Goal: Task Accomplishment & Management: Complete application form

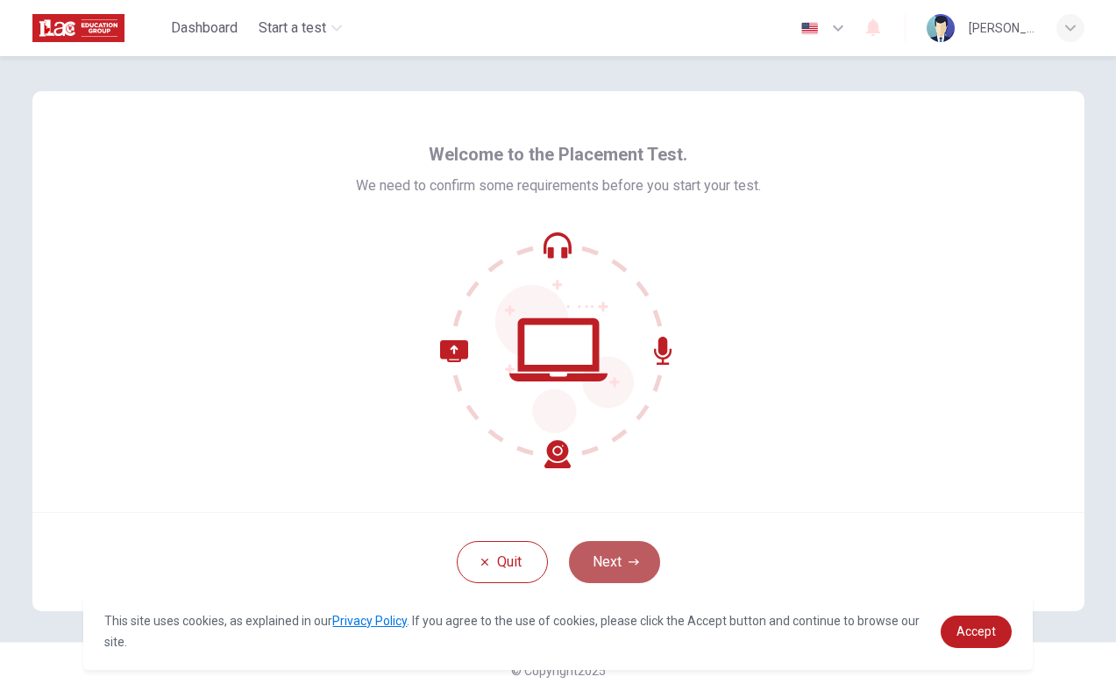
click at [628, 548] on button "Next" at bounding box center [614, 562] width 91 height 42
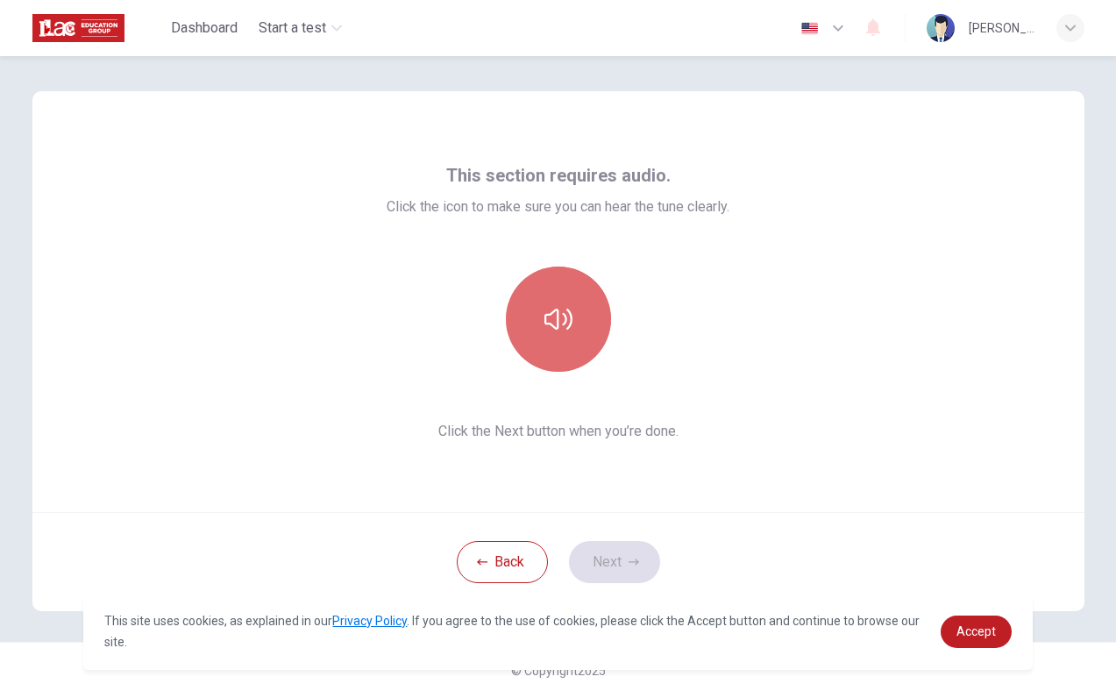
click at [572, 317] on button "button" at bounding box center [558, 319] width 105 height 105
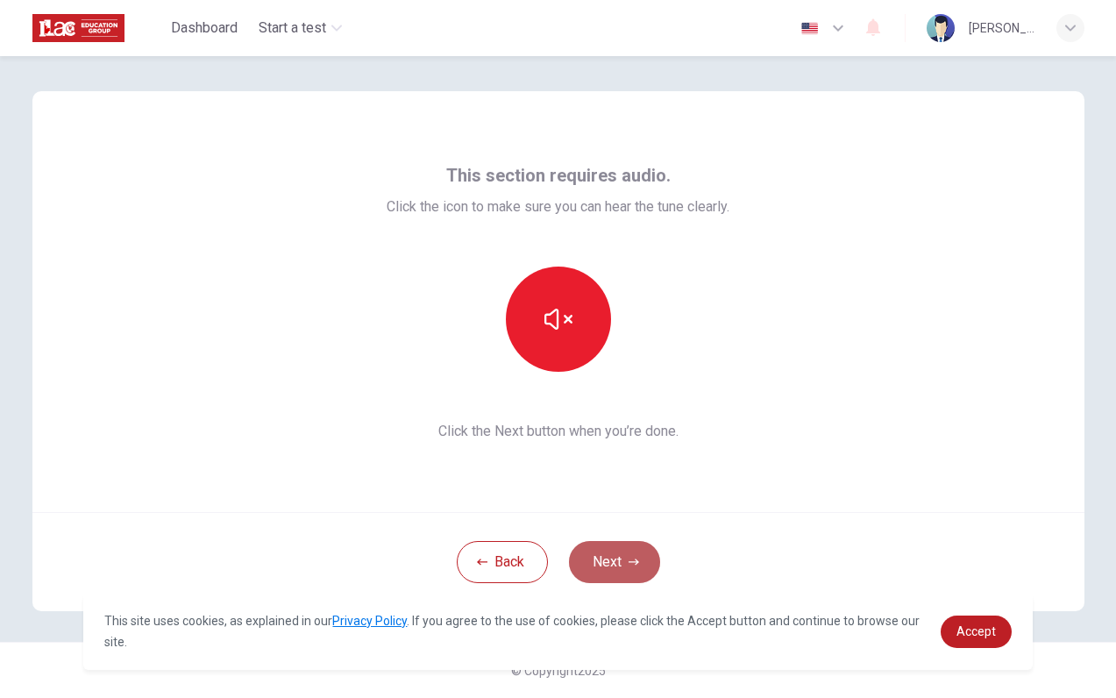
click at [615, 559] on button "Next" at bounding box center [614, 562] width 91 height 42
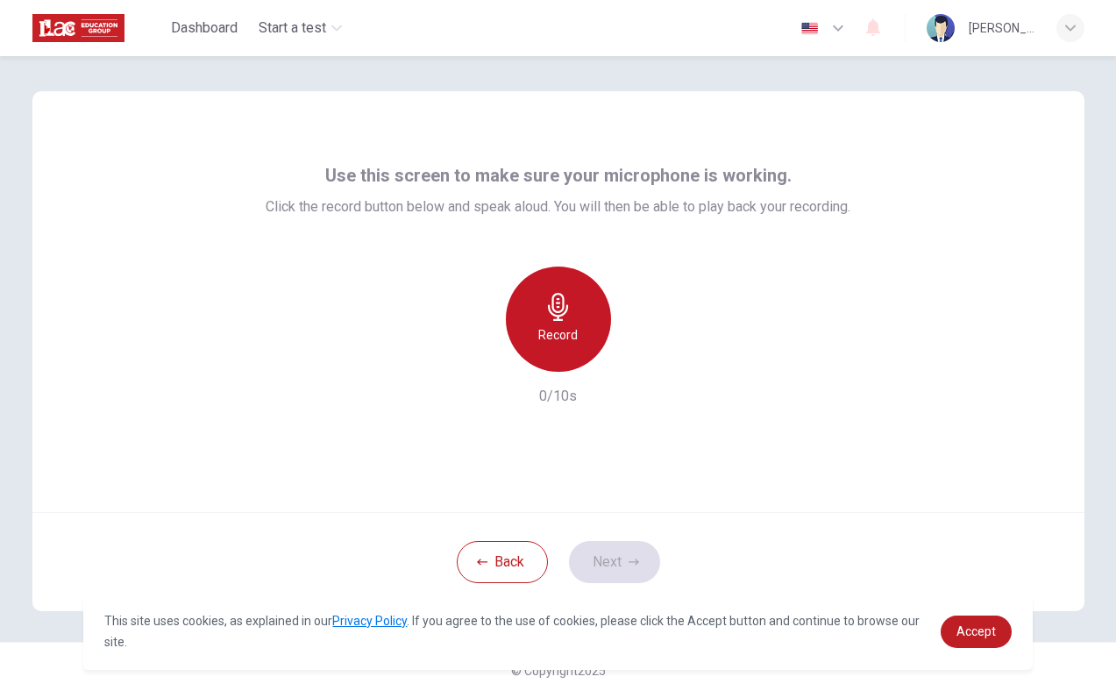
click at [568, 321] on div "Record" at bounding box center [558, 319] width 105 height 105
click at [568, 321] on div "Stop" at bounding box center [558, 319] width 105 height 105
click at [561, 345] on div "Record" at bounding box center [558, 319] width 105 height 105
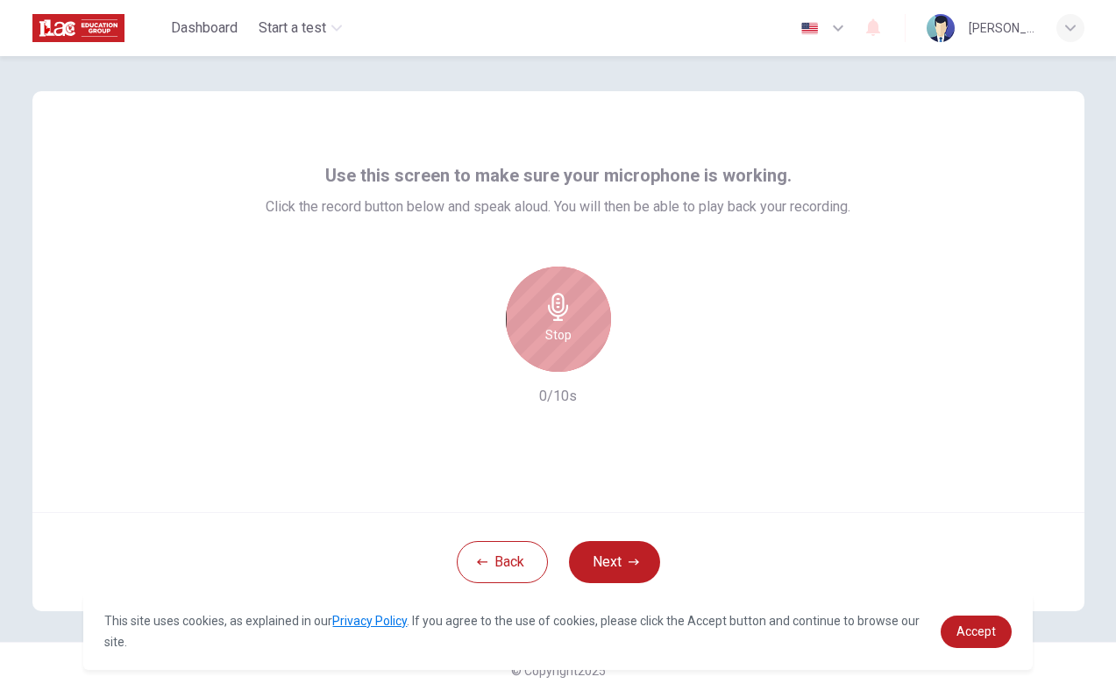
click at [561, 345] on div "Stop" at bounding box center [558, 319] width 105 height 105
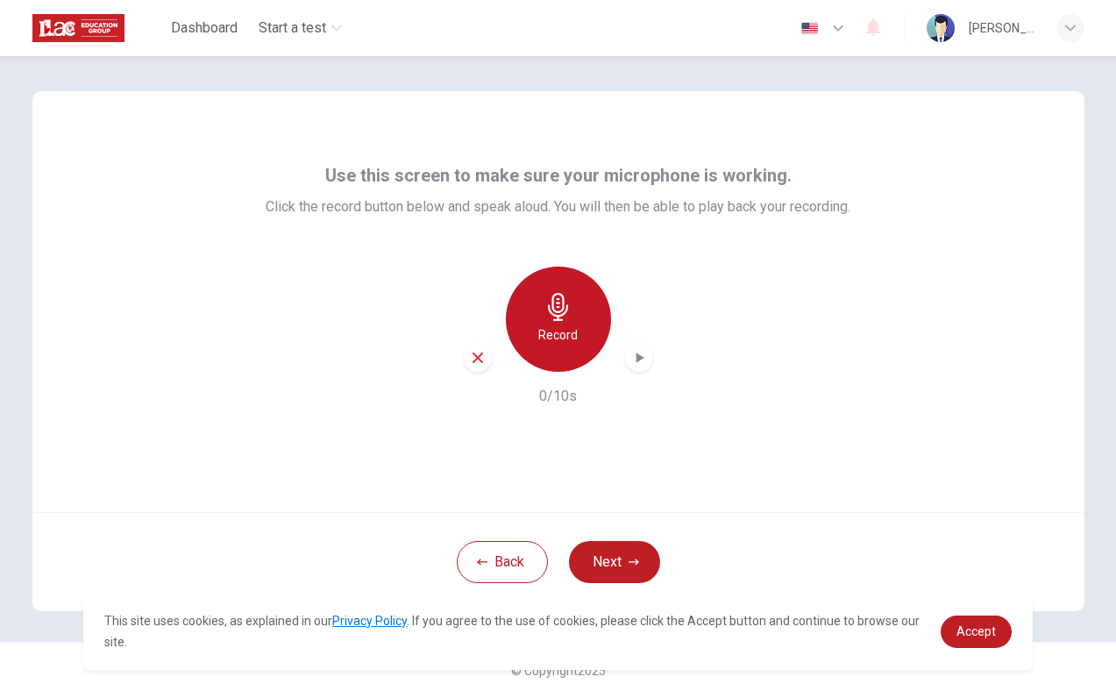
click at [561, 345] on div "Record" at bounding box center [558, 319] width 105 height 105
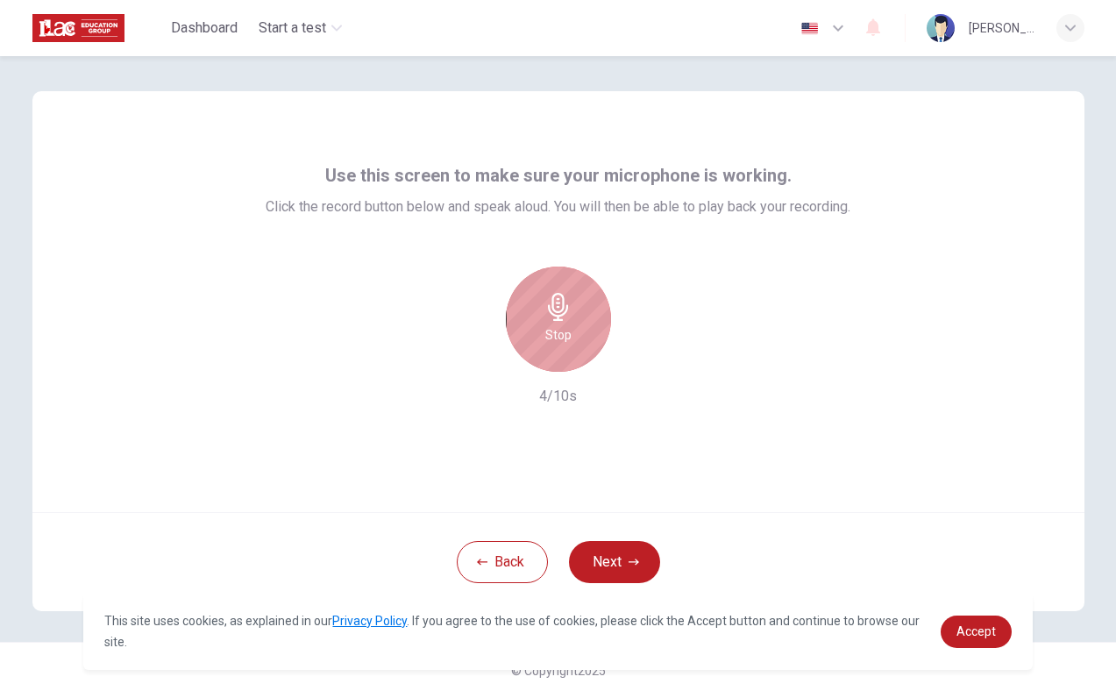
click at [561, 345] on div "Stop" at bounding box center [558, 319] width 105 height 105
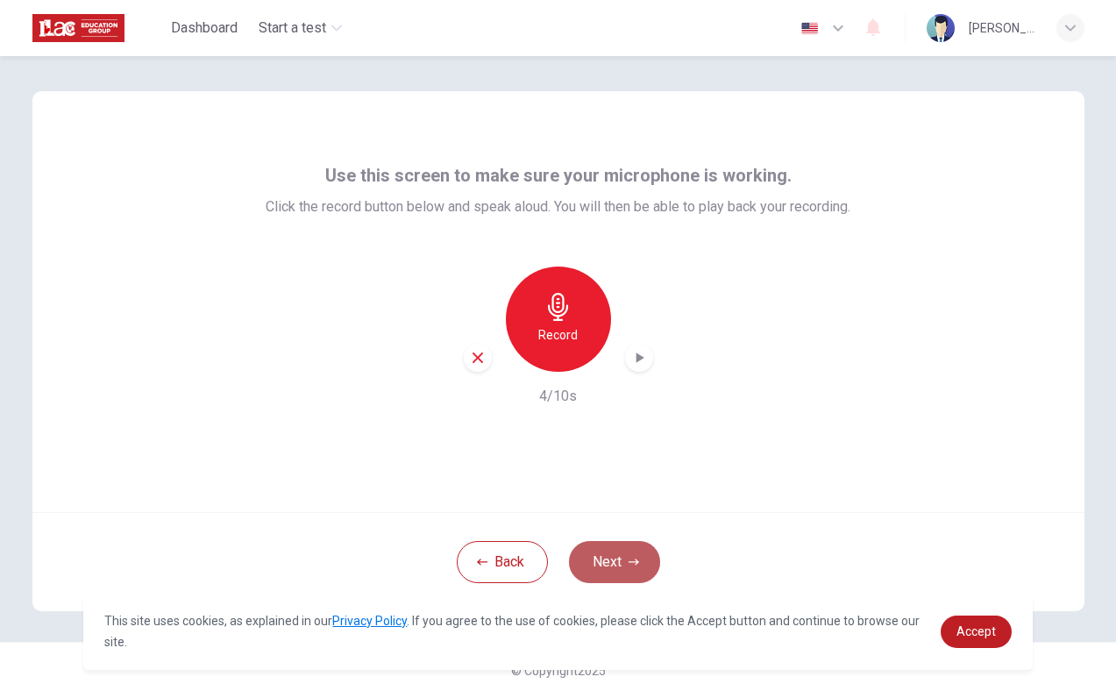
click at [608, 557] on button "Next" at bounding box center [614, 562] width 91 height 42
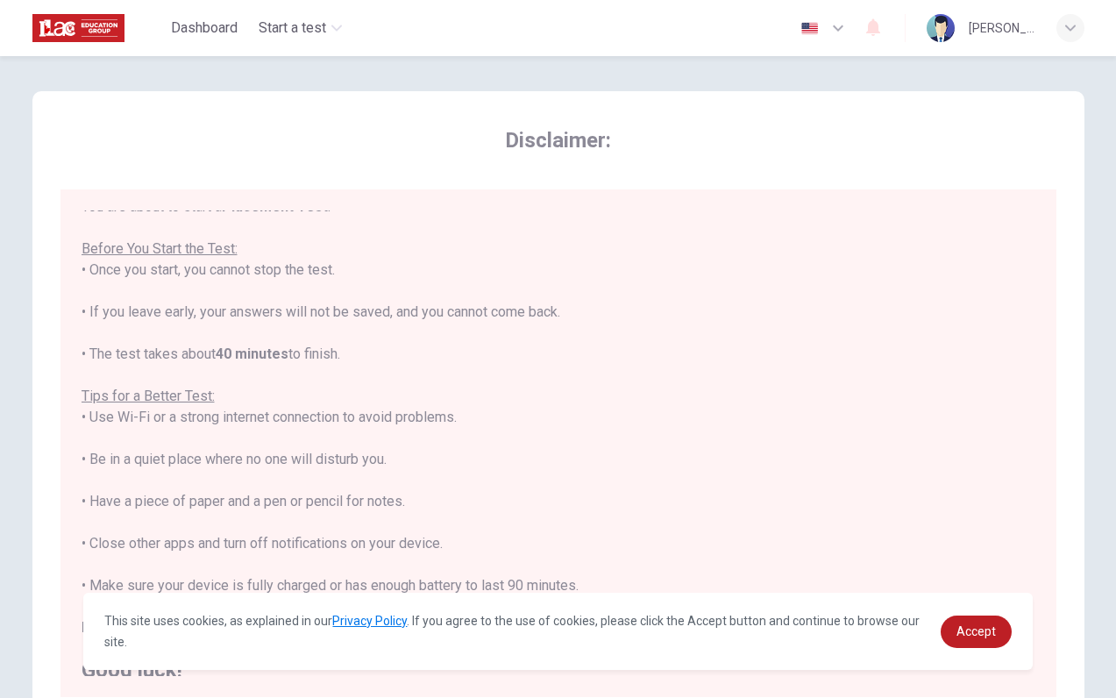
scroll to position [20, 0]
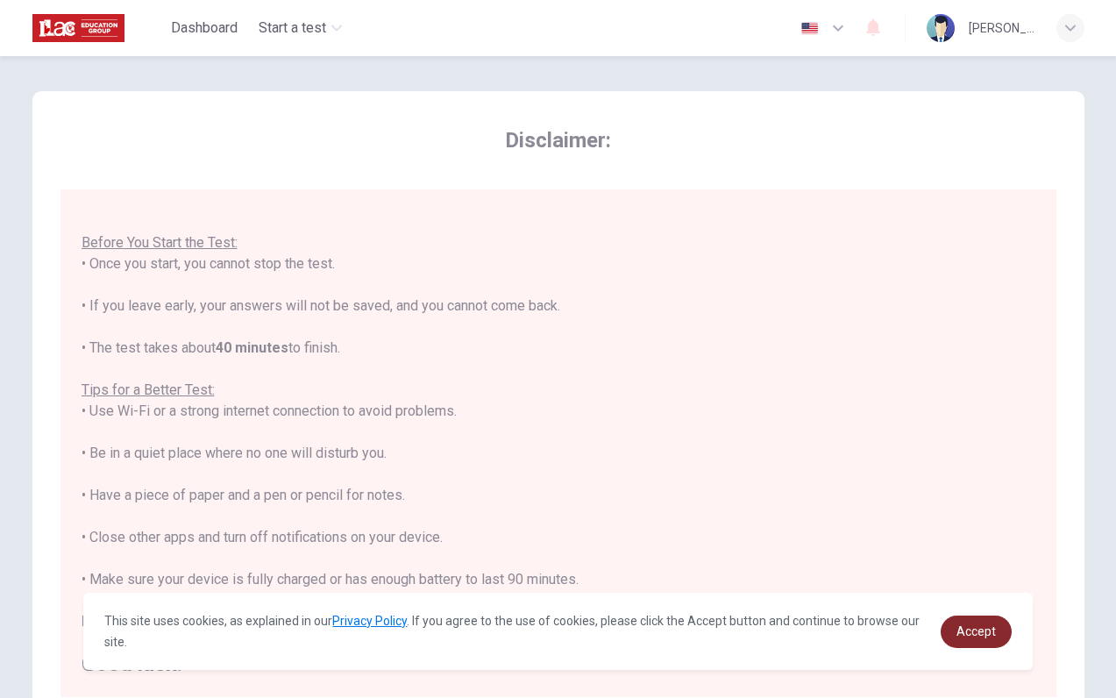
click at [977, 626] on span "Accept" at bounding box center [975, 631] width 39 height 14
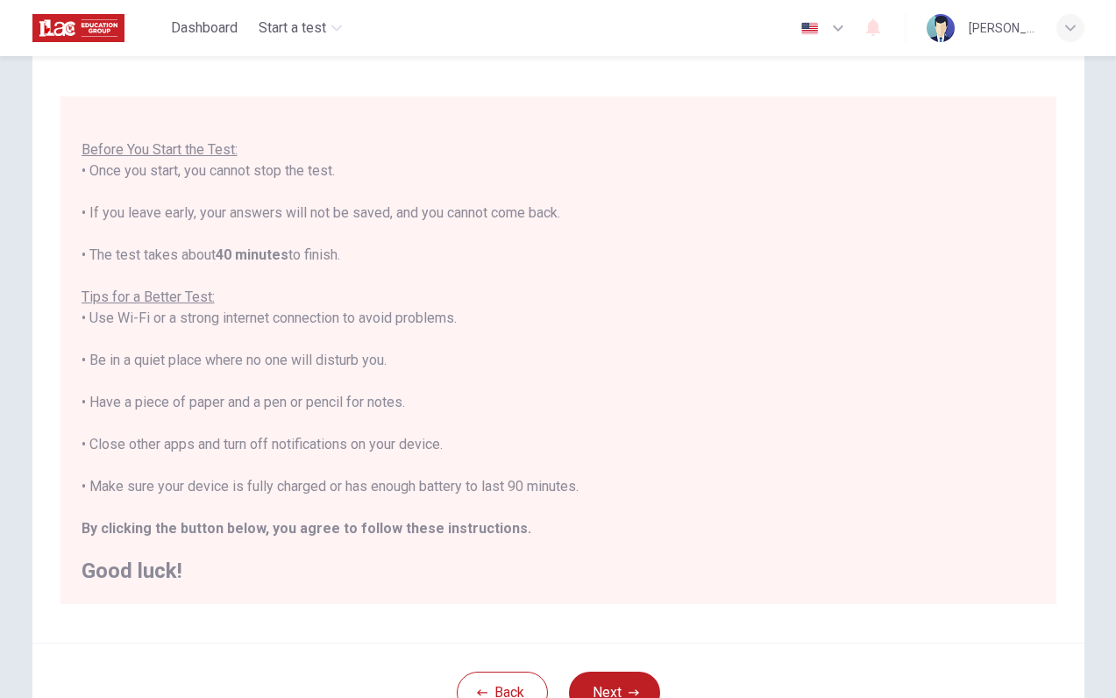
scroll to position [222, 0]
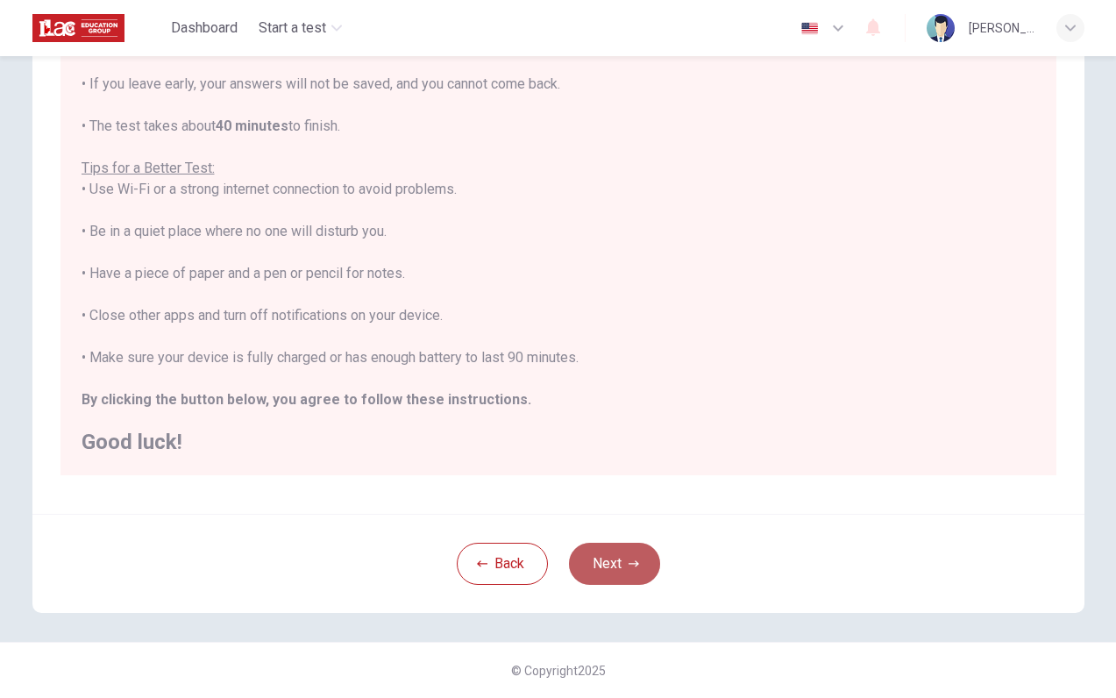
click at [625, 548] on button "Next" at bounding box center [614, 564] width 91 height 42
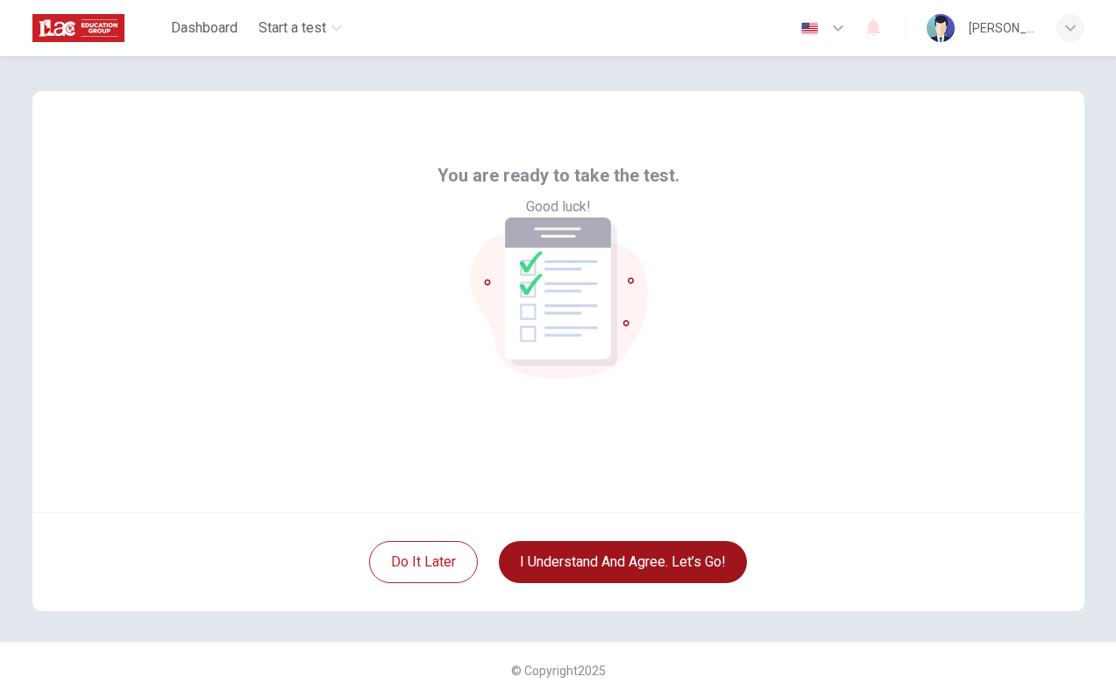
scroll to position [0, 0]
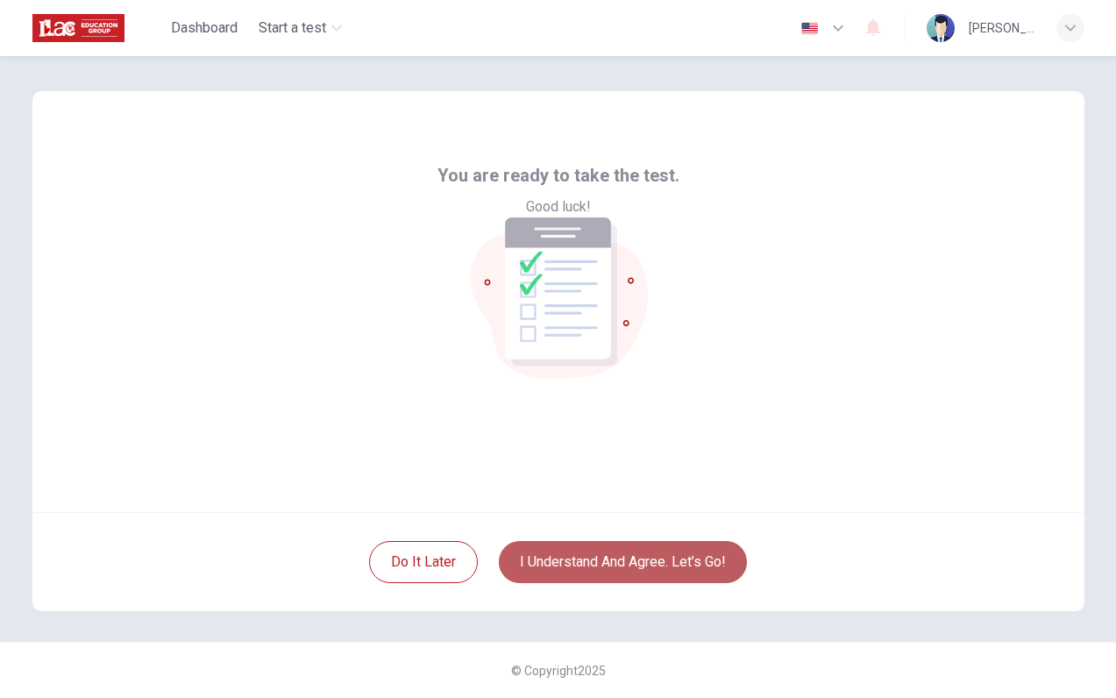
click at [593, 561] on button "I understand and agree. Let’s go!" at bounding box center [623, 562] width 248 height 42
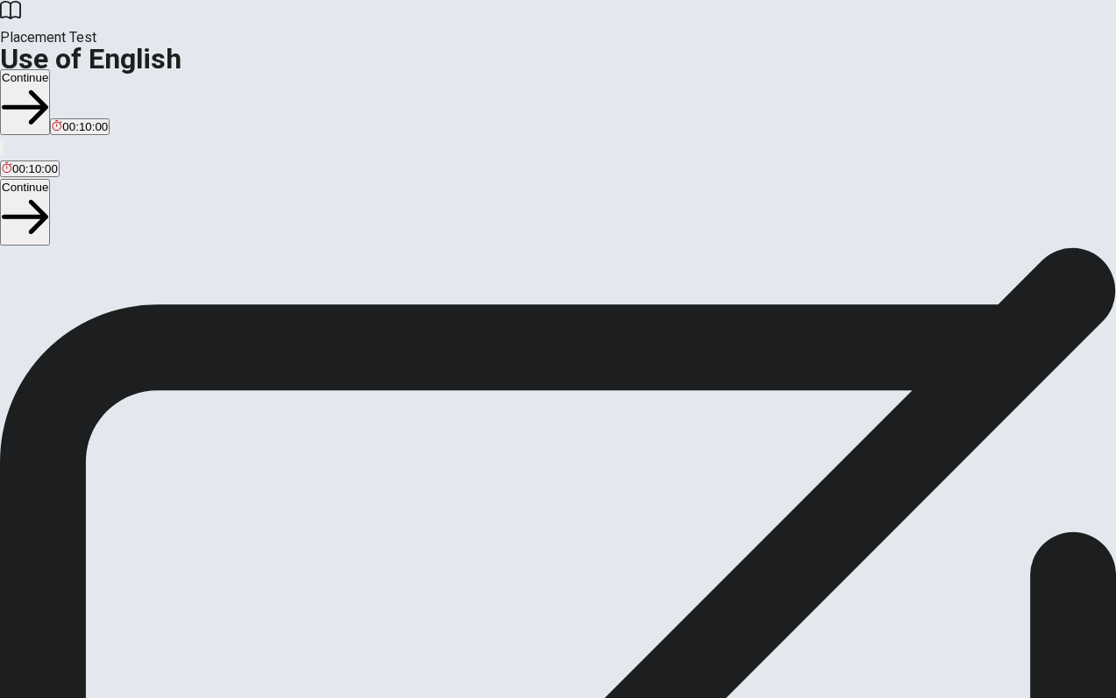
scroll to position [17, 0]
click at [50, 179] on button "Continue" at bounding box center [25, 212] width 50 height 66
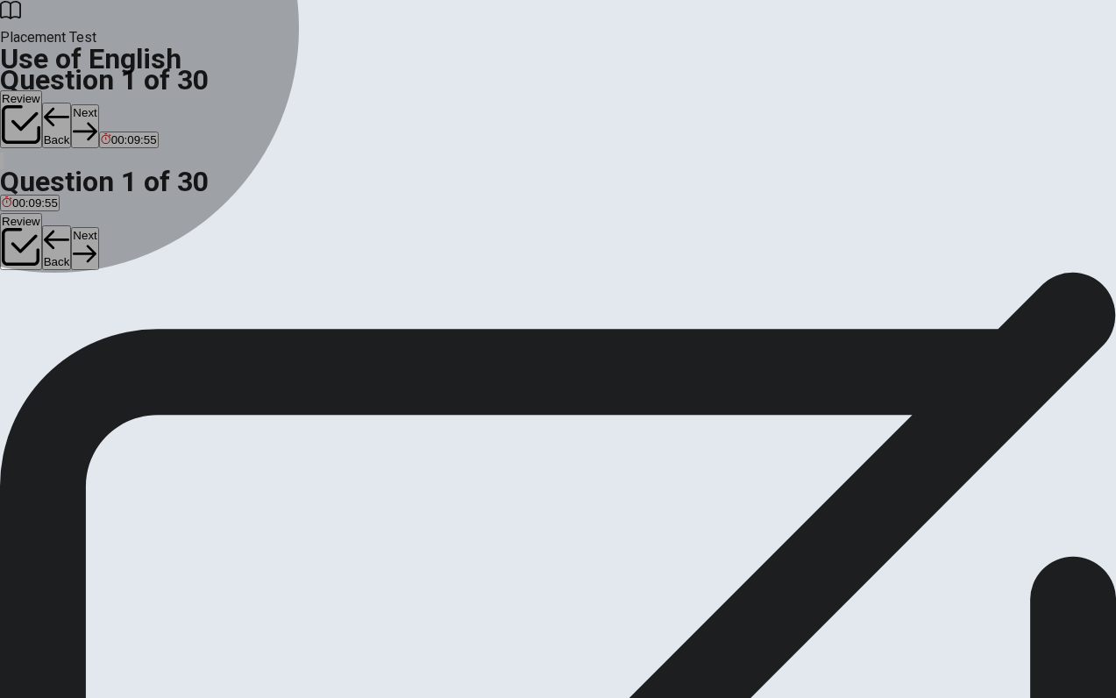
click at [18, 325] on span "are" at bounding box center [10, 318] width 17 height 13
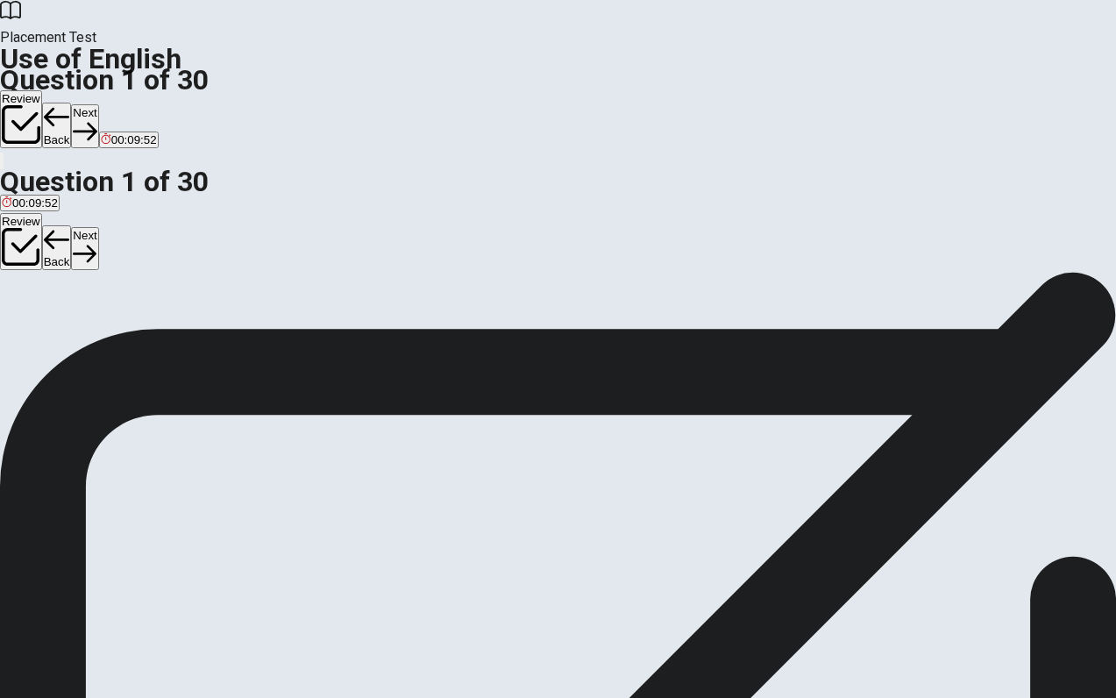
scroll to position [199, 0]
click at [98, 227] on button "Next" at bounding box center [84, 248] width 27 height 43
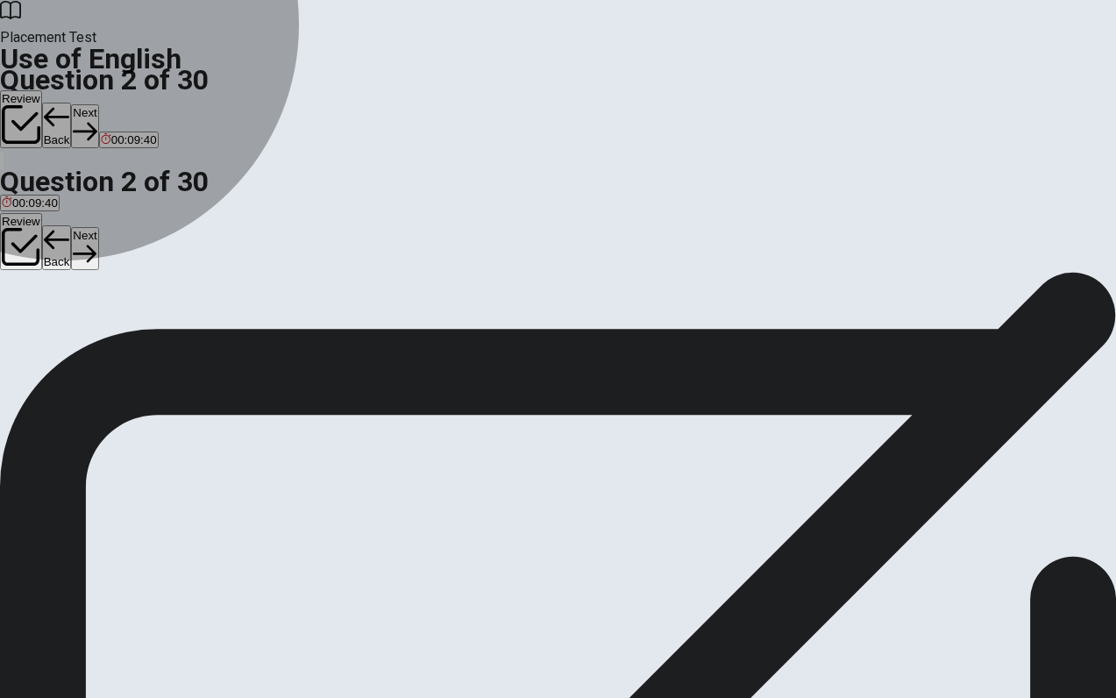
click at [27, 259] on span "goes" at bounding box center [14, 251] width 25 height 13
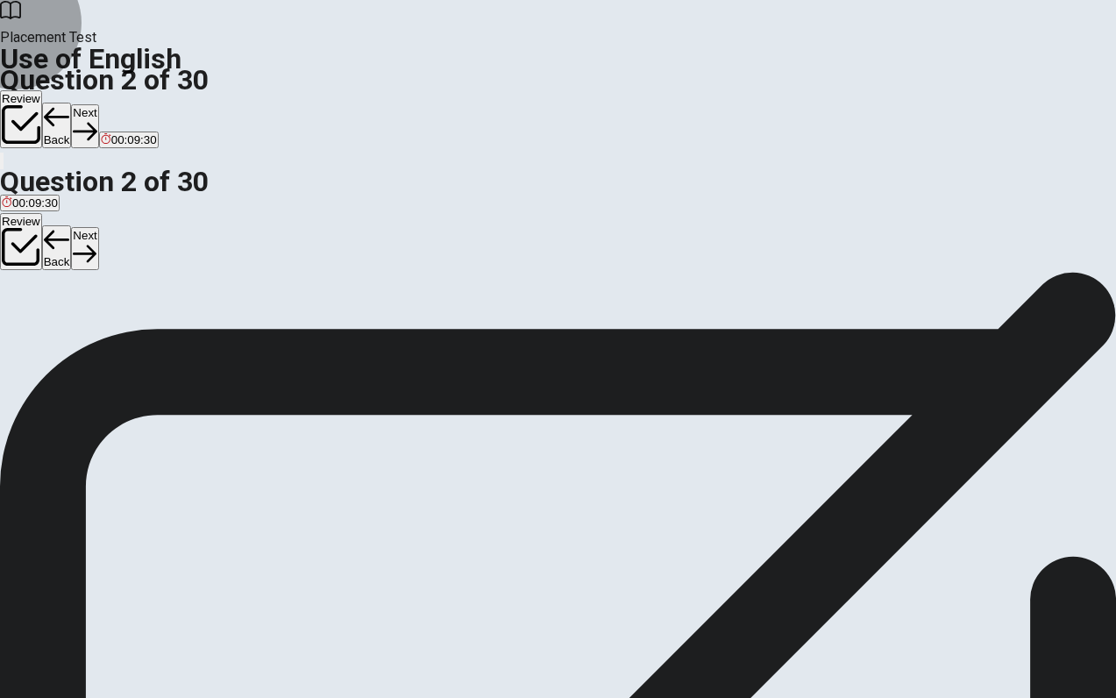
click at [98, 227] on button "Next" at bounding box center [84, 248] width 27 height 43
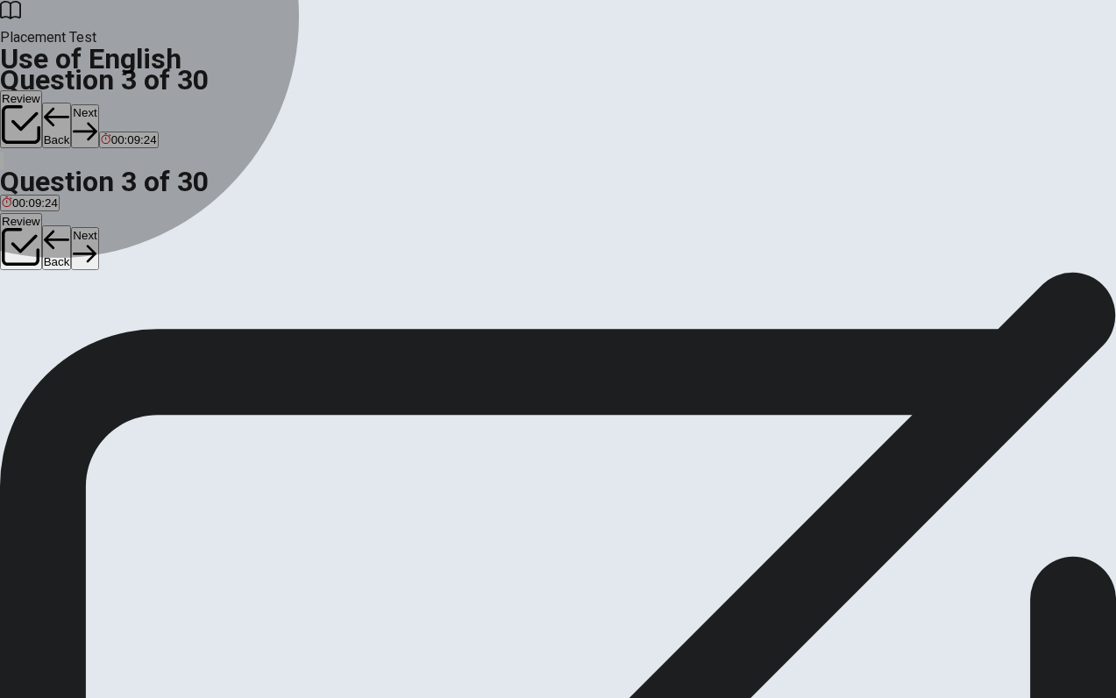
click at [100, 259] on span "have" at bounding box center [87, 251] width 25 height 13
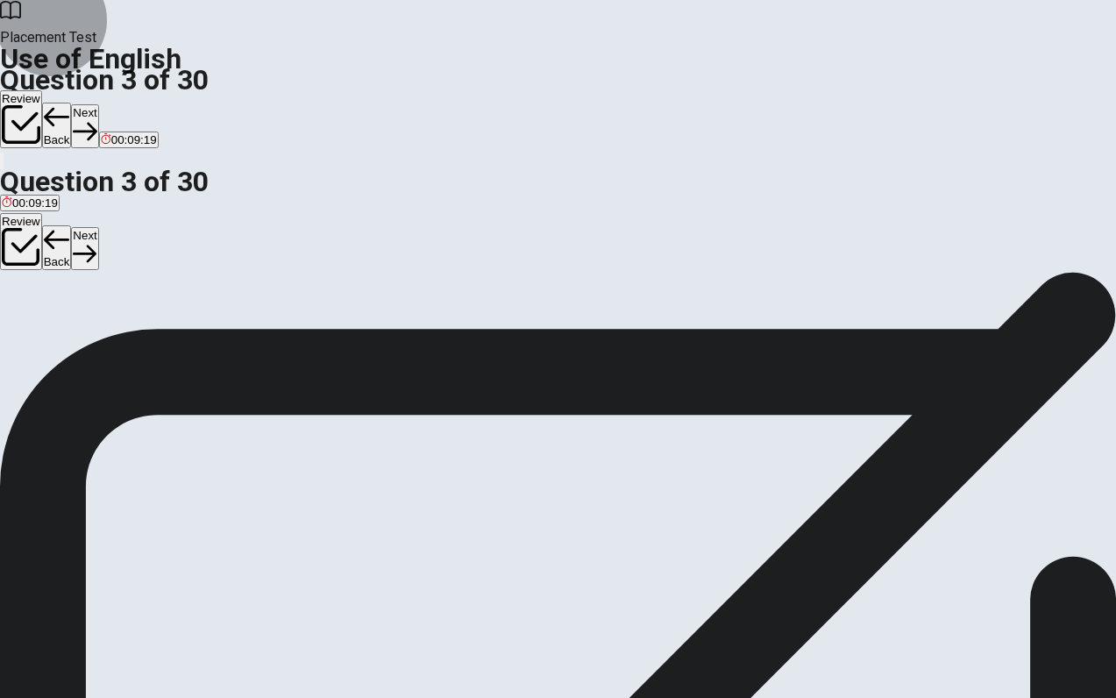
click at [98, 227] on button "Next" at bounding box center [84, 248] width 27 height 43
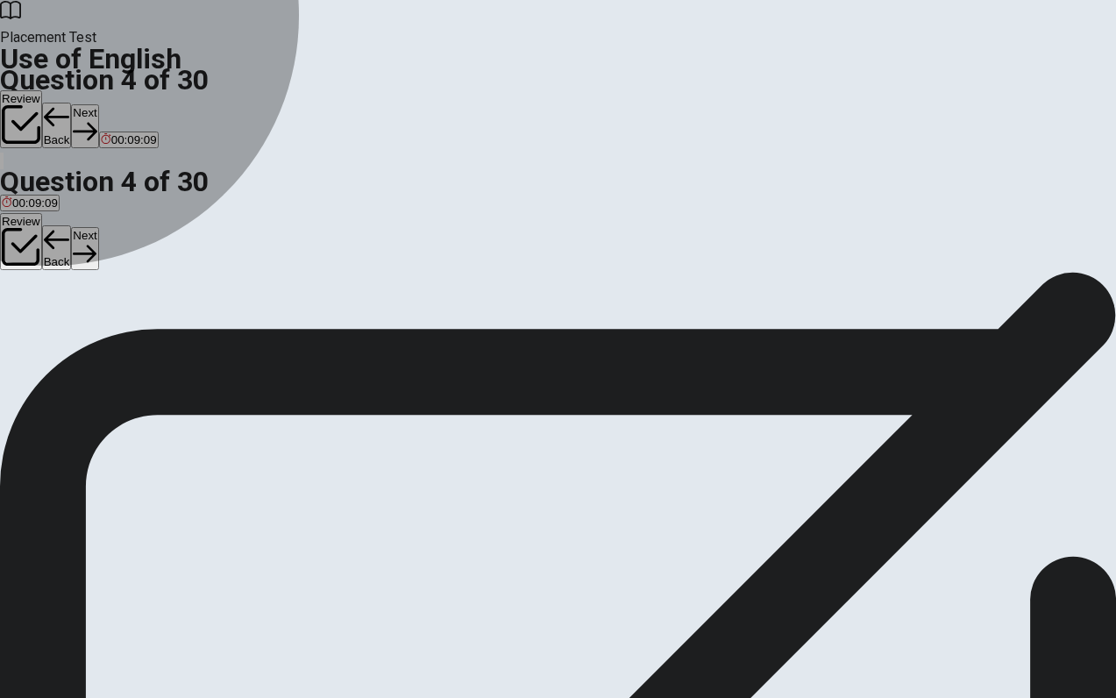
click at [82, 259] on span "Does" at bounding box center [67, 251] width 27 height 13
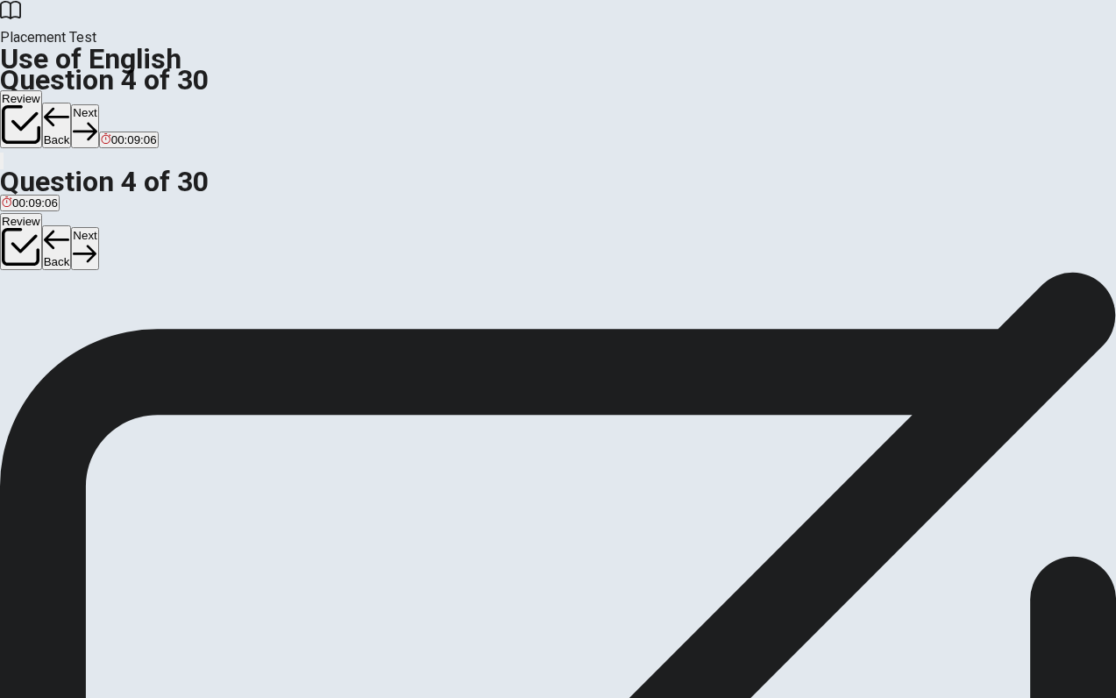
click at [98, 227] on button "Next" at bounding box center [84, 248] width 27 height 43
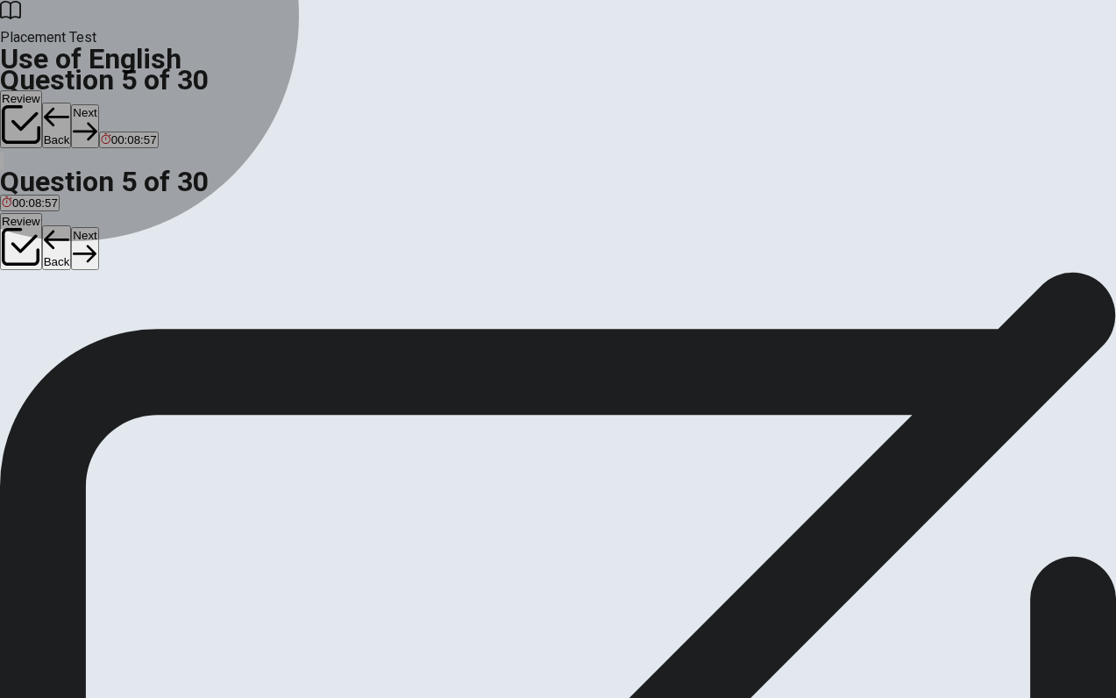
click at [32, 259] on span "watch" at bounding box center [17, 251] width 31 height 13
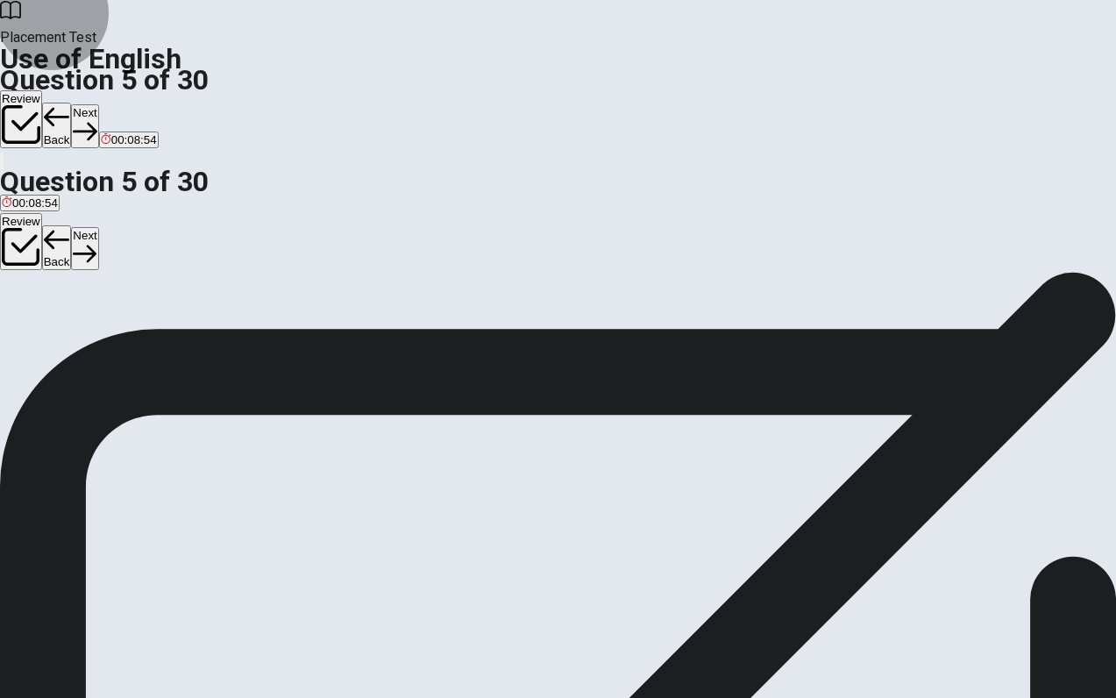
click at [96, 242] on icon "button" at bounding box center [85, 254] width 24 height 24
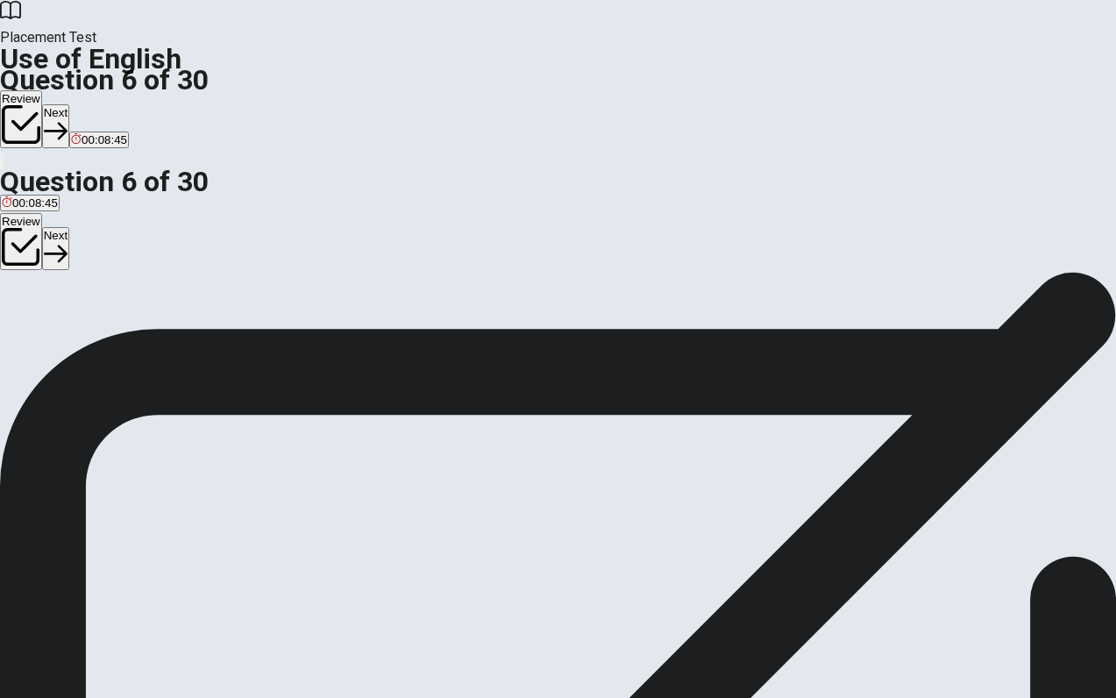
scroll to position [28, 0]
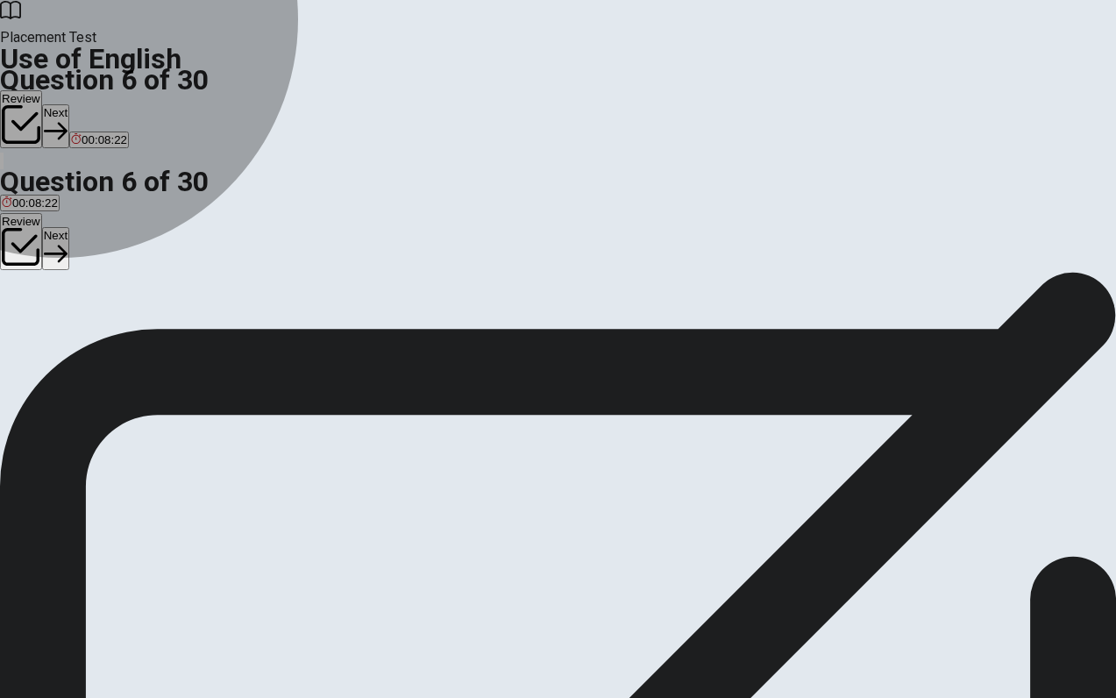
click at [170, 314] on span "Annoying" at bounding box center [145, 307] width 49 height 13
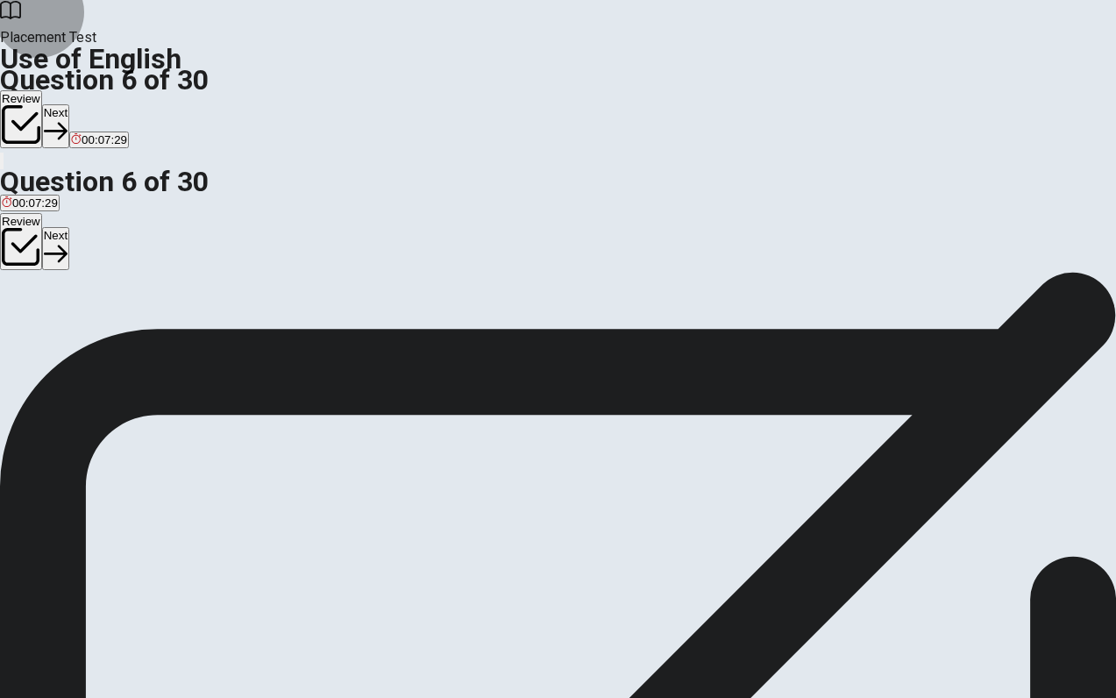
click at [69, 227] on button "Next" at bounding box center [55, 248] width 27 height 43
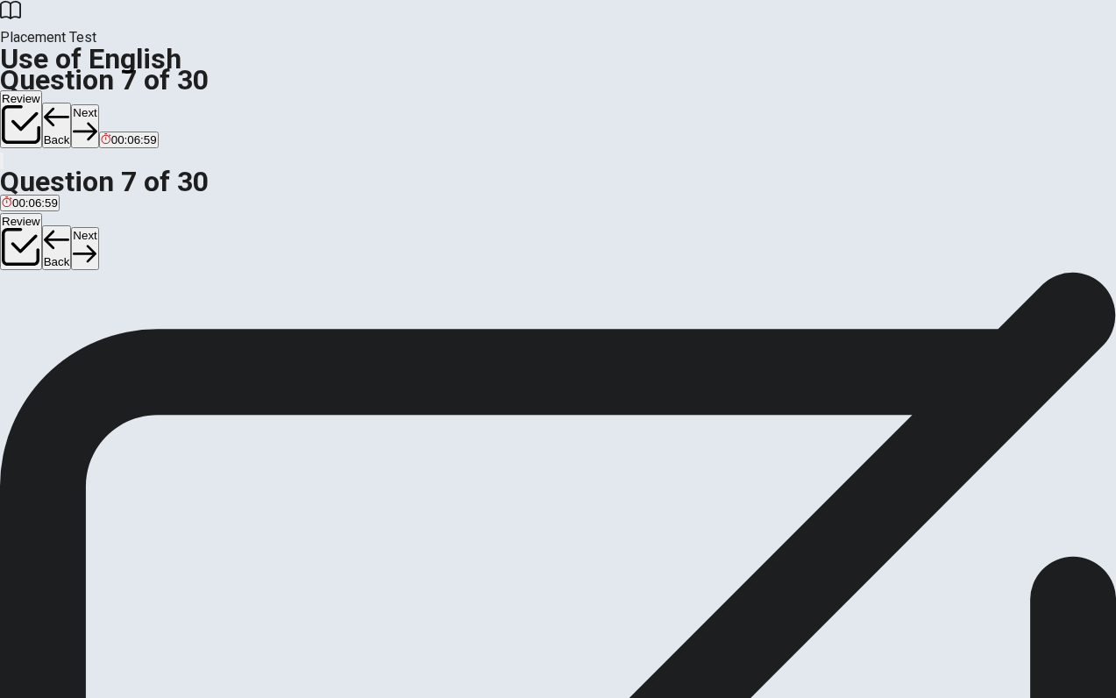
click at [123, 314] on span "hardworking" at bounding box center [91, 307] width 64 height 13
click at [98, 227] on button "Next" at bounding box center [84, 248] width 27 height 43
click at [136, 314] on span "hospital" at bounding box center [116, 307] width 40 height 13
click at [98, 227] on button "Next" at bounding box center [84, 248] width 27 height 43
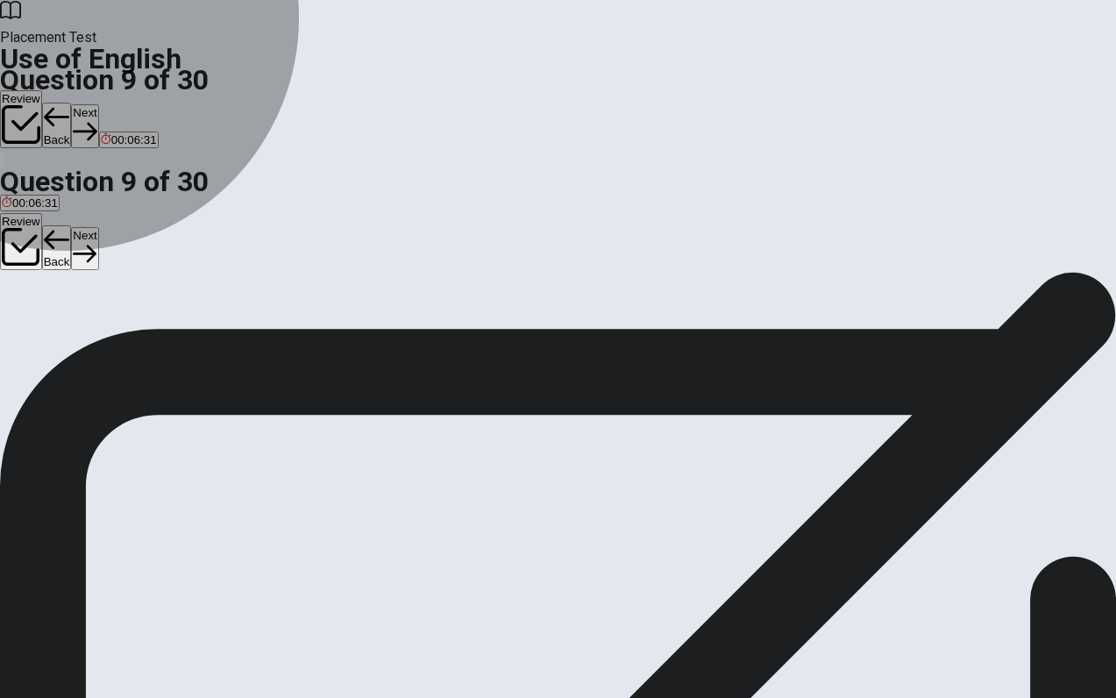
click at [129, 314] on span "Soap" at bounding box center [115, 307] width 27 height 13
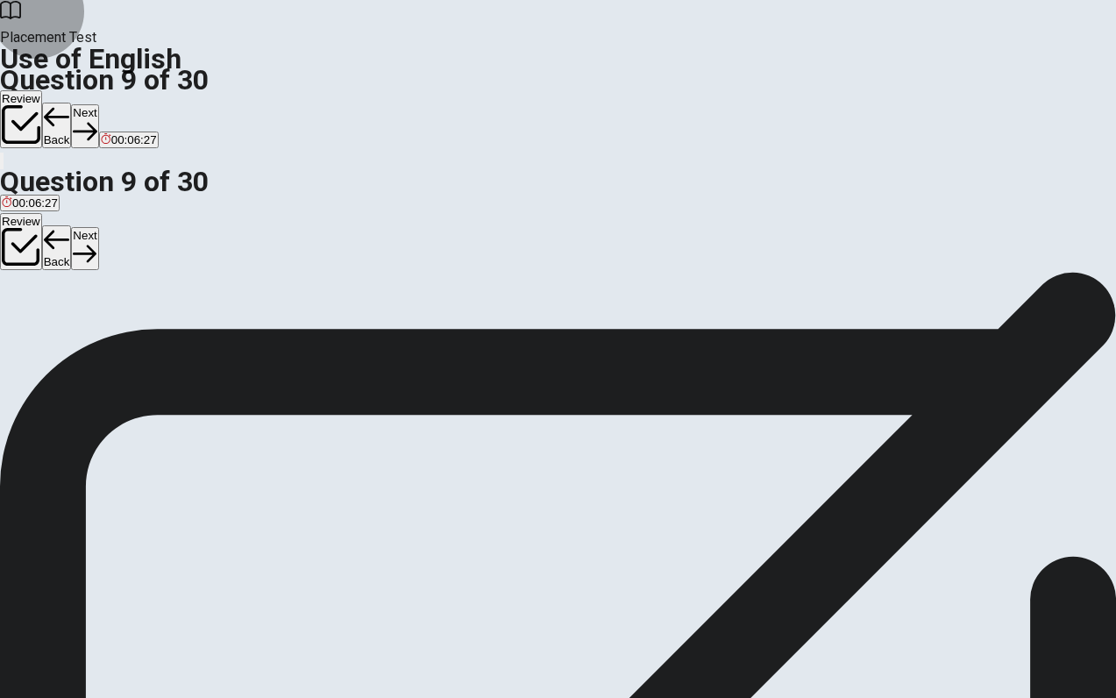
click at [98, 227] on button "Next" at bounding box center [84, 248] width 27 height 43
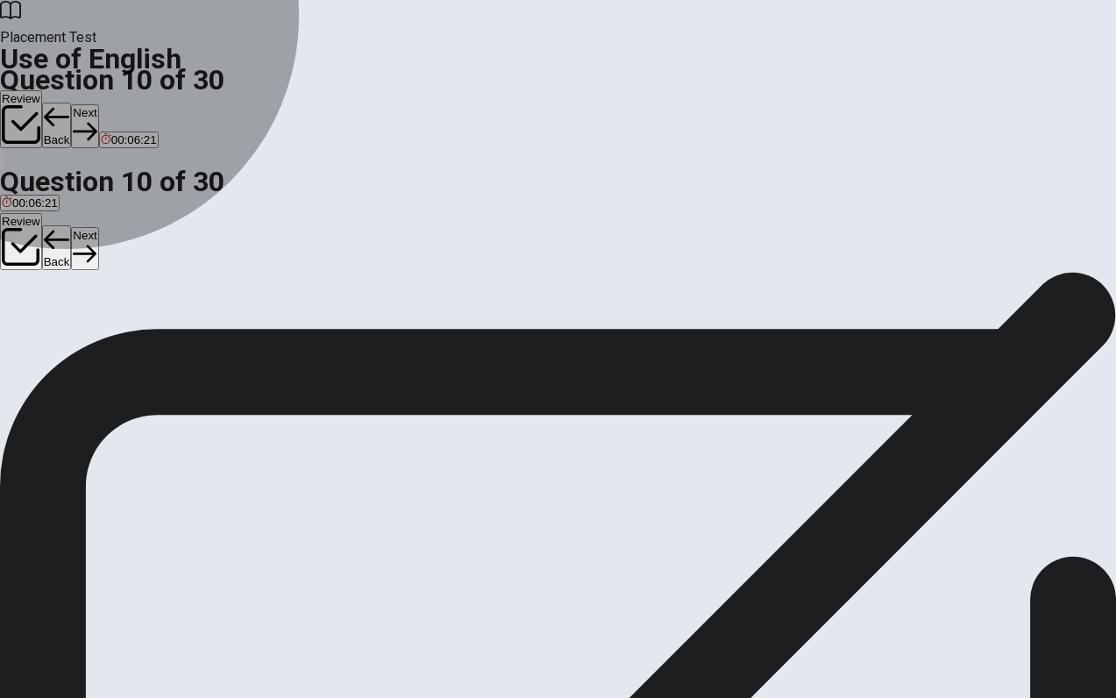
click at [31, 314] on span "walks" at bounding box center [16, 307] width 29 height 13
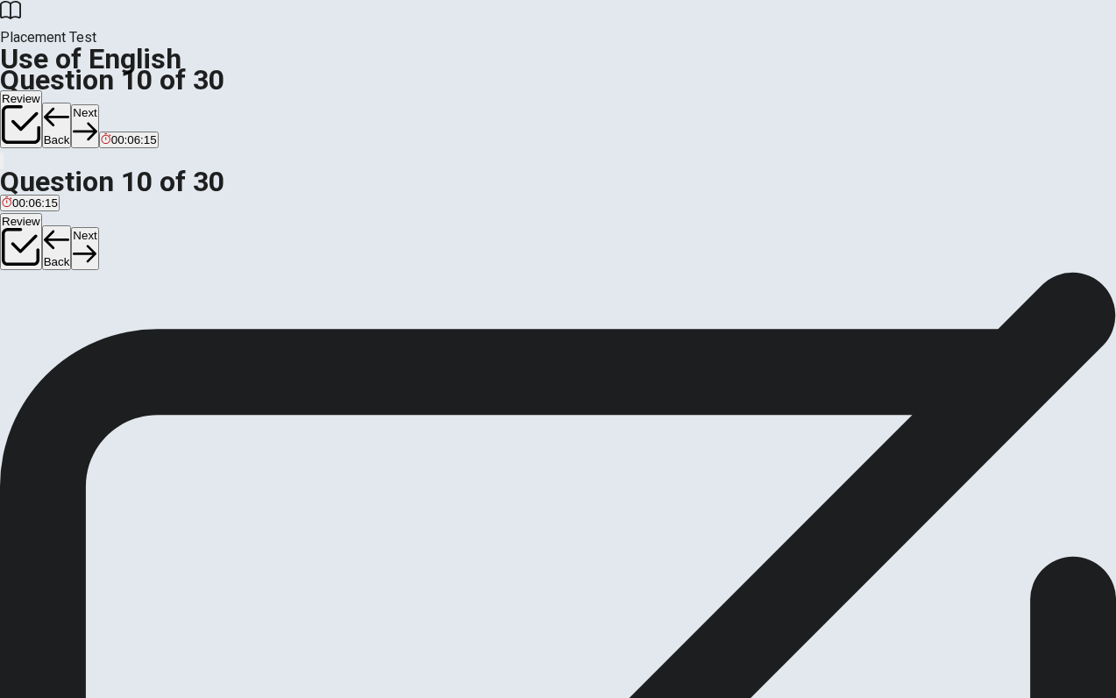
click at [98, 227] on button "Next" at bounding box center [84, 248] width 27 height 43
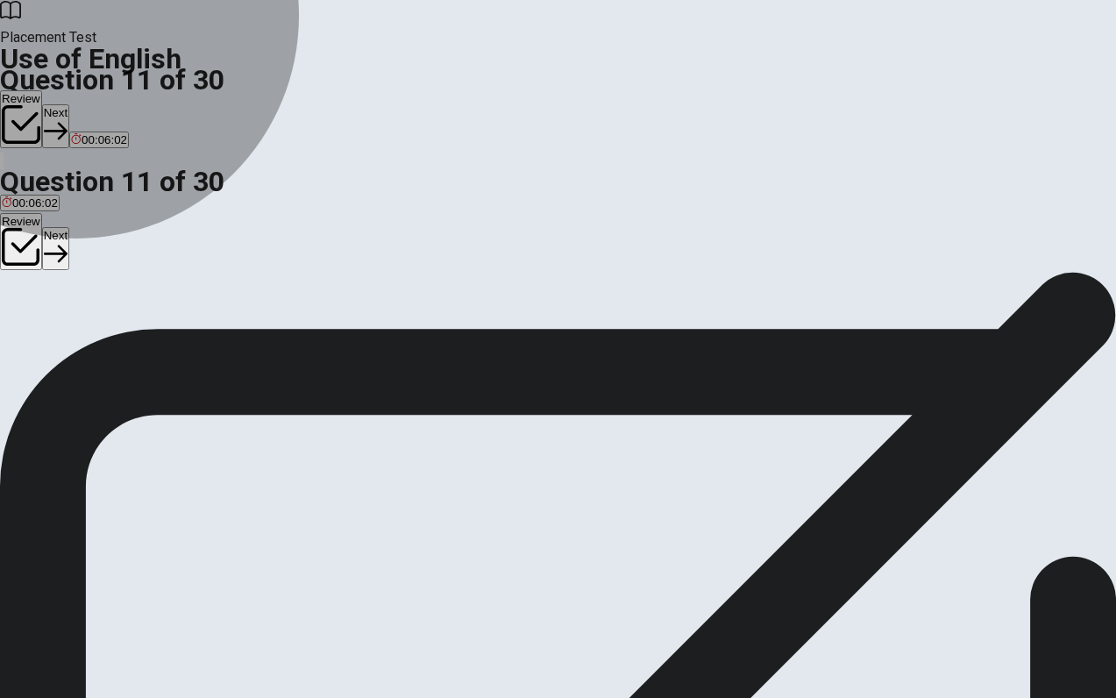
click at [42, 311] on span "finished" at bounding box center [22, 304] width 40 height 13
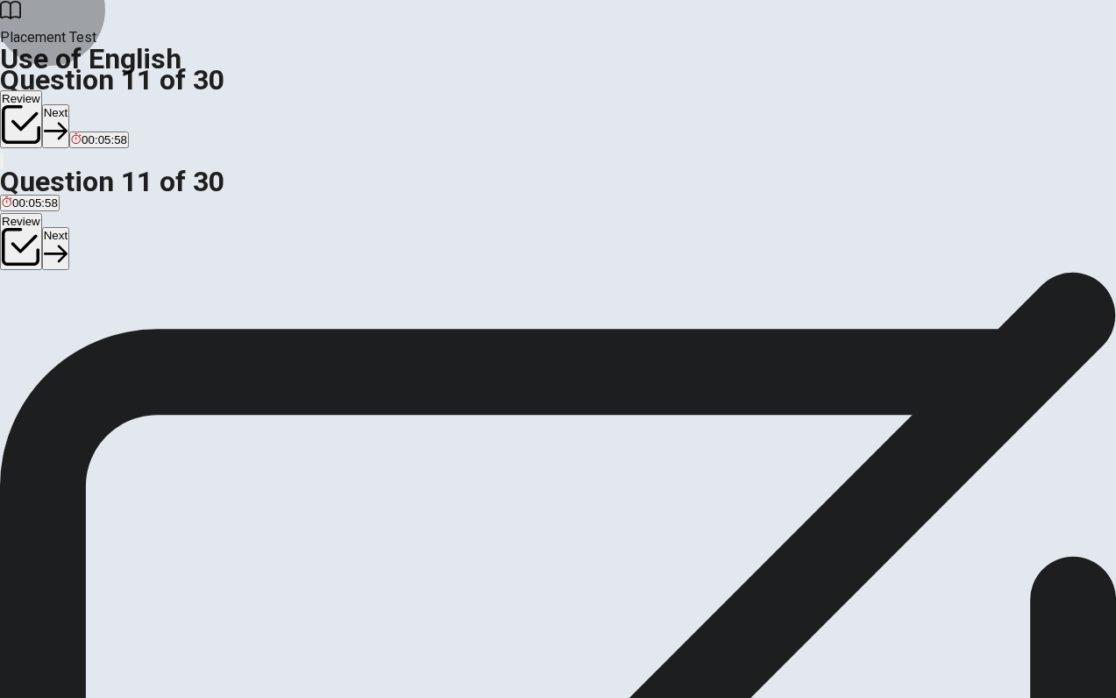
click at [69, 227] on button "Next" at bounding box center [55, 248] width 27 height 43
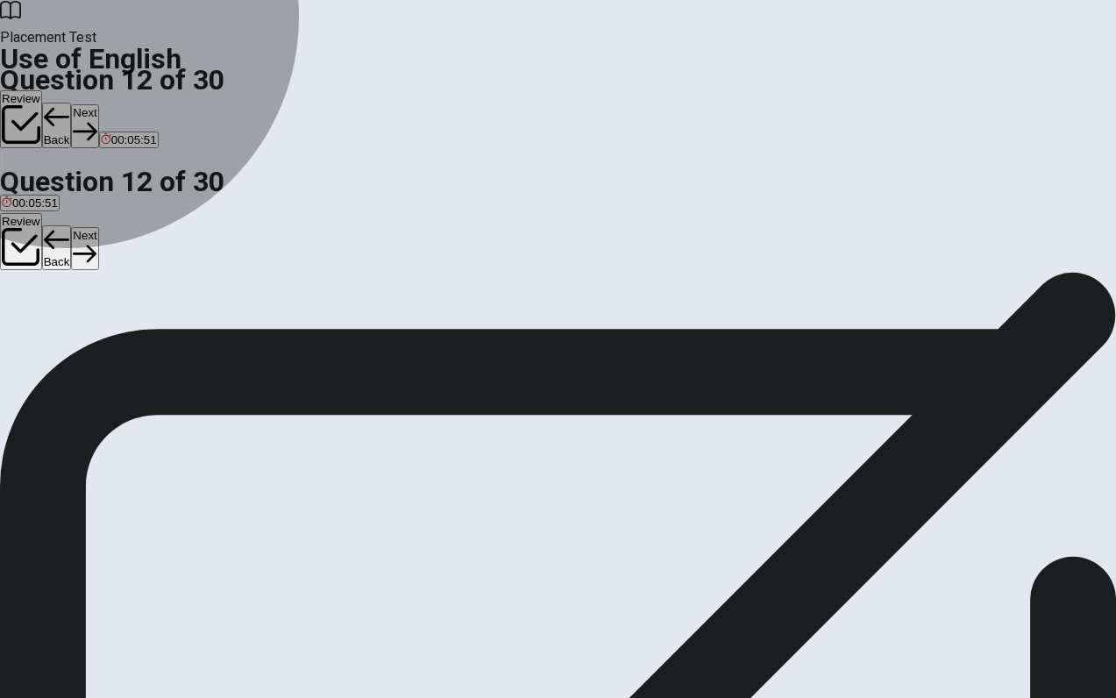
click at [52, 311] on span "was" at bounding box center [41, 304] width 21 height 13
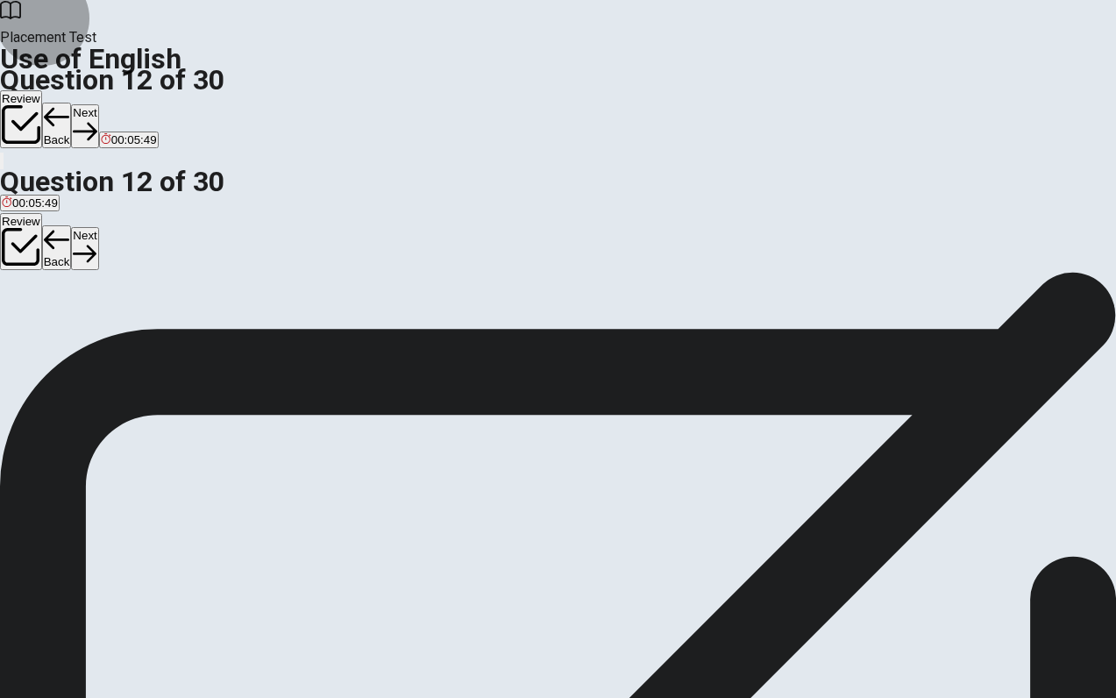
click at [98, 227] on button "Next" at bounding box center [84, 248] width 27 height 43
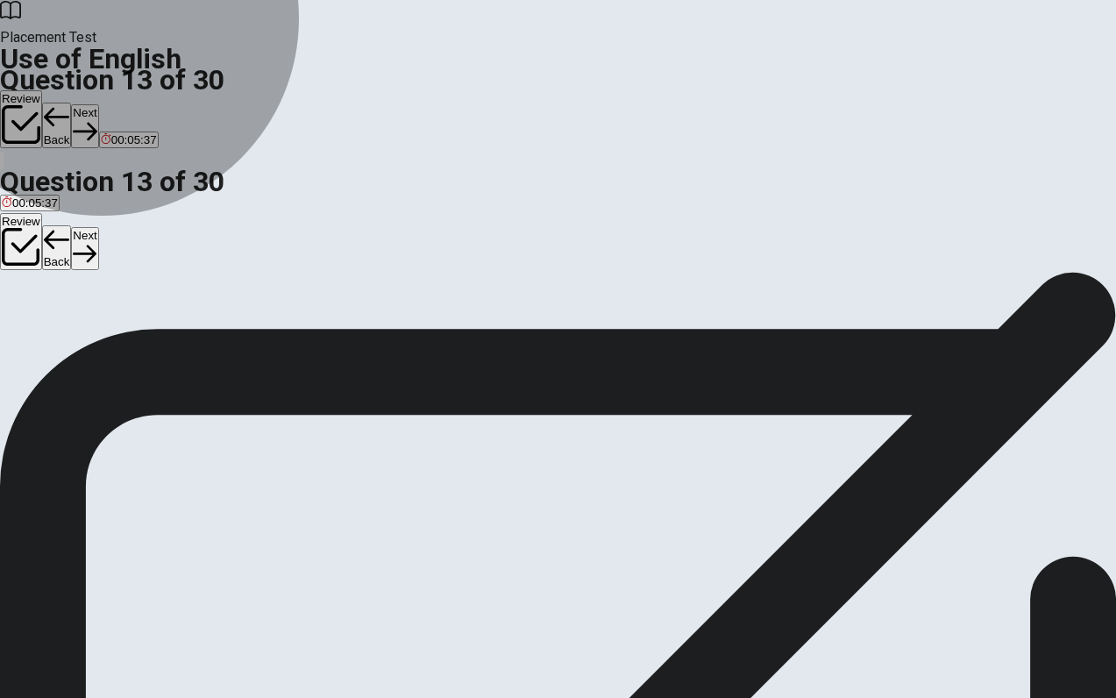
click at [68, 311] on span "was directed" at bounding box center [35, 304] width 66 height 13
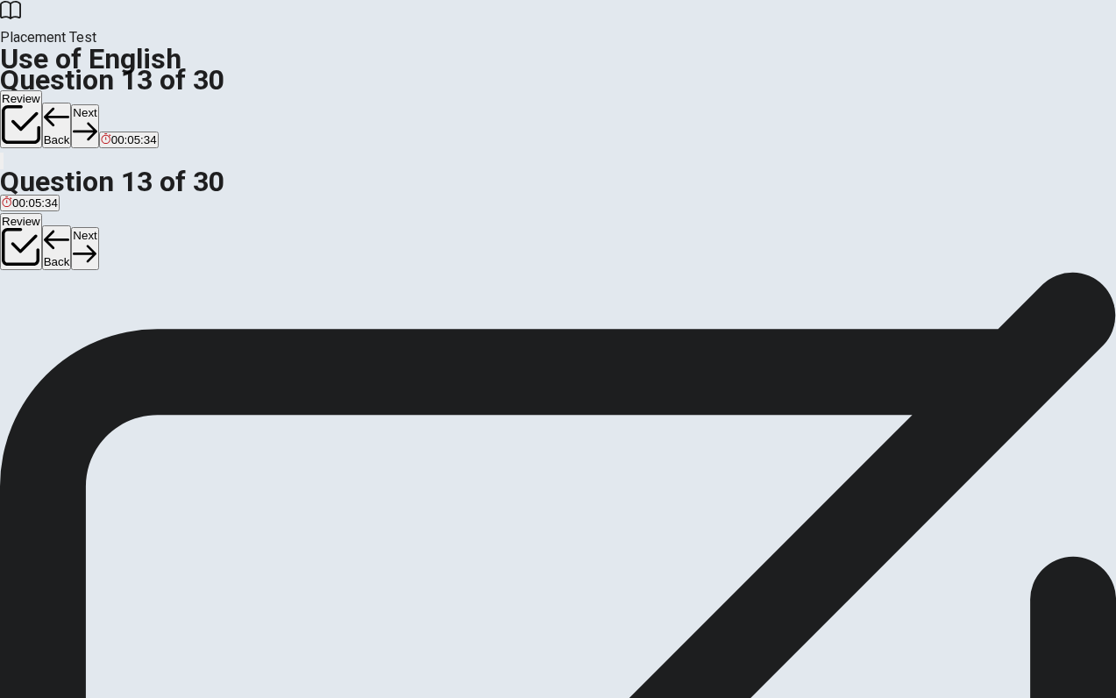
click at [98, 227] on button "Next" at bounding box center [84, 248] width 27 height 43
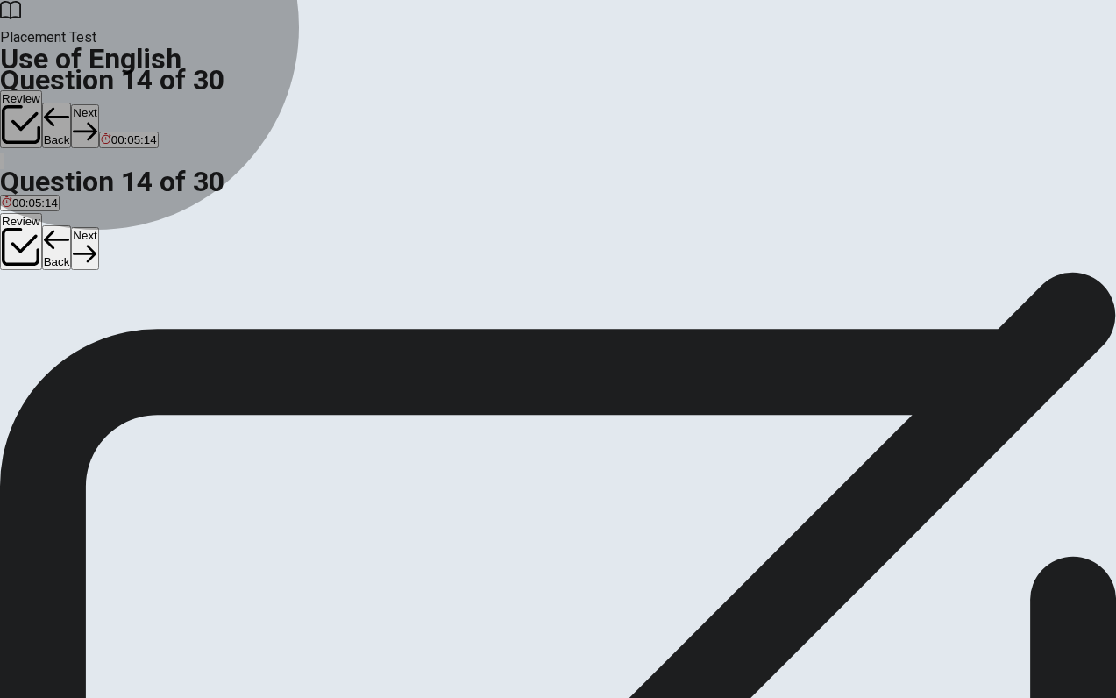
click at [332, 311] on span "is being reviewed" at bounding box center [287, 304] width 90 height 13
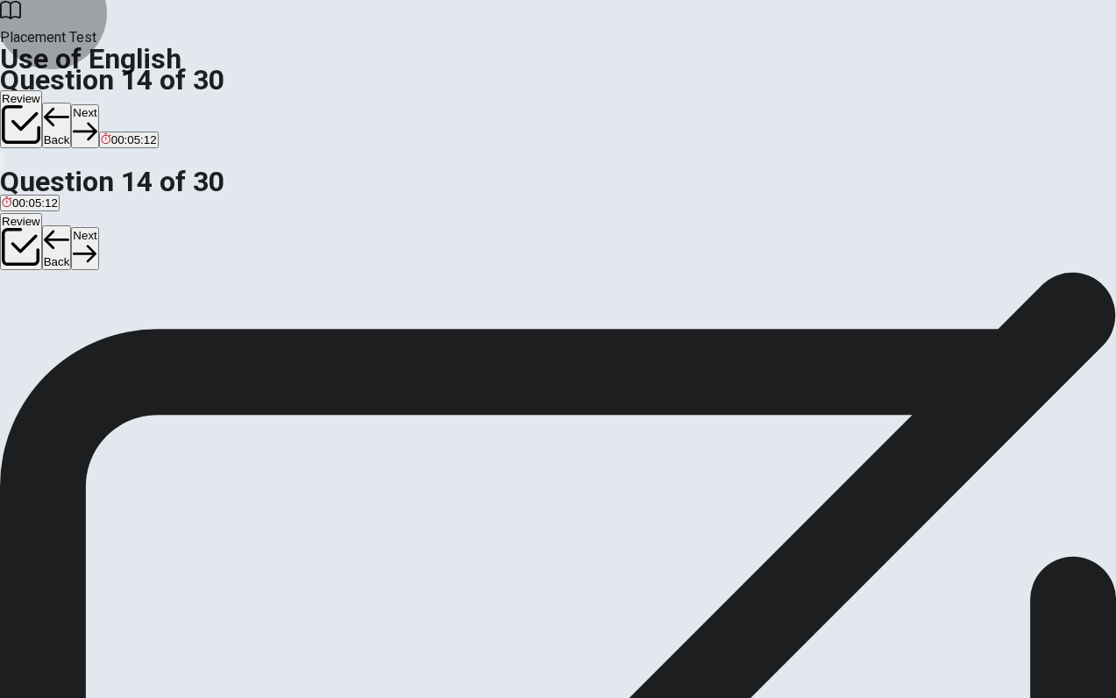
click at [98, 227] on button "Next" at bounding box center [84, 248] width 27 height 43
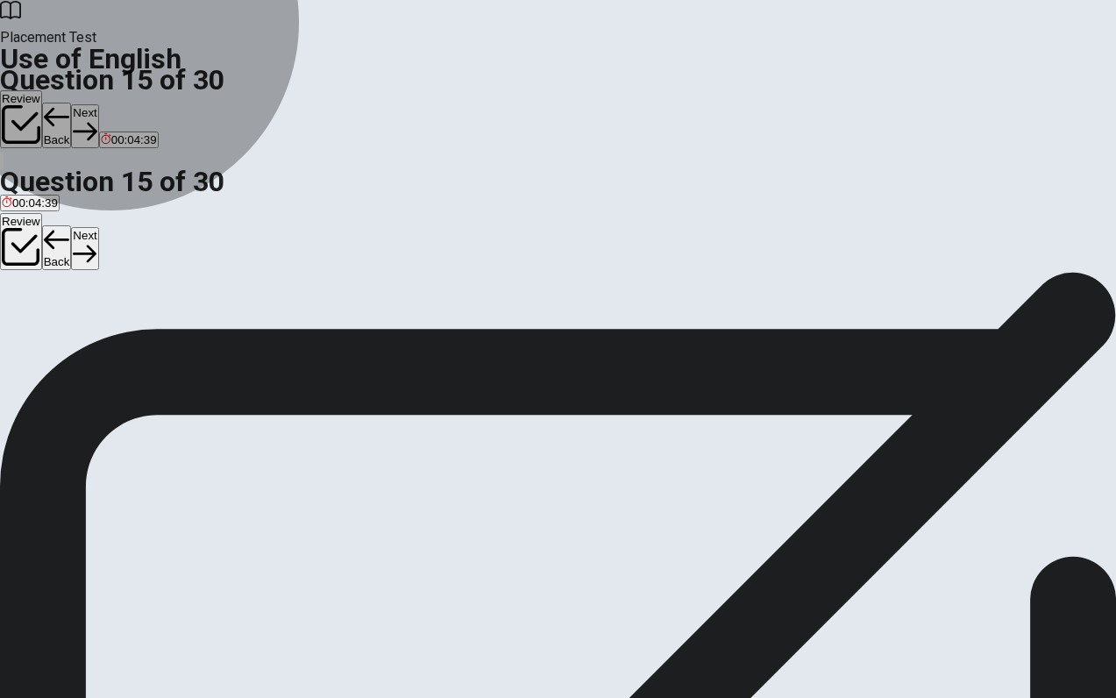
click at [374, 311] on span "agree with them" at bounding box center [332, 304] width 83 height 13
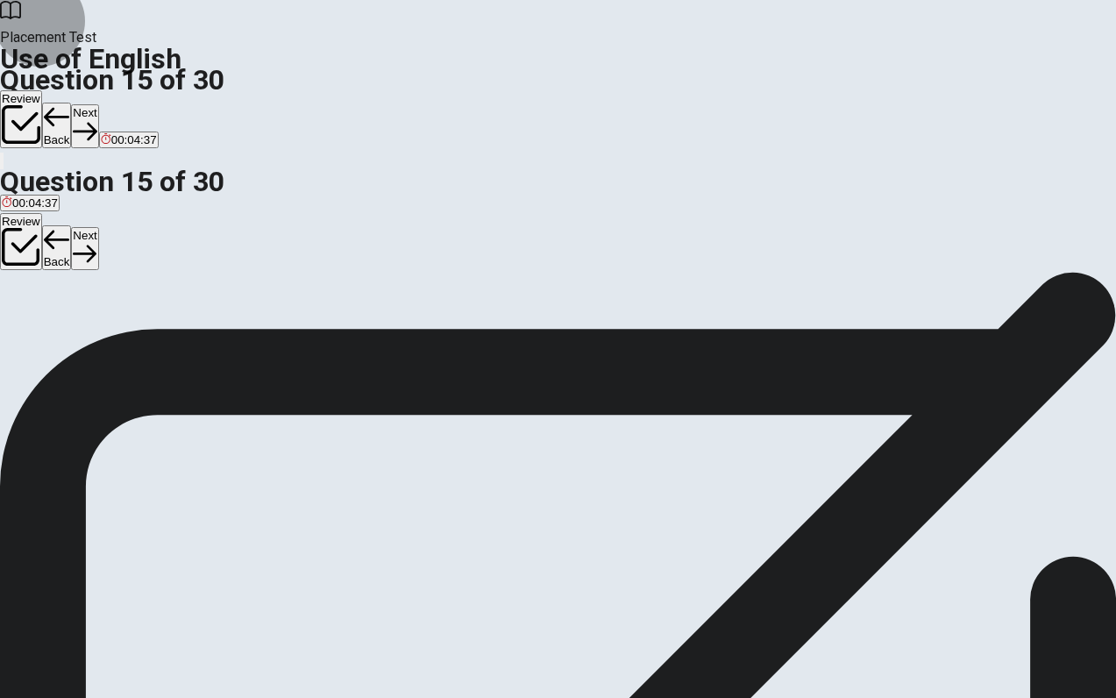
click at [98, 227] on button "Next" at bounding box center [84, 248] width 27 height 43
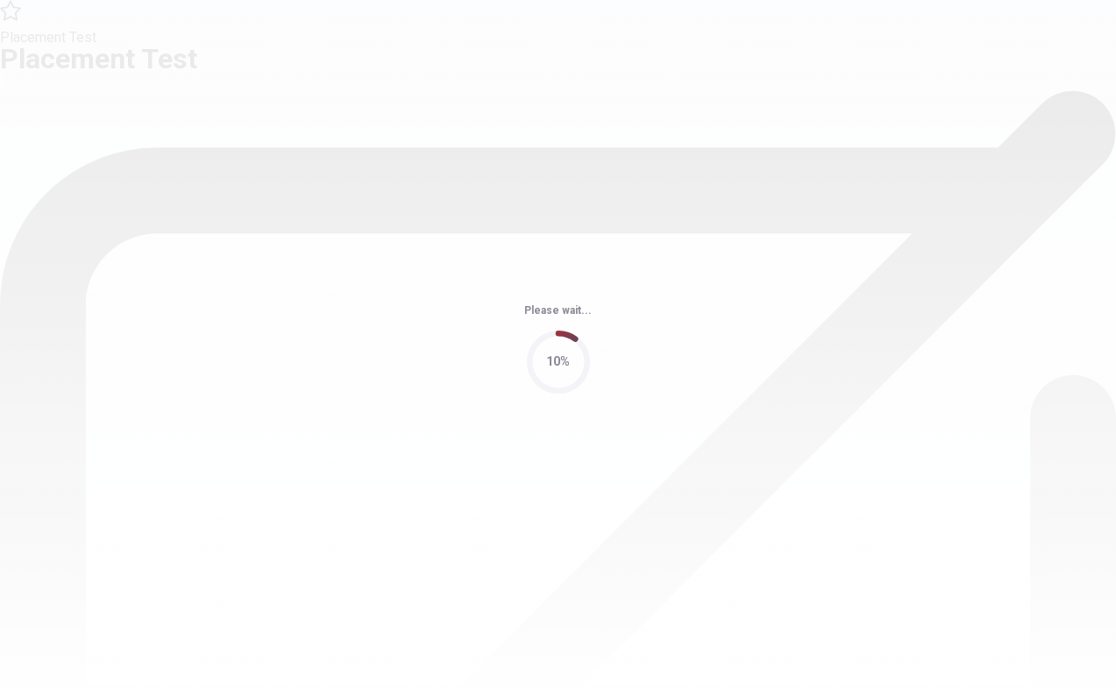
scroll to position [0, 0]
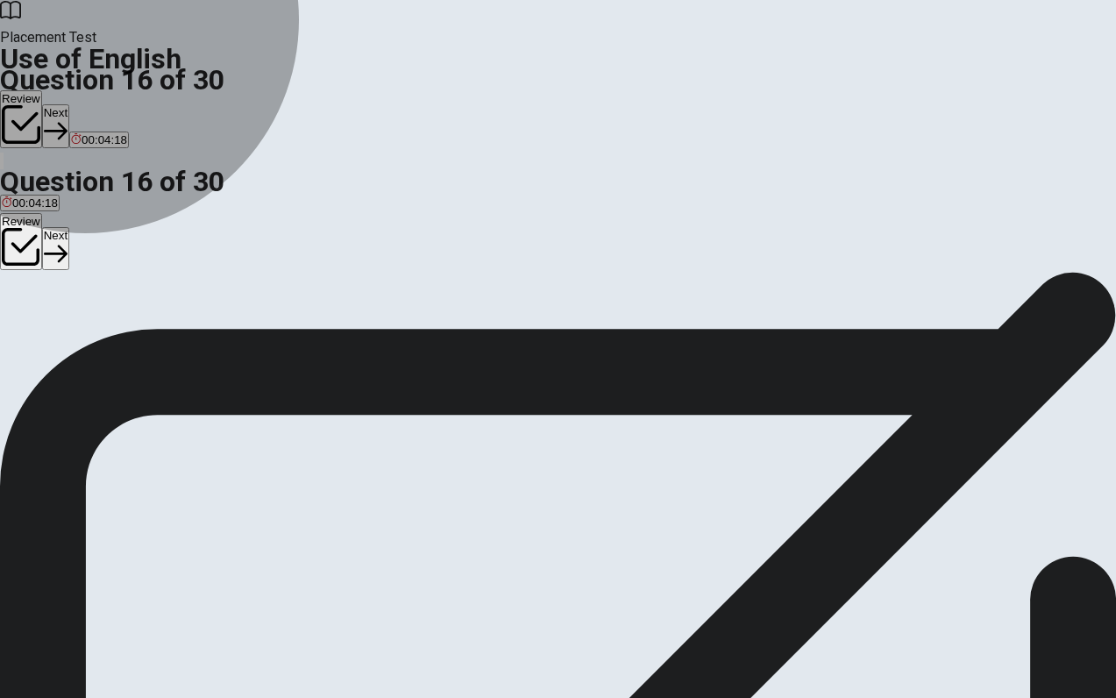
click at [110, 342] on span "generous" at bounding box center [85, 335] width 49 height 13
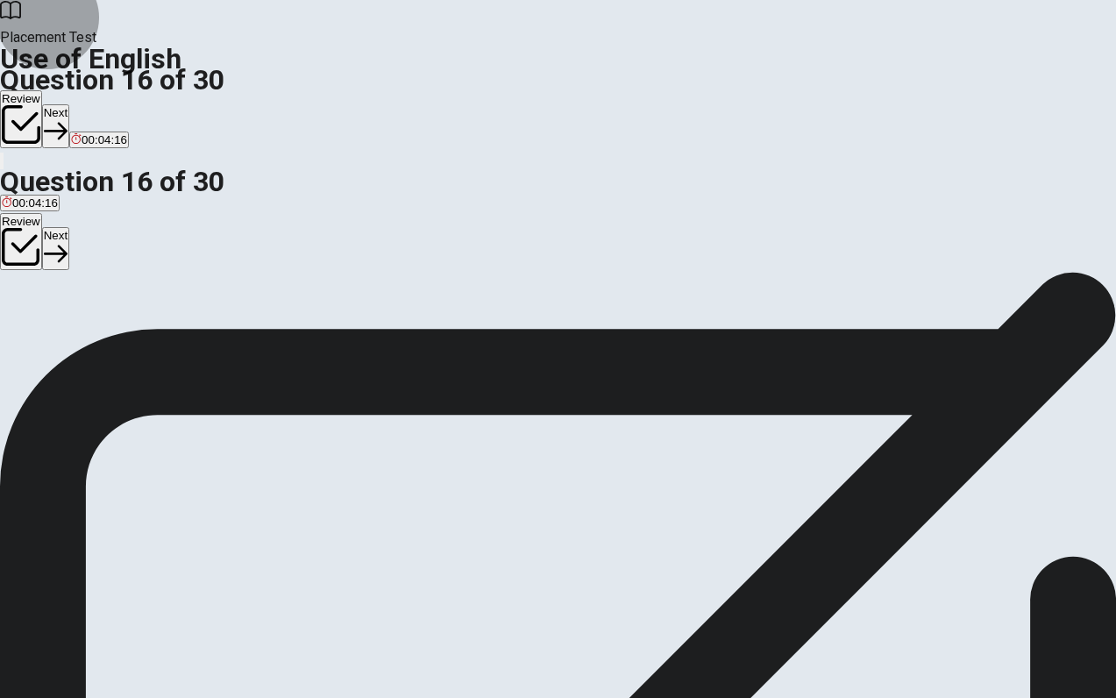
click at [69, 227] on button "Next" at bounding box center [55, 248] width 27 height 43
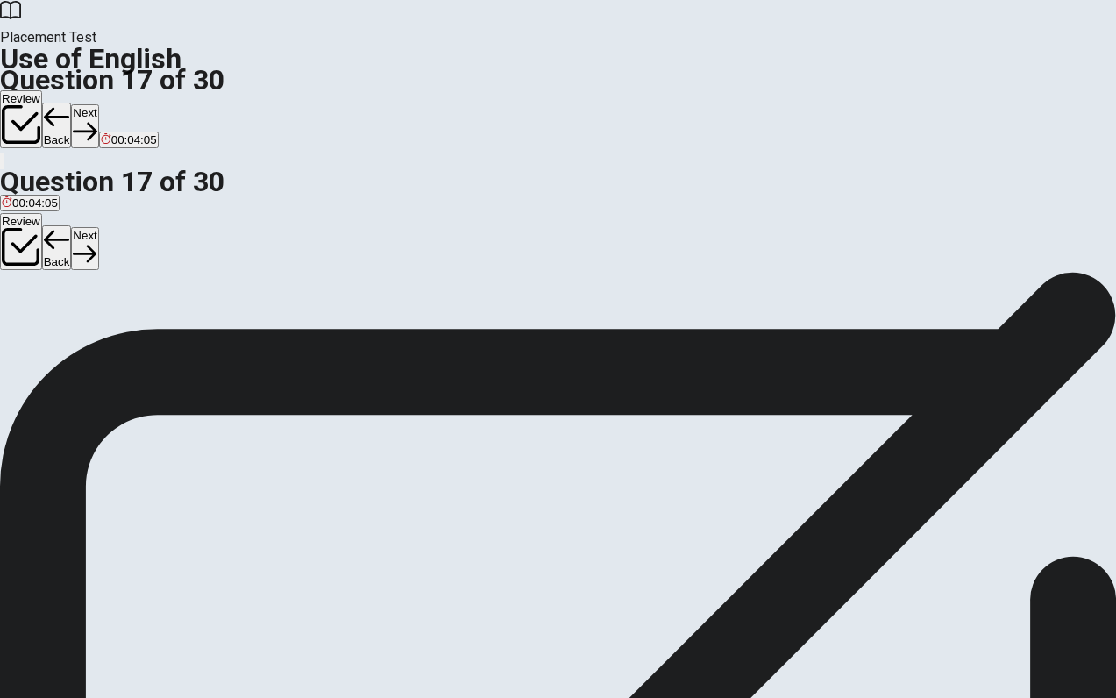
click at [381, 342] on span "to get ready for something" at bounding box center [313, 335] width 136 height 13
click at [98, 227] on button "Next" at bounding box center [84, 248] width 27 height 43
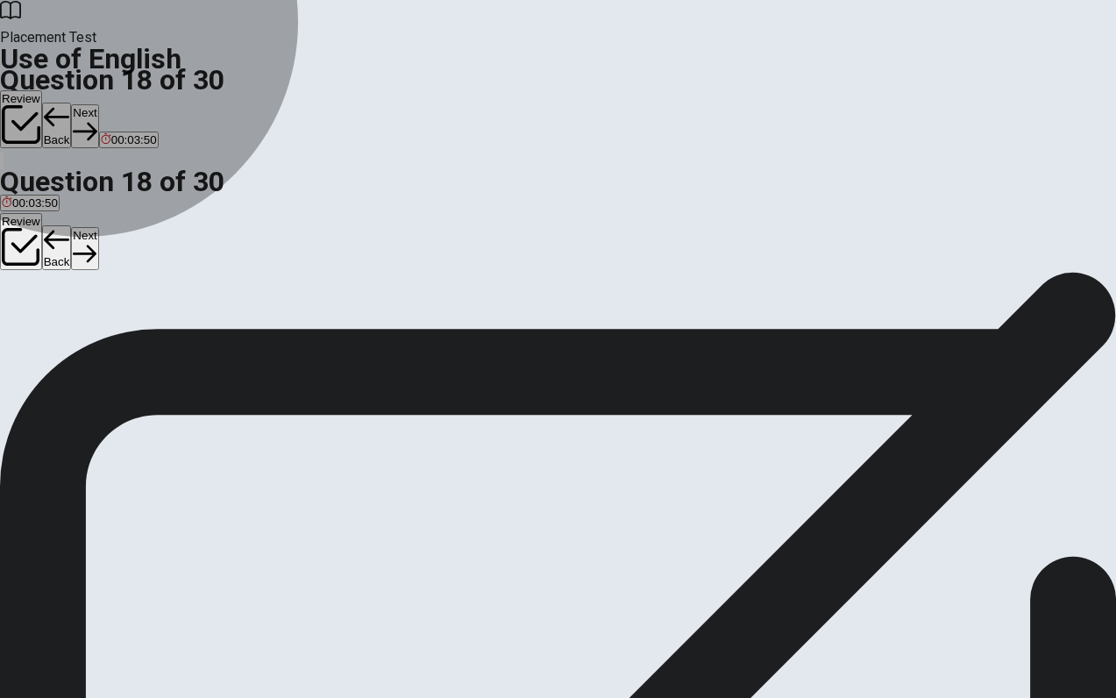
click at [97, 342] on span "beautiful" at bounding box center [75, 335] width 44 height 13
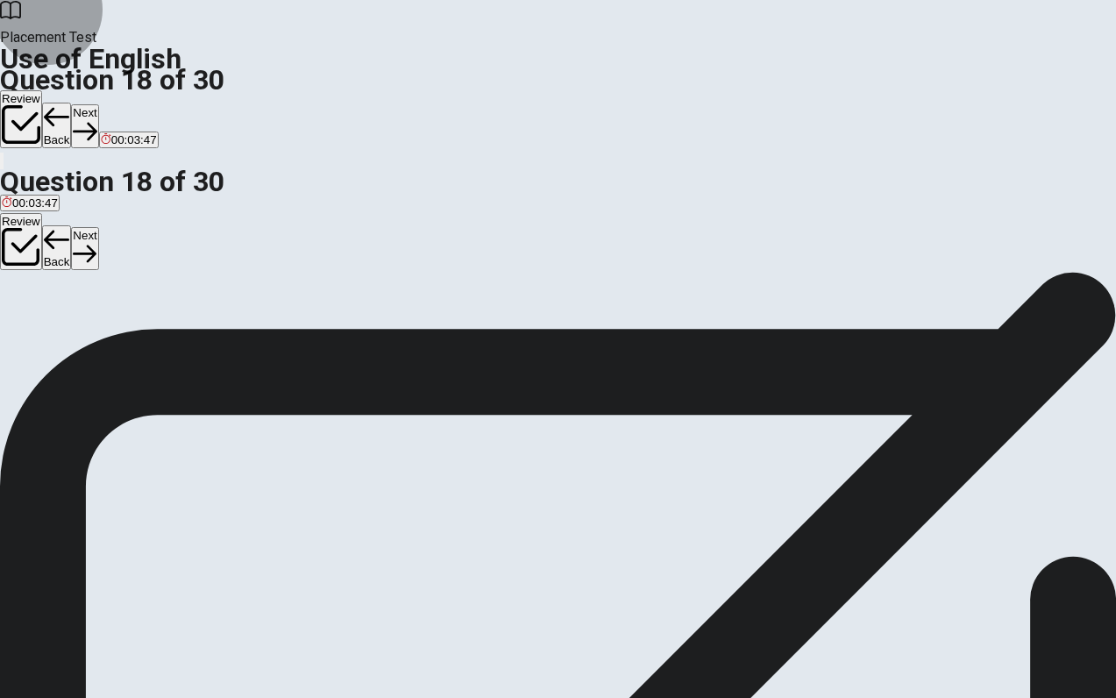
click at [98, 227] on button "Next" at bounding box center [84, 248] width 27 height 43
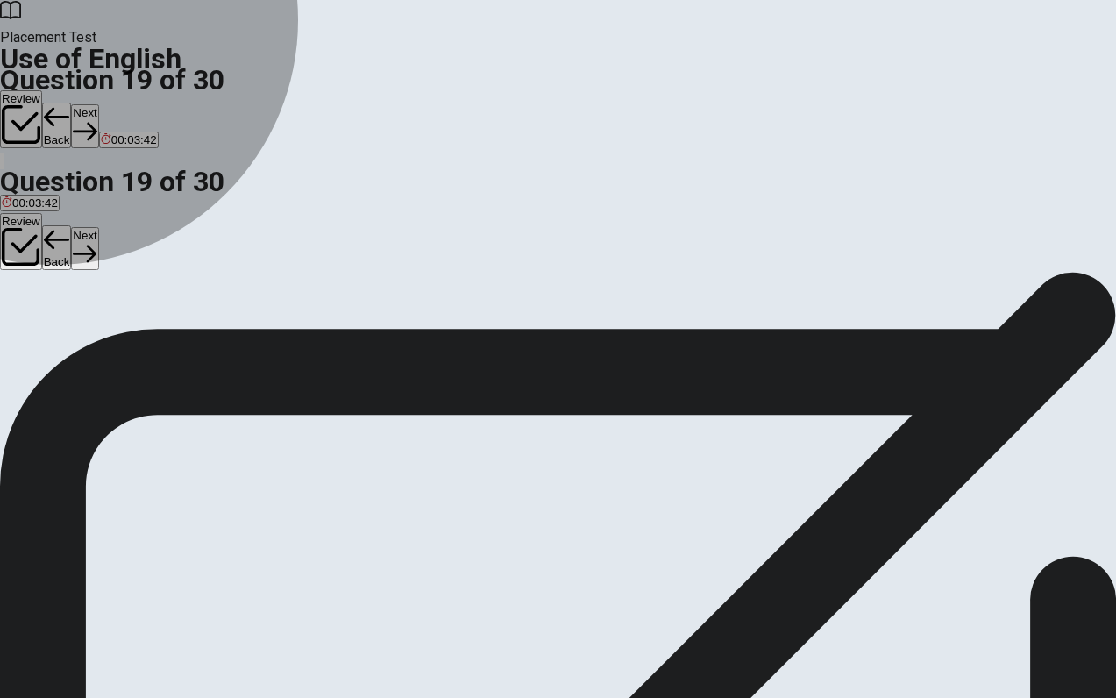
click at [133, 342] on span "dry" at bounding box center [125, 335] width 17 height 13
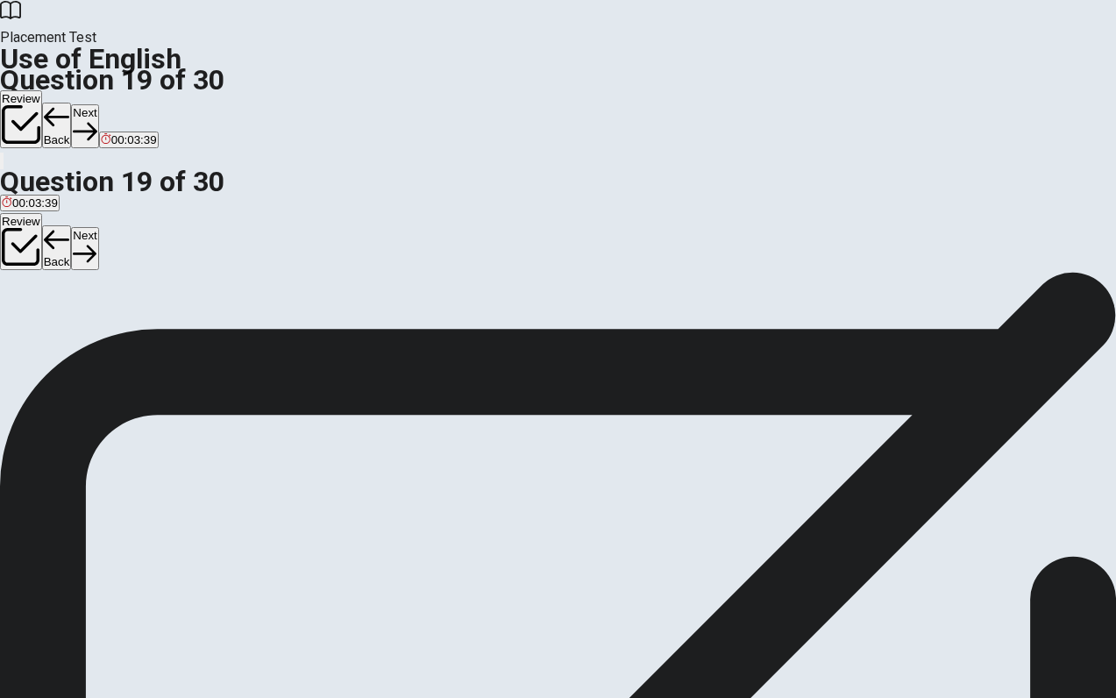
click at [98, 227] on button "Next" at bounding box center [84, 248] width 27 height 43
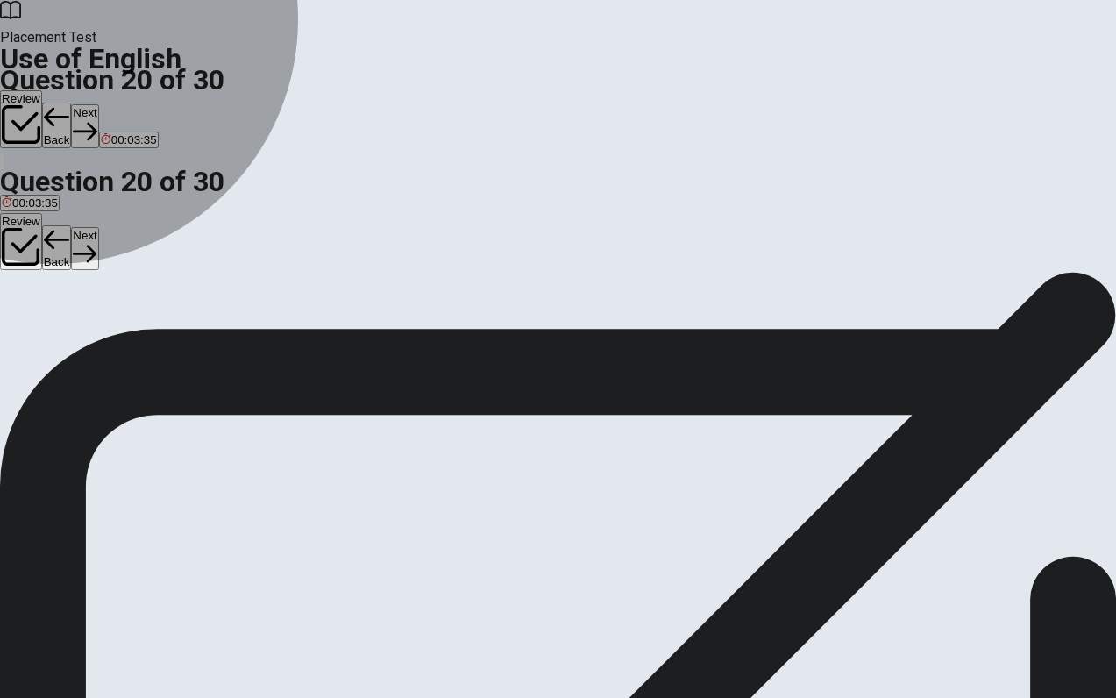
click at [96, 342] on span "Do" at bounding box center [88, 335] width 15 height 13
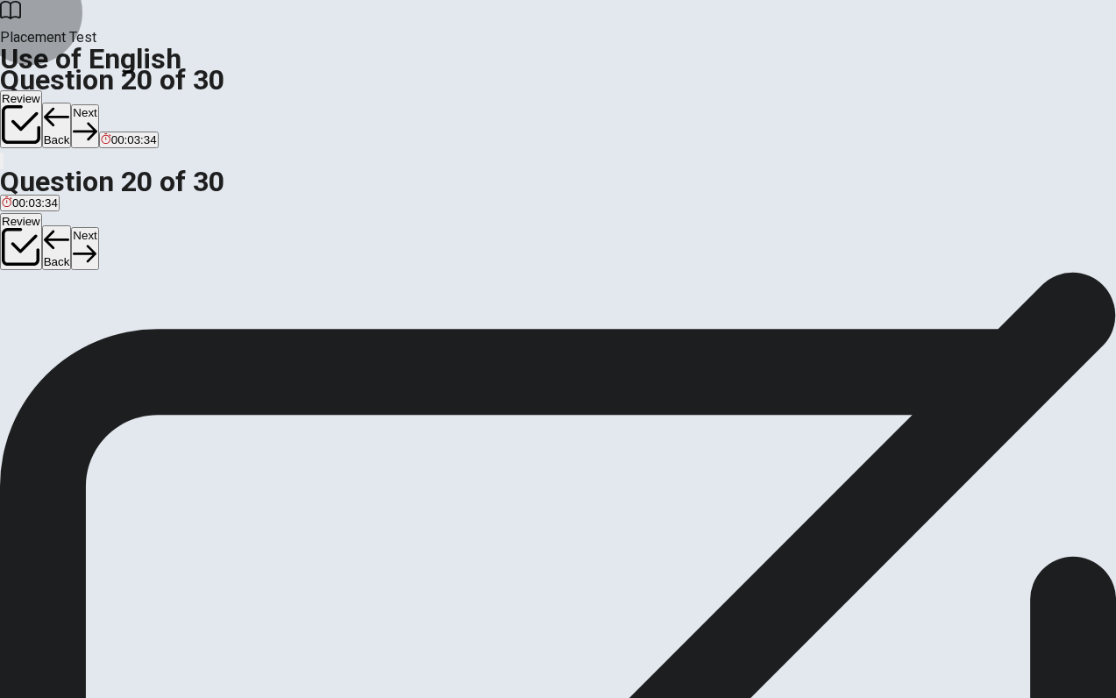
click at [98, 227] on button "Next" at bounding box center [84, 248] width 27 height 43
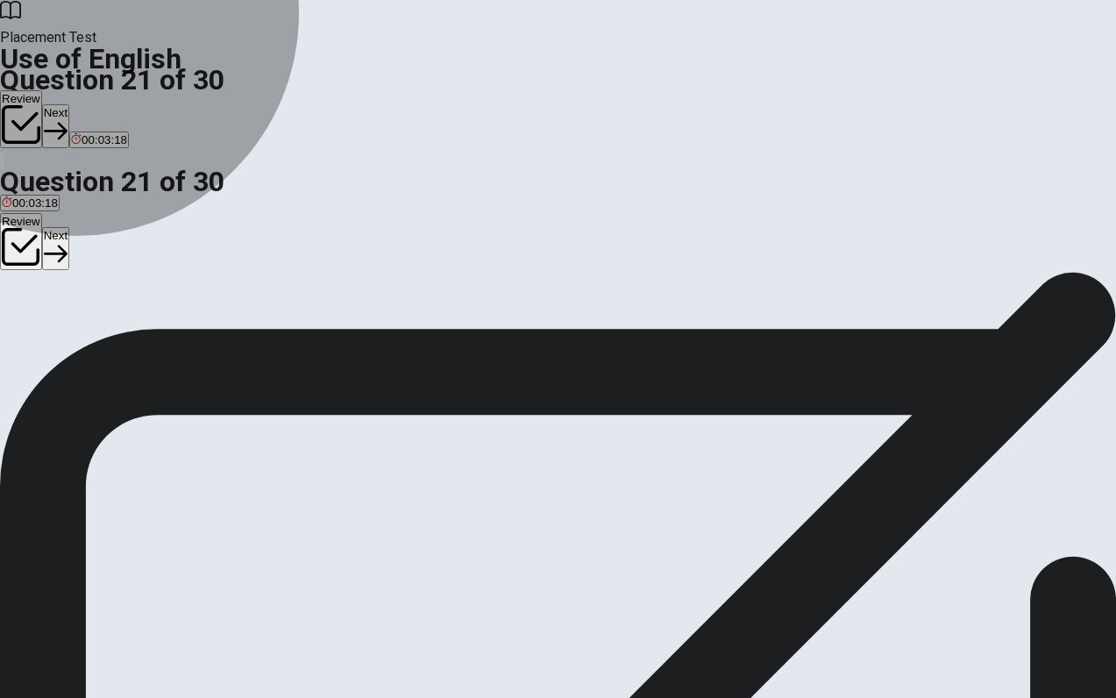
click at [39, 342] on span "spends" at bounding box center [21, 335] width 38 height 13
click at [107, 342] on span "spend" at bounding box center [91, 335] width 32 height 13
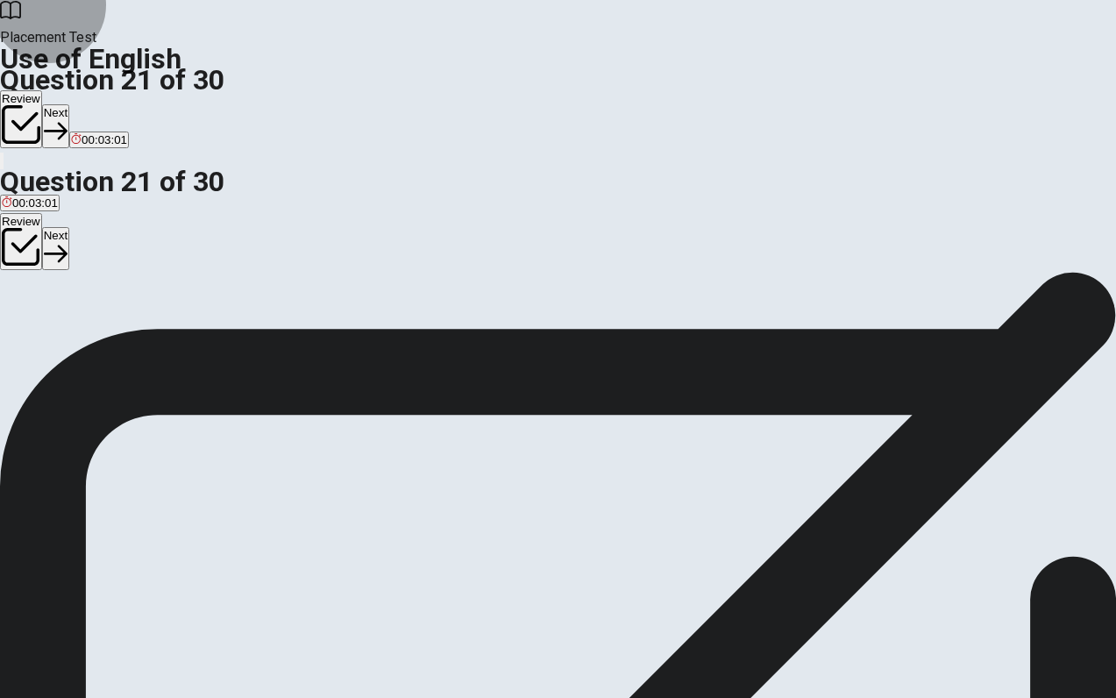
click at [69, 227] on button "Next" at bounding box center [55, 248] width 27 height 43
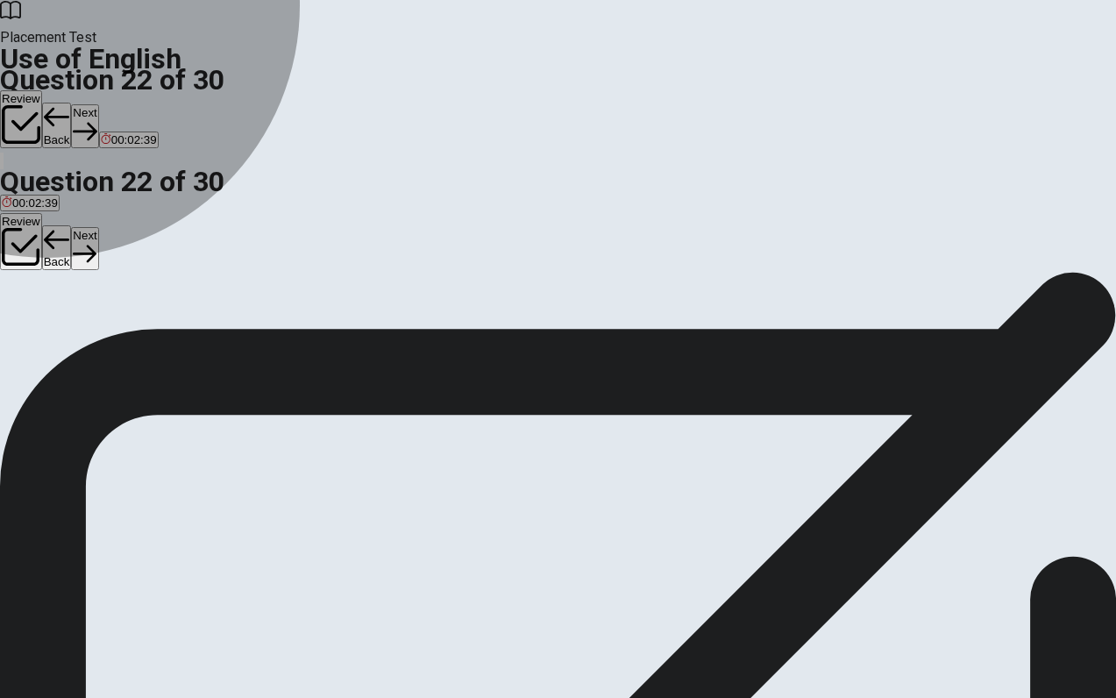
click at [19, 344] on button "A did" at bounding box center [9, 329] width 19 height 30
click at [36, 344] on button "B do" at bounding box center [27, 329] width 17 height 30
click at [63, 342] on span "have" at bounding box center [50, 335] width 25 height 13
click at [34, 342] on span "do" at bounding box center [27, 335] width 13 height 13
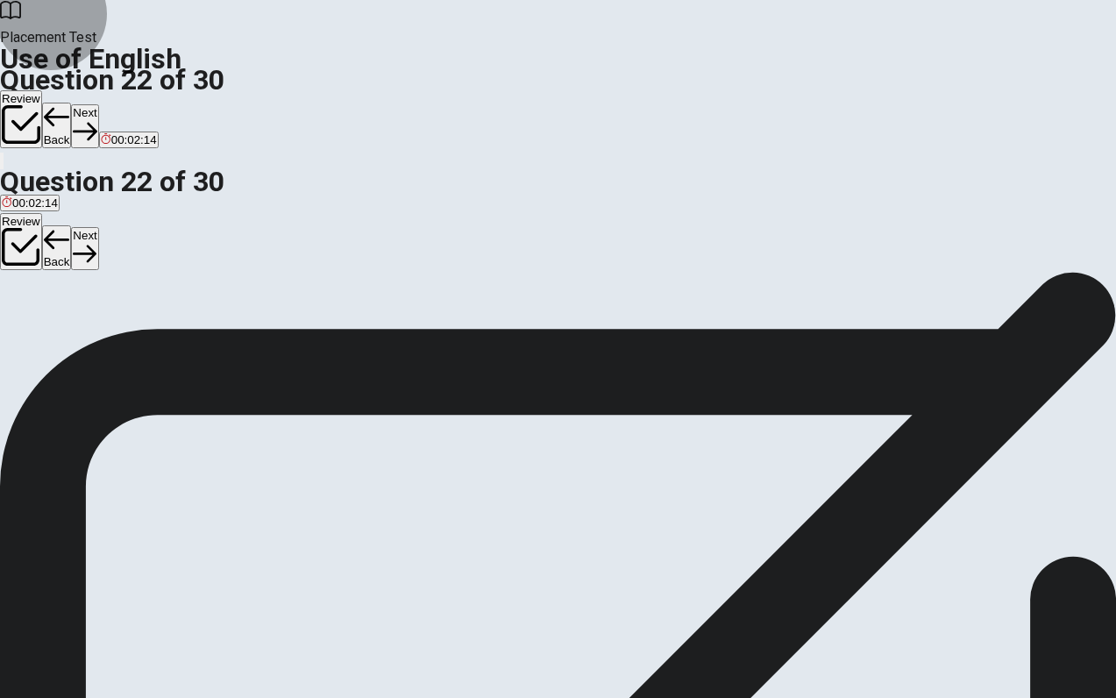
click at [98, 227] on button "Next" at bounding box center [84, 248] width 27 height 43
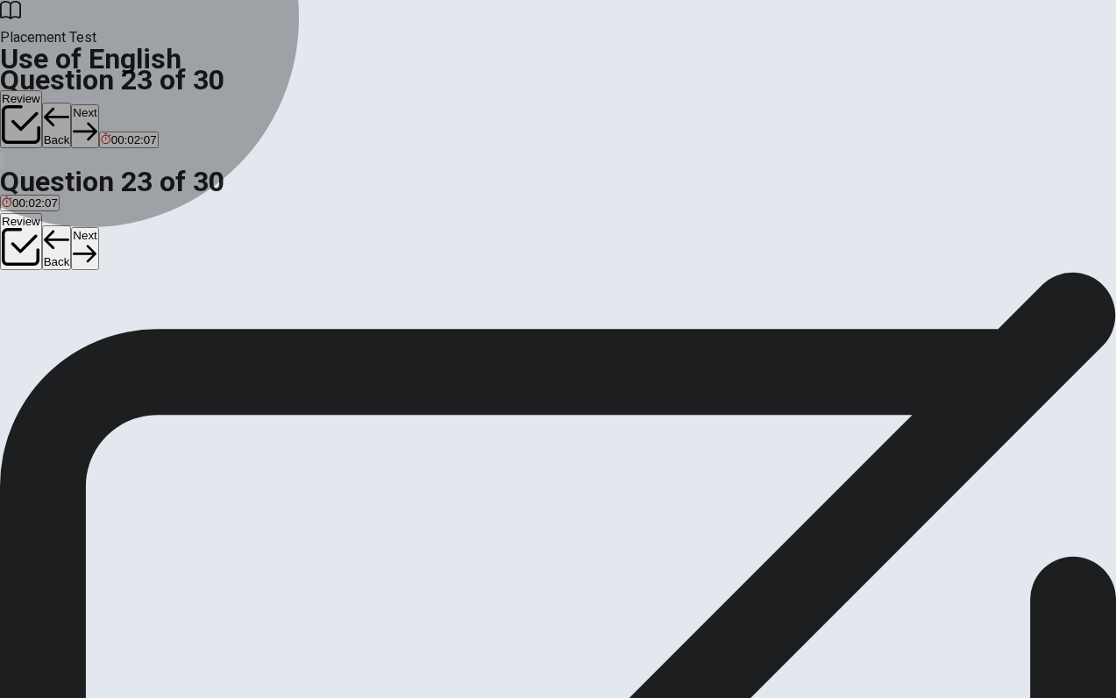
click at [209, 342] on span "has worked" at bounding box center [179, 335] width 60 height 13
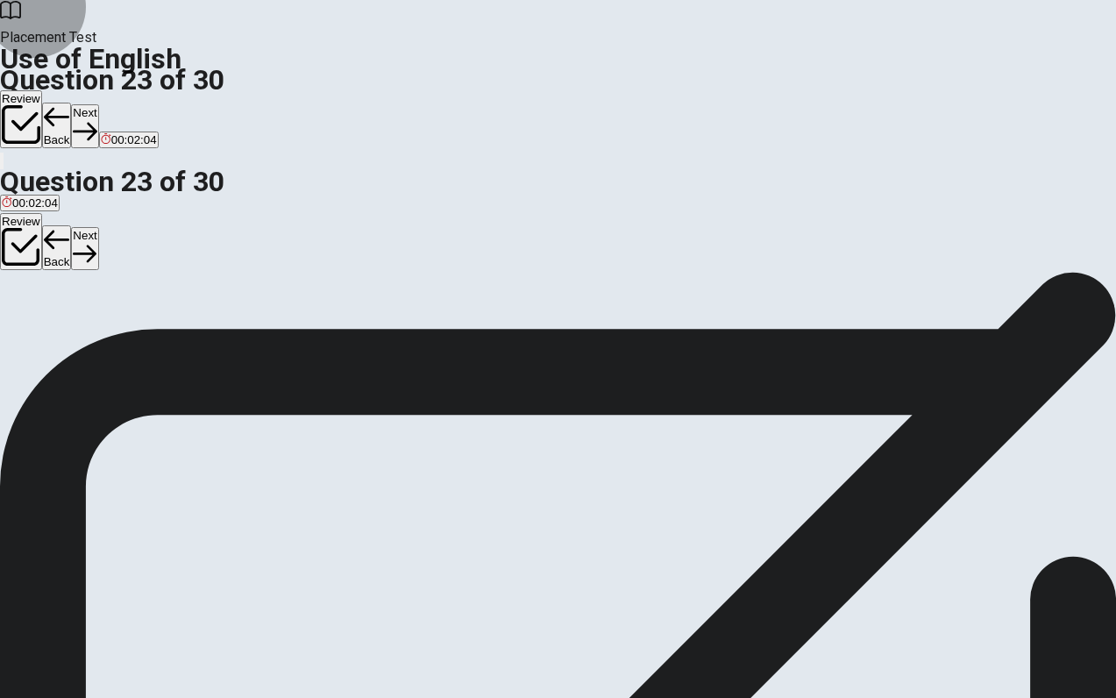
click at [98, 227] on button "Next" at bounding box center [84, 248] width 27 height 43
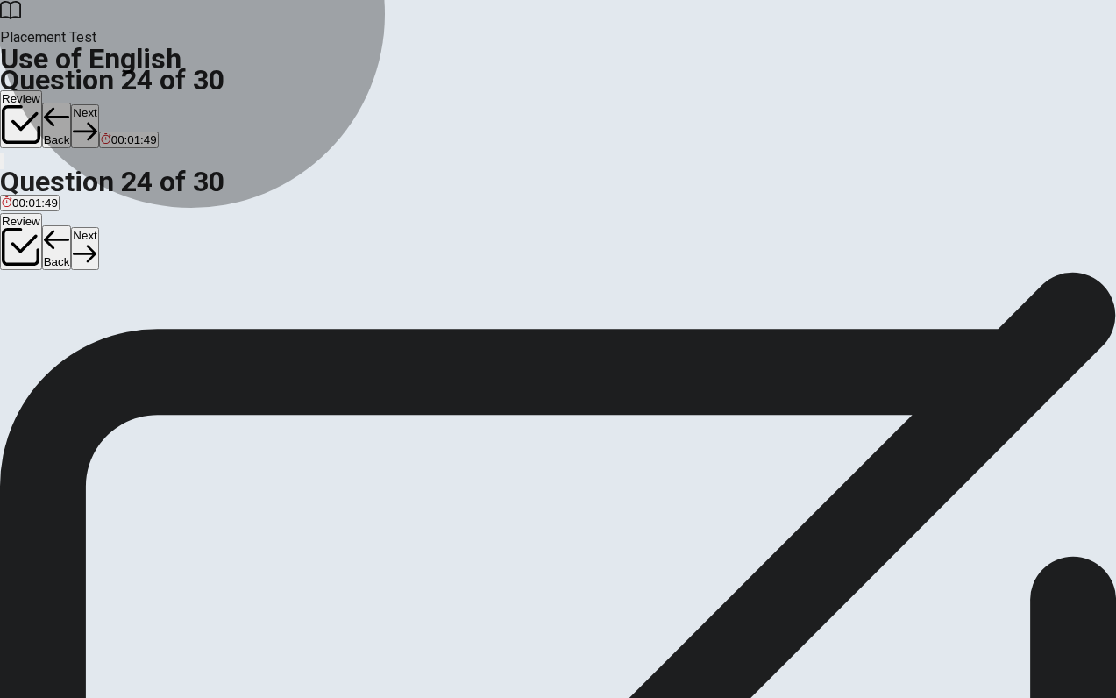
click at [311, 342] on span "He said he can speak Spanish." at bounding box center [230, 335] width 161 height 13
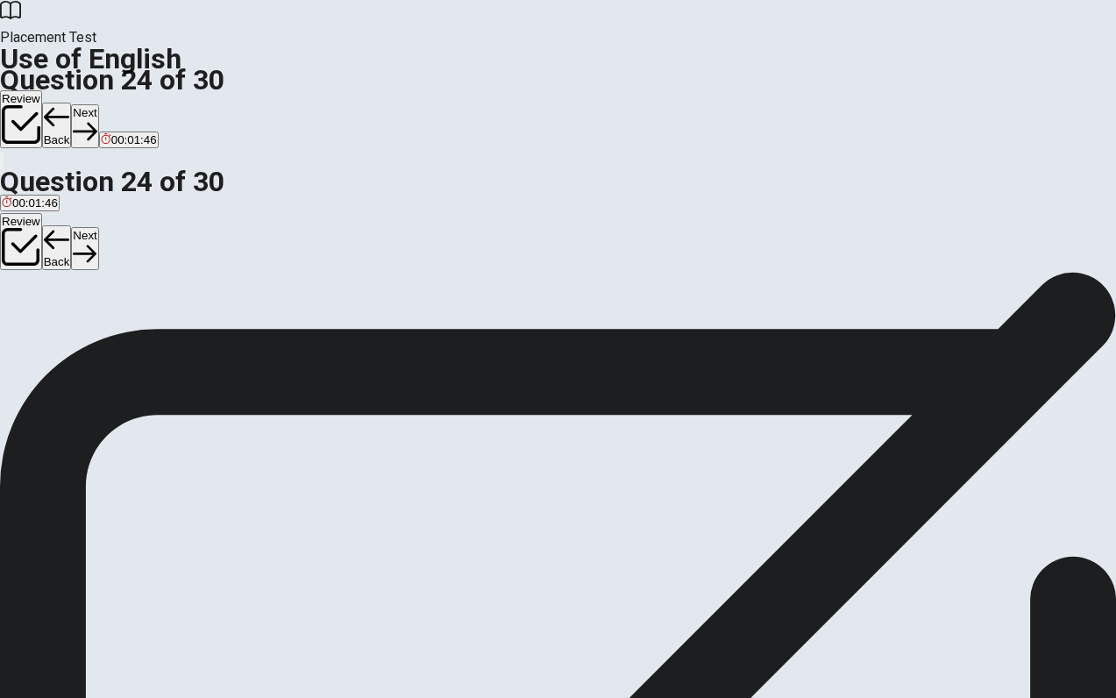
click at [98, 227] on button "Next" at bounding box center [84, 248] width 27 height 43
click at [82, 342] on span "forget" at bounding box center [68, 335] width 30 height 13
click at [98, 227] on button "Next" at bounding box center [84, 248] width 27 height 43
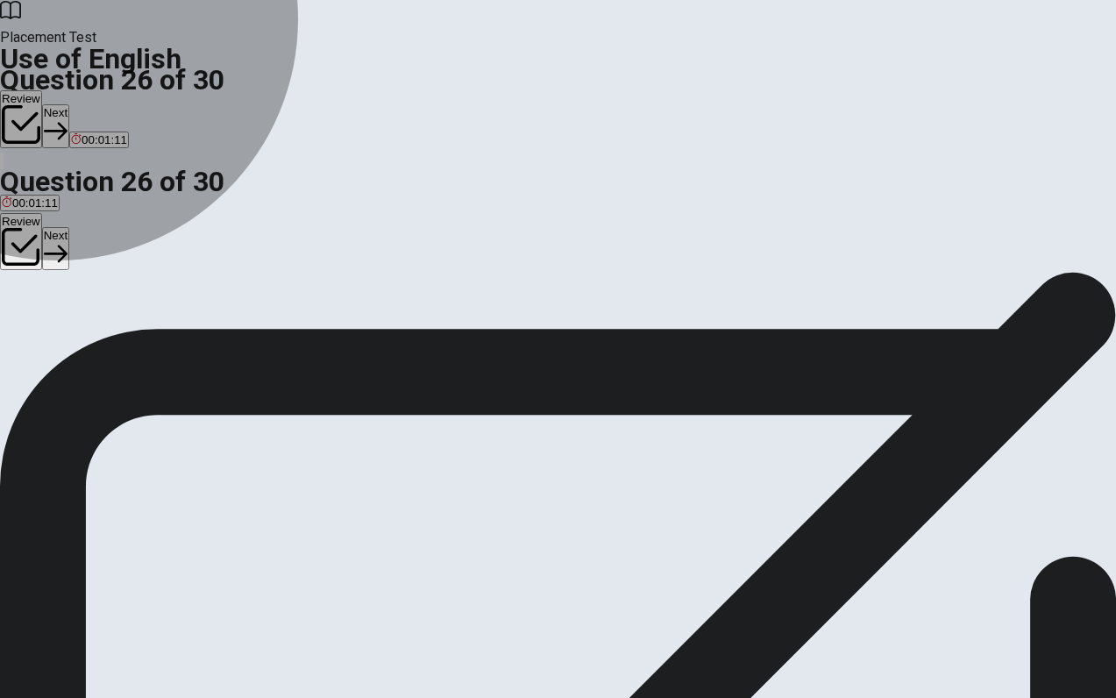
click at [131, 342] on span "job" at bounding box center [123, 335] width 16 height 13
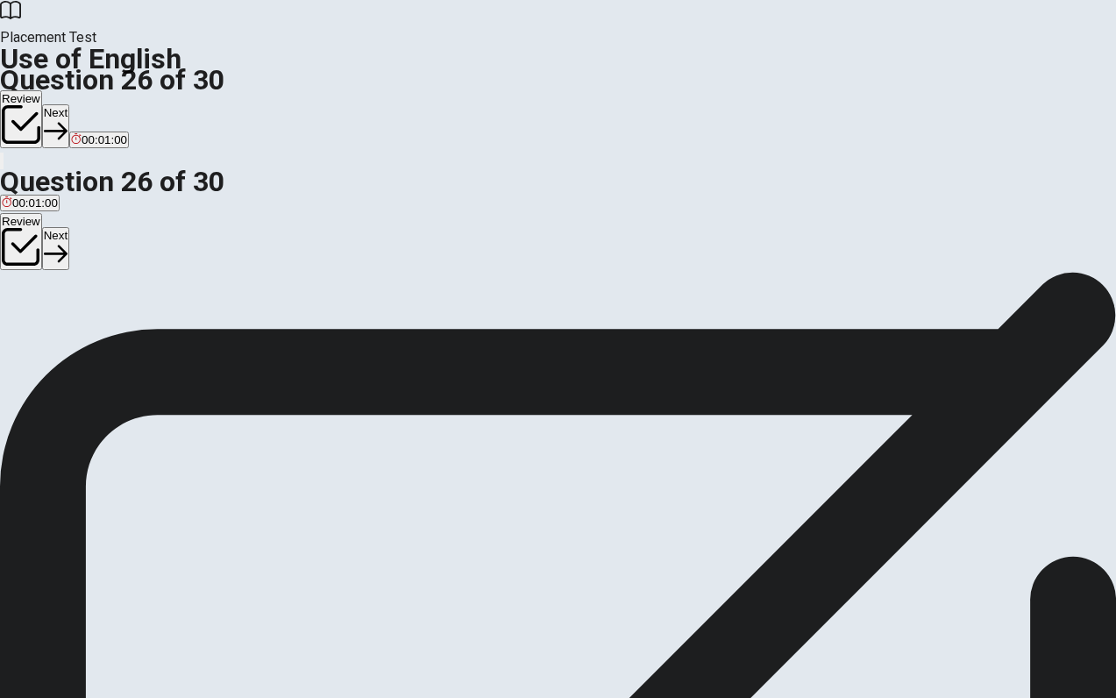
click at [46, 344] on button "A problem" at bounding box center [23, 329] width 46 height 30
click at [69, 227] on button "Next" at bounding box center [55, 248] width 27 height 43
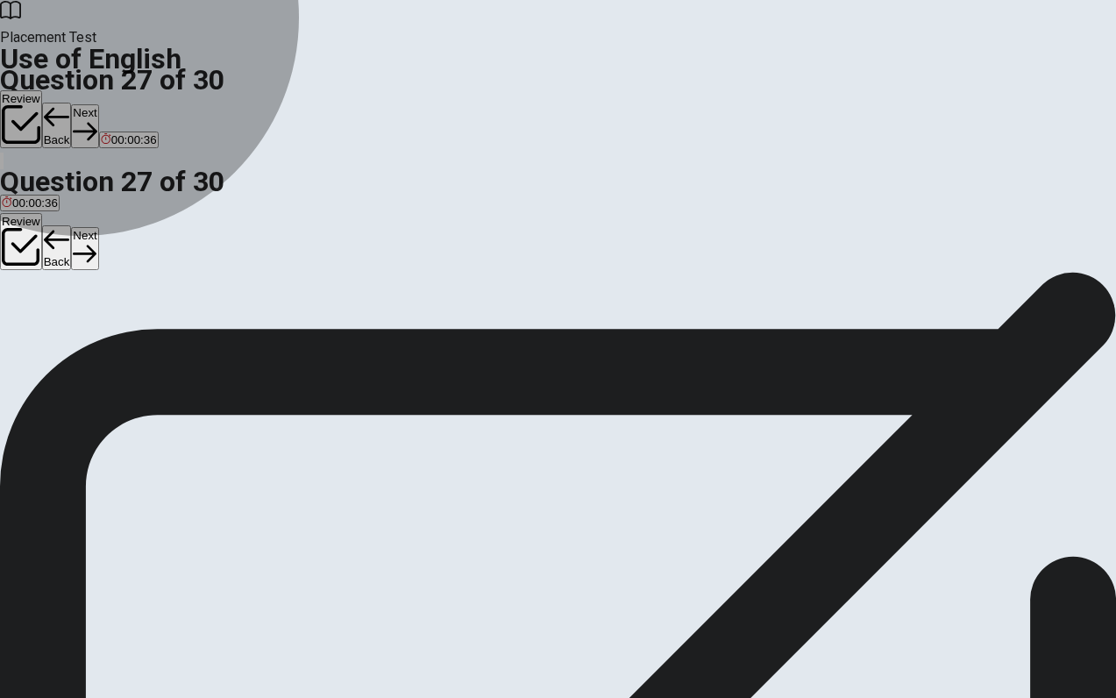
click at [132, 342] on span "far away" at bounding box center [111, 335] width 44 height 13
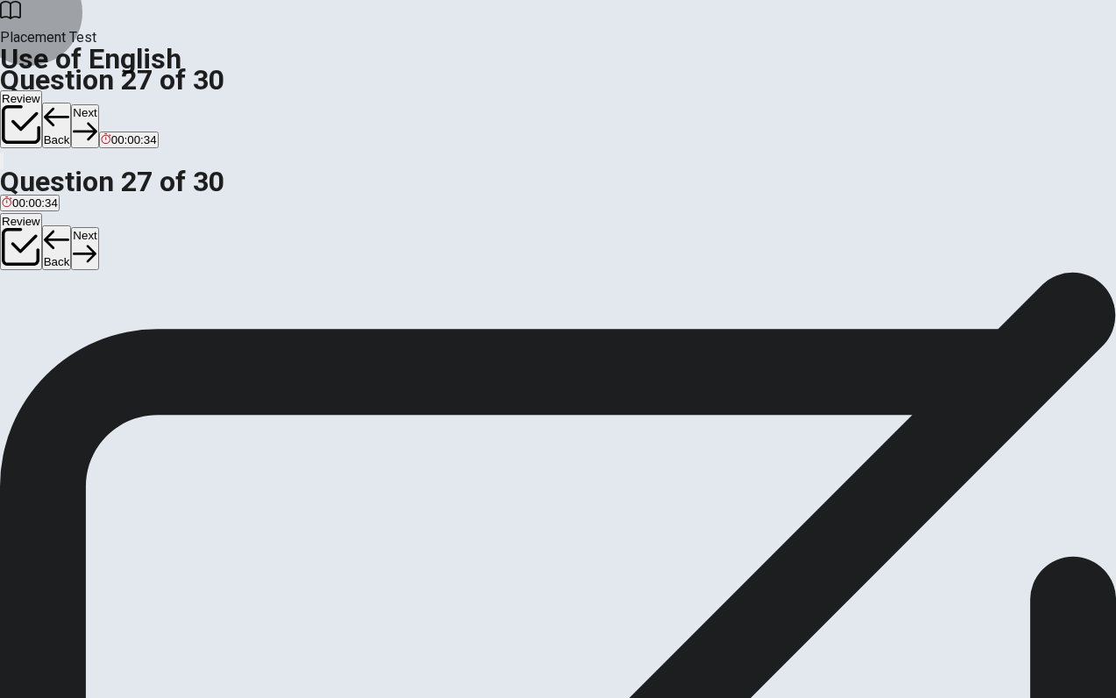
click at [98, 227] on button "Next" at bounding box center [84, 248] width 27 height 43
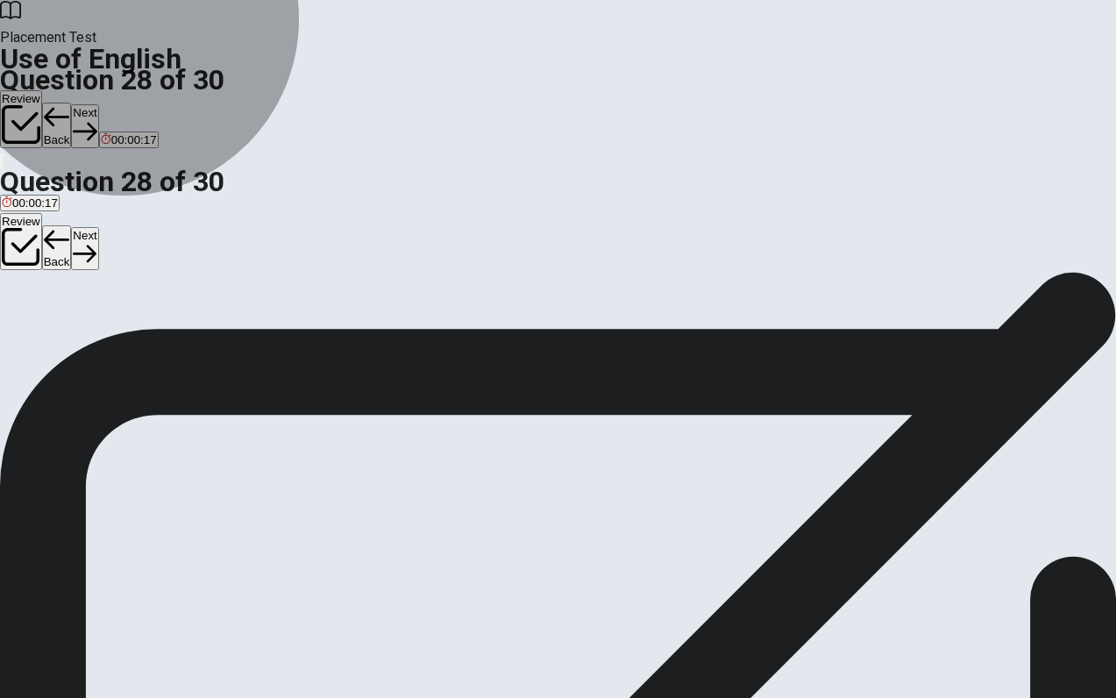
click at [345, 342] on span "looking for work" at bounding box center [304, 335] width 82 height 13
click at [95, 342] on span "guaranteed to win" at bounding box center [48, 335] width 93 height 13
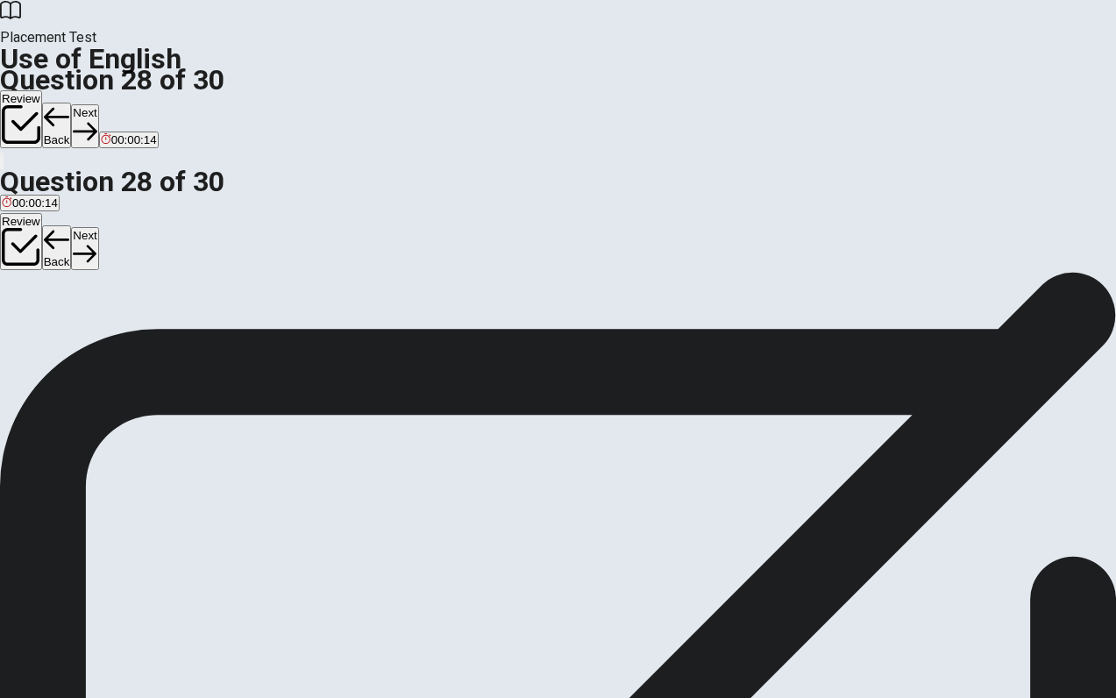
click at [98, 227] on button "Next" at bounding box center [84, 248] width 27 height 43
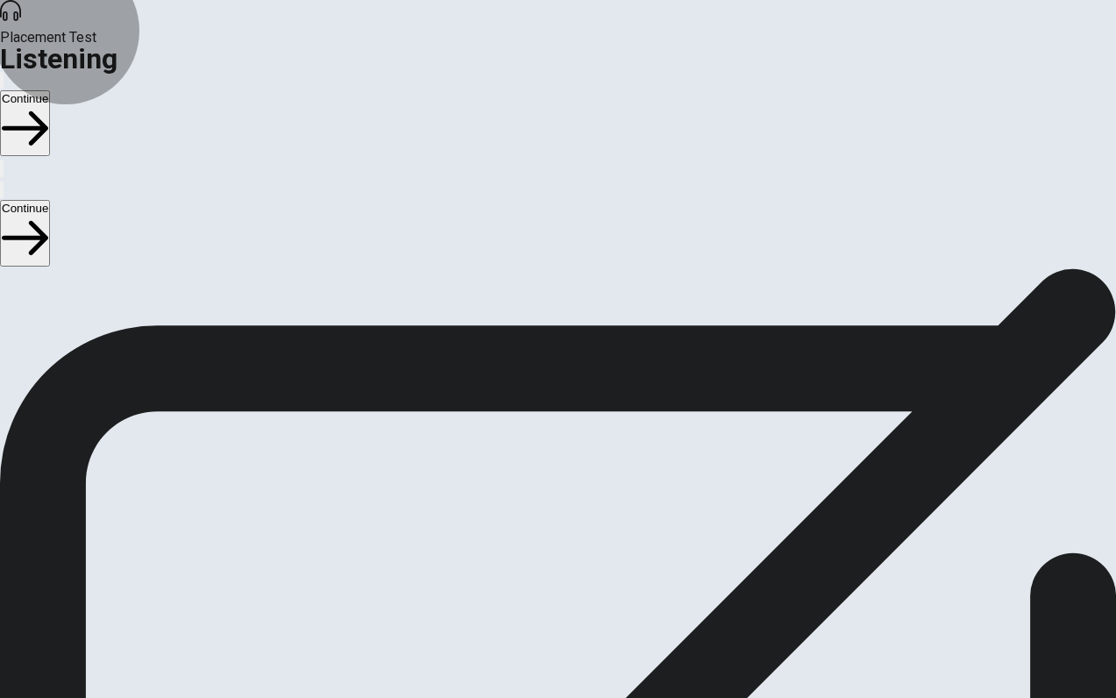
click at [50, 200] on button "Continue" at bounding box center [25, 233] width 50 height 66
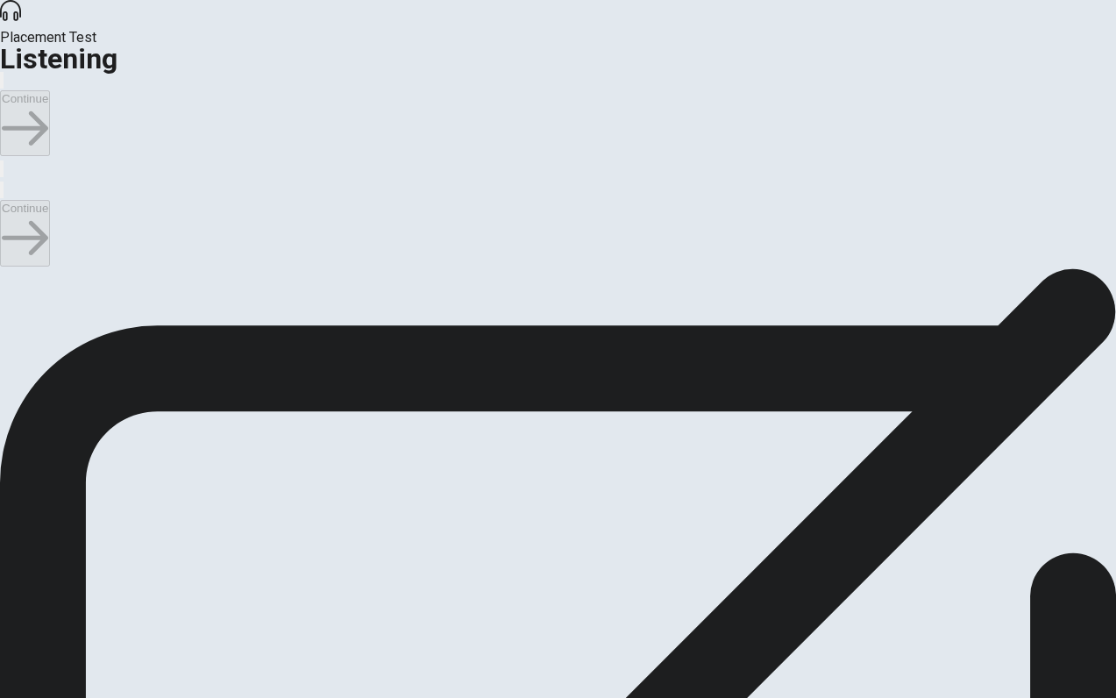
scroll to position [33, 0]
type input "5"
click at [11, 272] on input "checkbox" at bounding box center [5, 277] width 11 height 11
checkbox input "true"
type input "6"
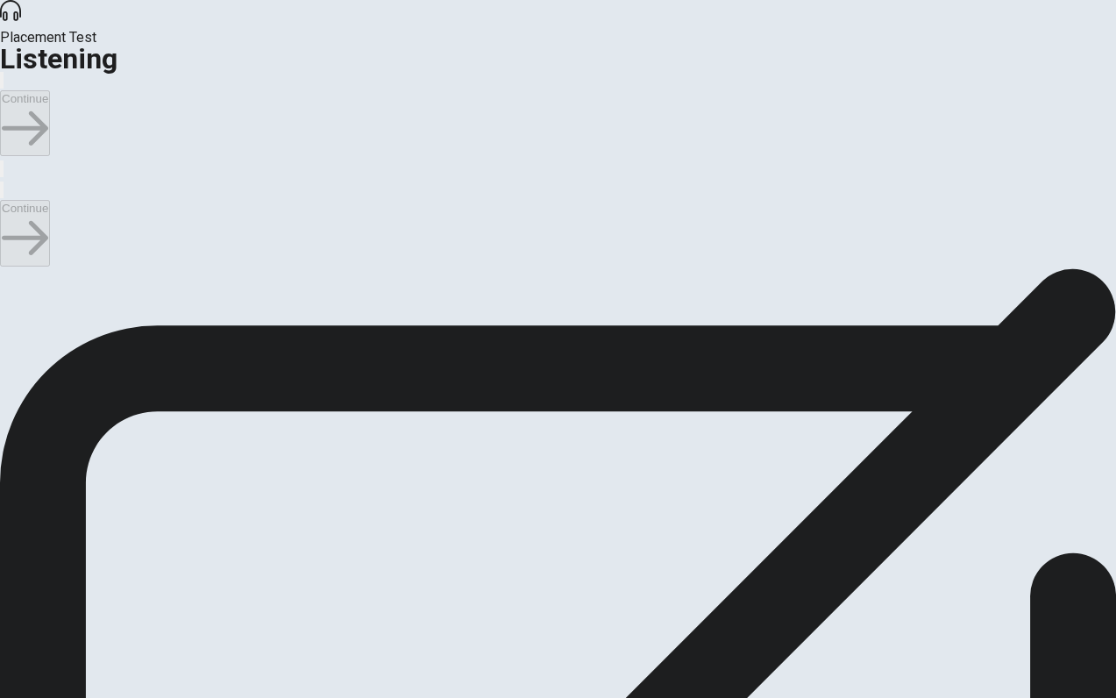
click at [11, 272] on input "checkbox" at bounding box center [5, 277] width 11 height 11
checkbox input "false"
type input "17"
click at [11, 272] on input "checkbox" at bounding box center [5, 277] width 11 height 11
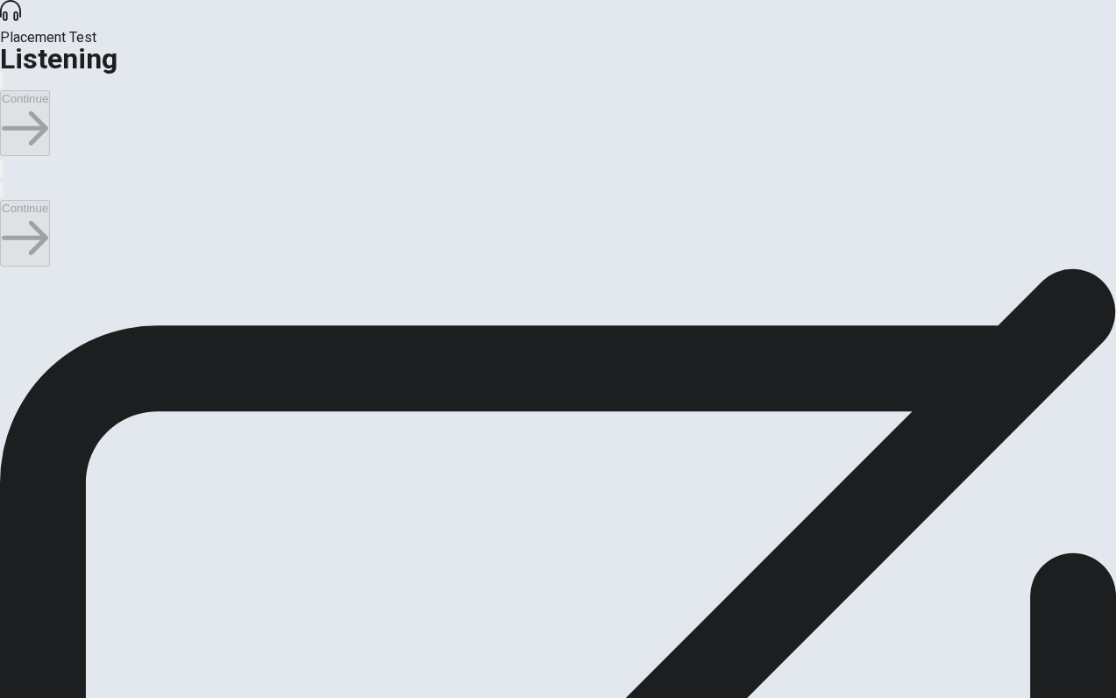
checkbox input "true"
type input "21"
click at [11, 281] on input "checkbox" at bounding box center [5, 277] width 11 height 11
checkbox input "false"
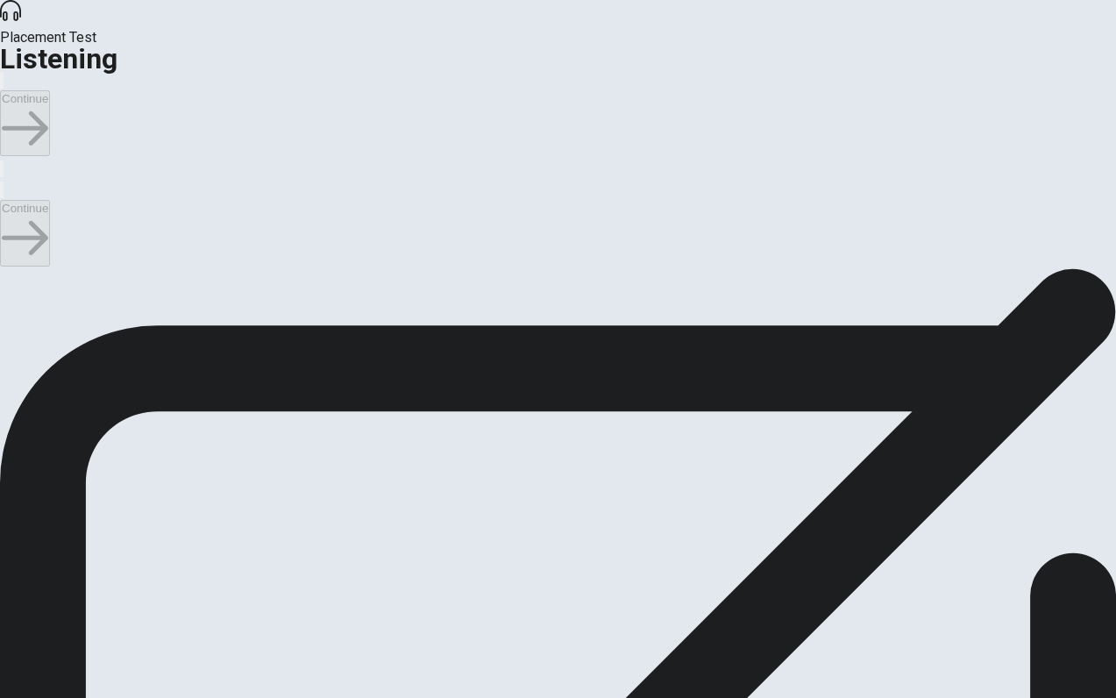
type input "30"
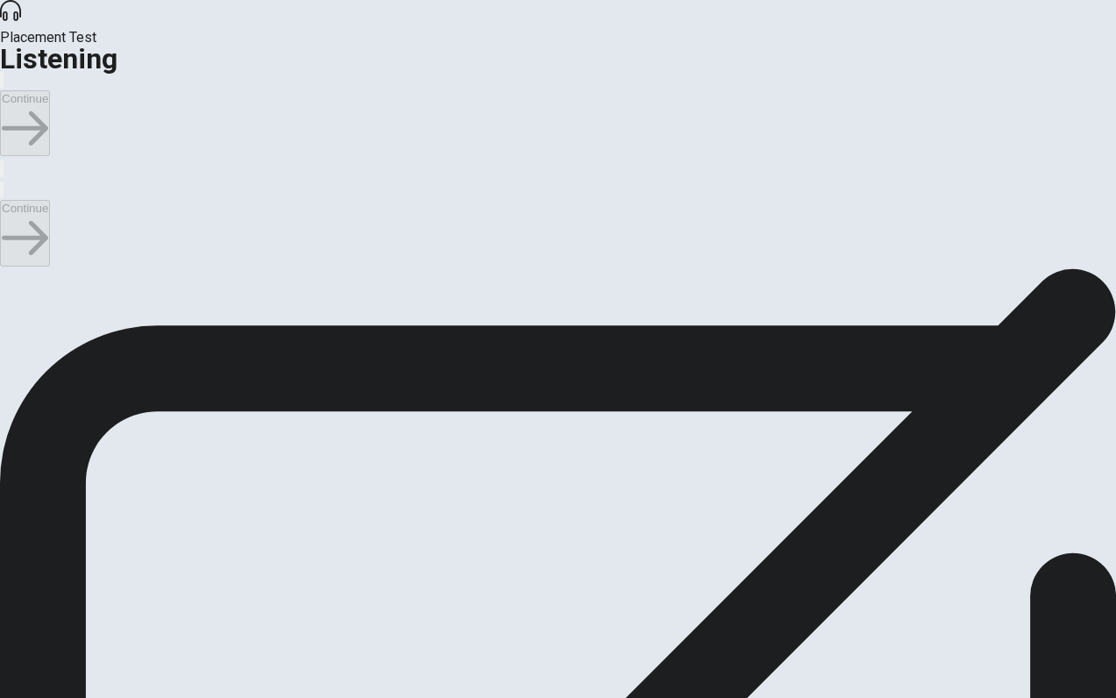
click at [11, 272] on input "checkbox" at bounding box center [5, 277] width 11 height 11
checkbox input "true"
type input "31"
click at [11, 272] on input "checkbox" at bounding box center [5, 277] width 11 height 11
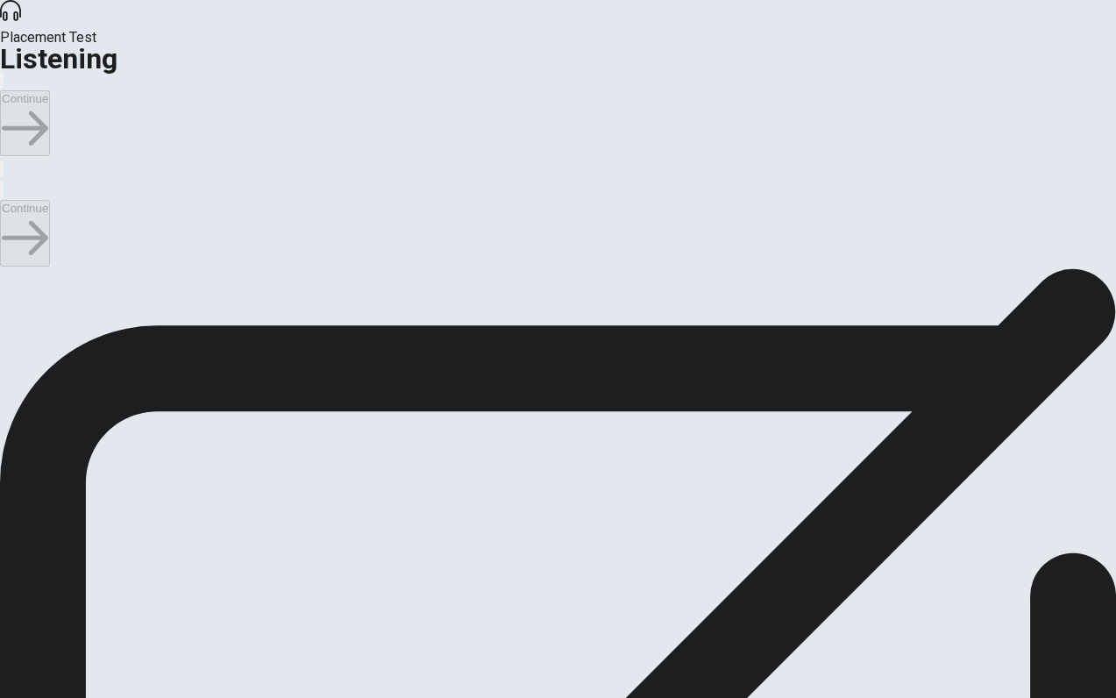
checkbox input "false"
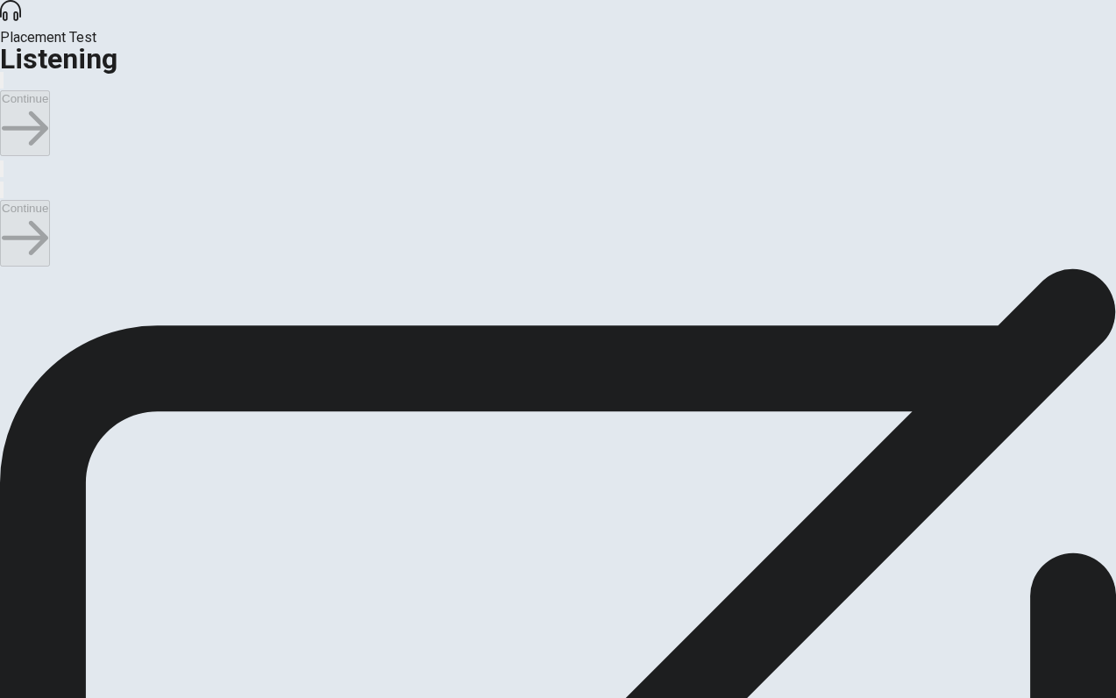
scroll to position [1176, 0]
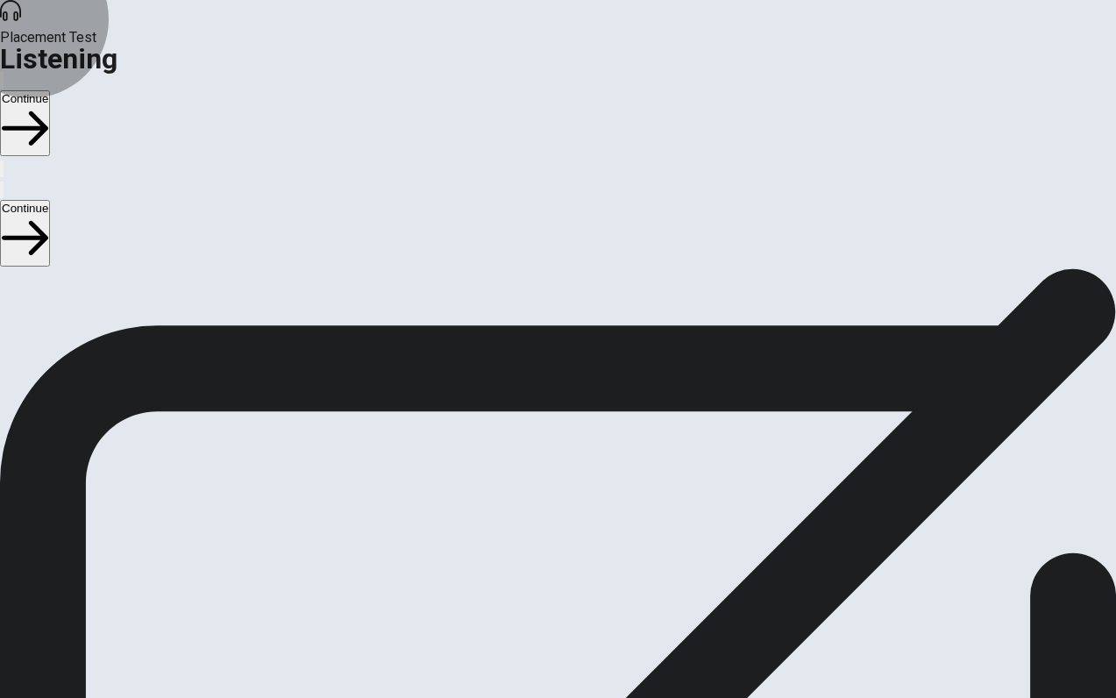
click at [50, 200] on button "Continue" at bounding box center [25, 233] width 50 height 66
click at [1026, 136] on div "Placement Test Listening Continue Continue Question 1 How often does the man su…" at bounding box center [558, 349] width 1116 height 698
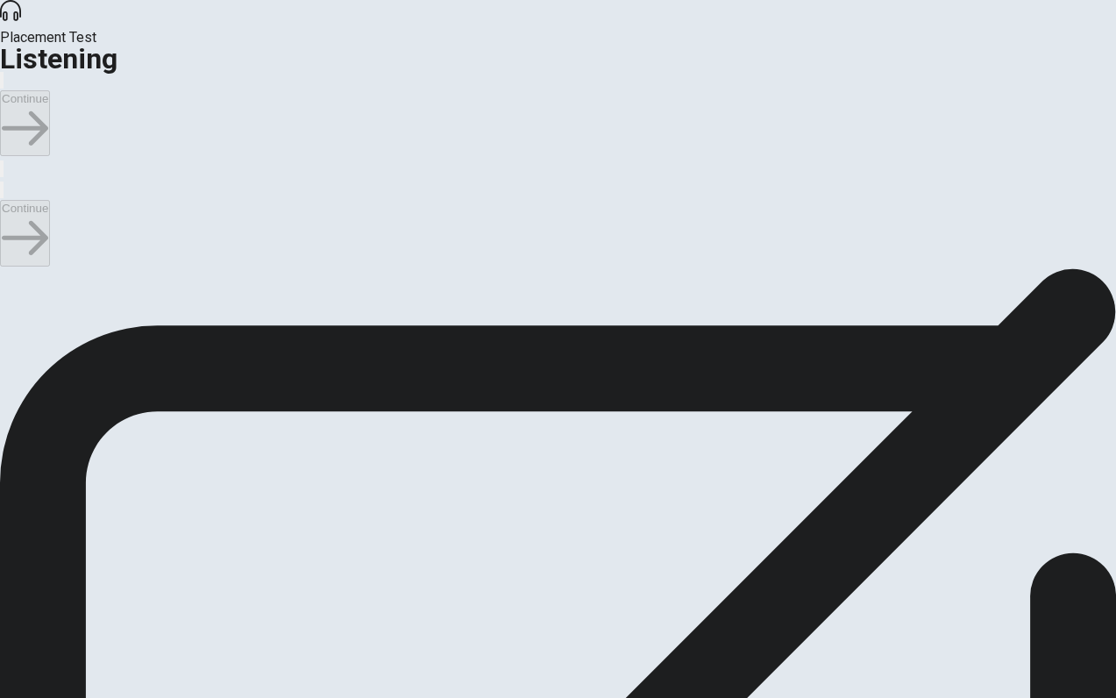
scroll to position [0, 0]
click at [11, 233] on input "checkbox" at bounding box center [5, 238] width 11 height 11
checkbox input "true"
type input "20"
click at [11, 272] on input "checkbox" at bounding box center [5, 277] width 11 height 11
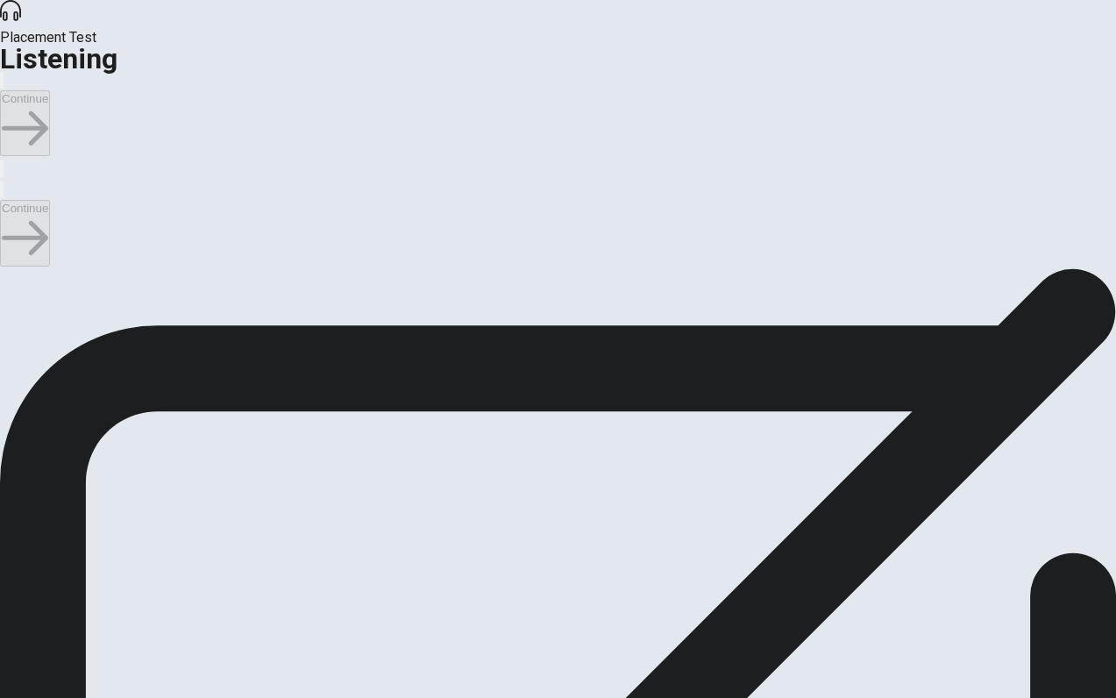
checkbox input "false"
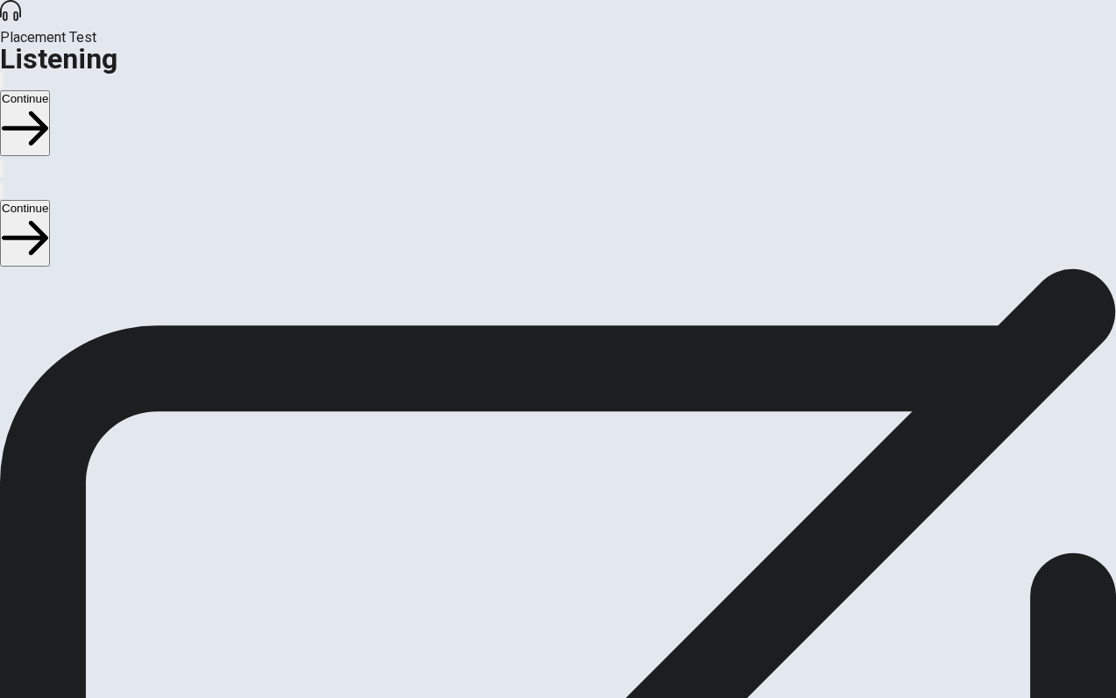
scroll to position [295, 0]
click at [50, 200] on button "Continue" at bounding box center [25, 233] width 50 height 66
click at [925, 697] on div at bounding box center [558, 698] width 1116 height 0
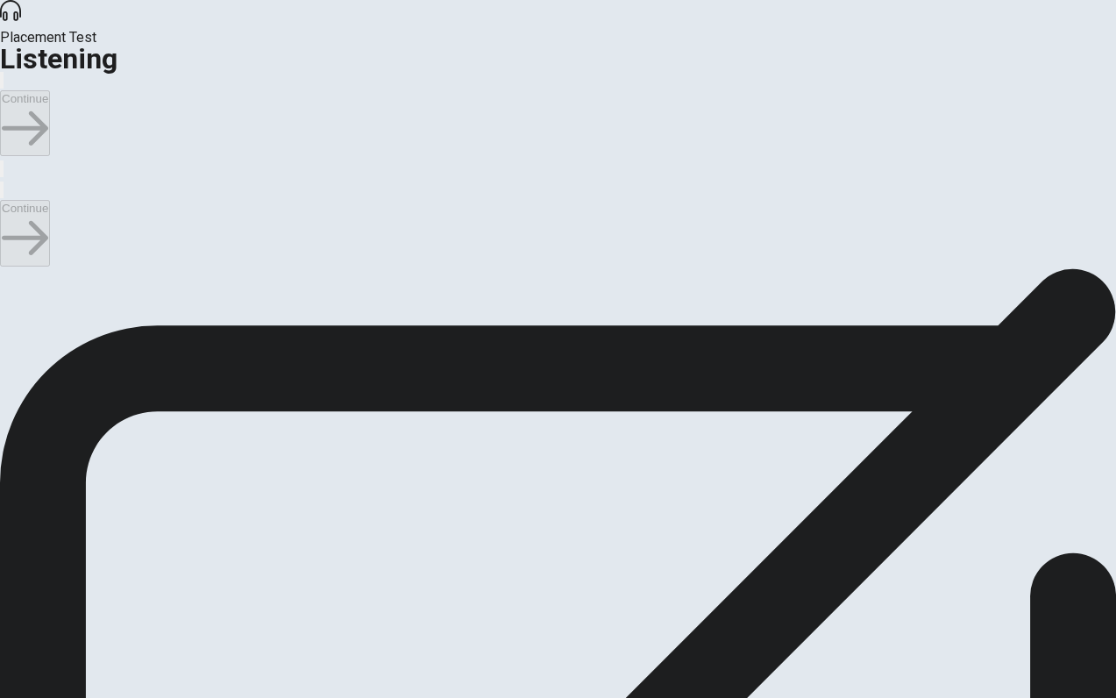
scroll to position [1063, 0]
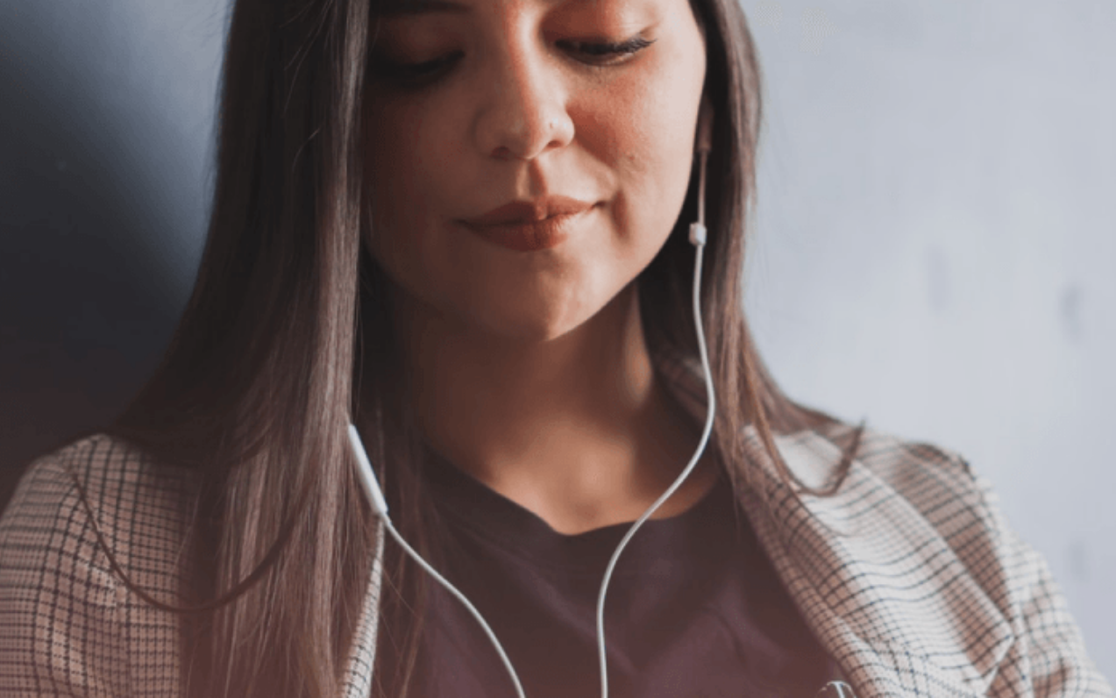
scroll to position [0, 0]
click at [50, 200] on button "Continue" at bounding box center [25, 233] width 50 height 66
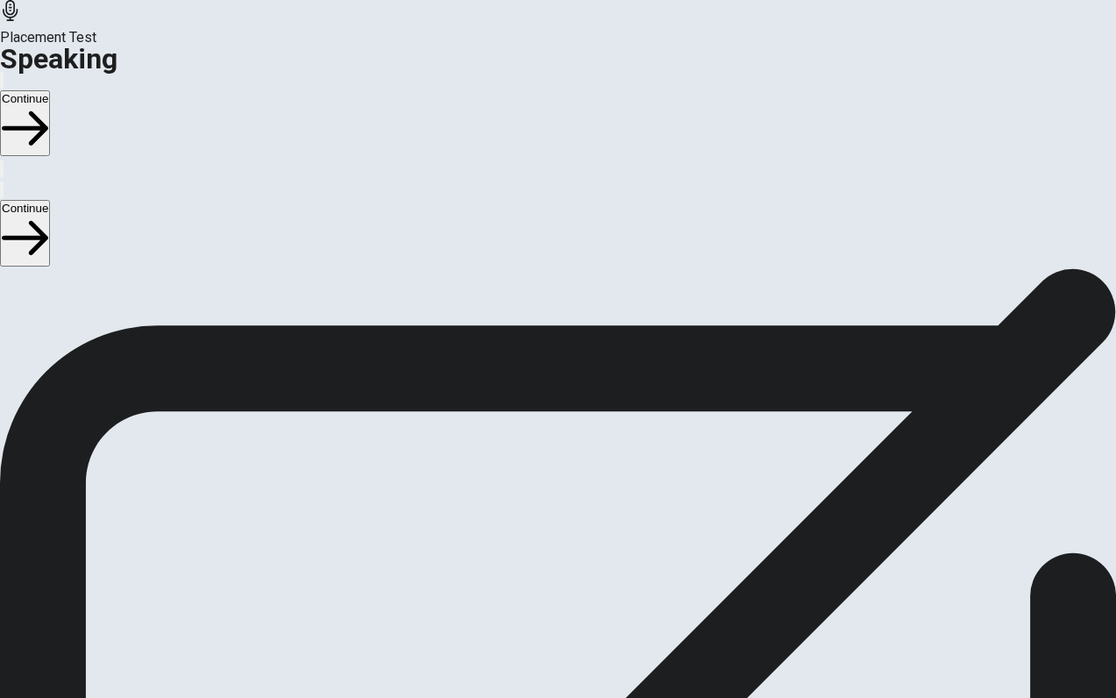
scroll to position [300, 0]
click at [554, 311] on icon at bounding box center [551, 285] width 38 height 53
click at [552, 311] on icon at bounding box center [551, 285] width 38 height 53
click at [532, 317] on div at bounding box center [558, 288] width 53 height 59
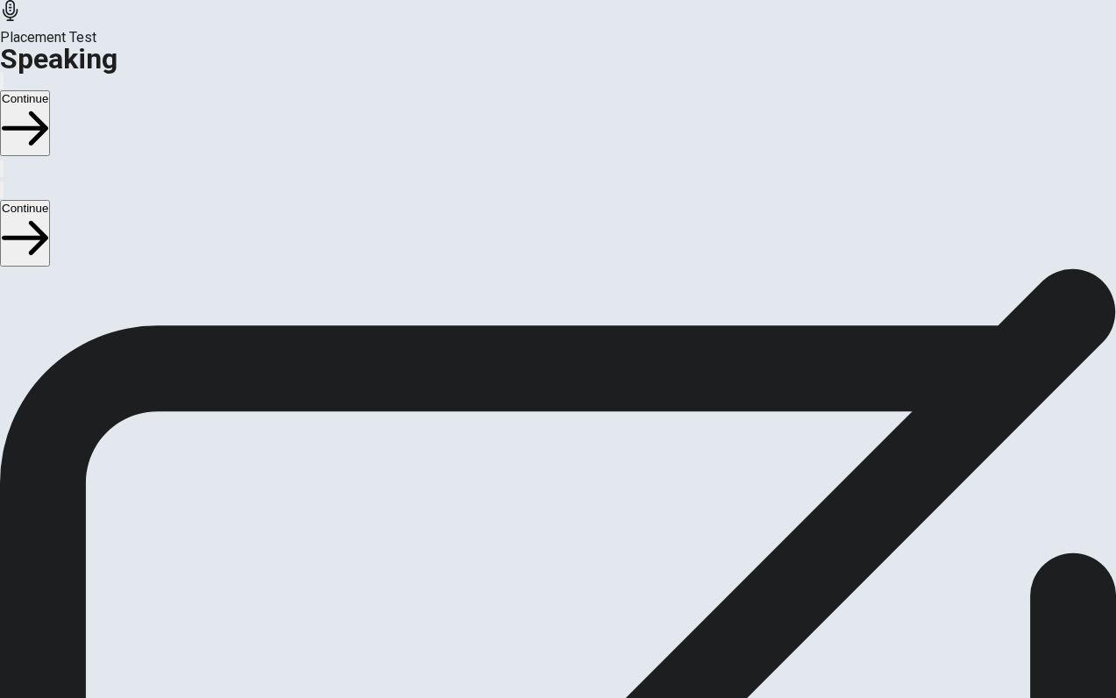
click at [532, 317] on div at bounding box center [558, 288] width 53 height 59
click at [539, 337] on button "Play Audio" at bounding box center [538, 328] width 4 height 17
click at [539, 337] on button "Pause Audio" at bounding box center [538, 328] width 4 height 17
click at [566, 311] on icon at bounding box center [558, 285] width 53 height 53
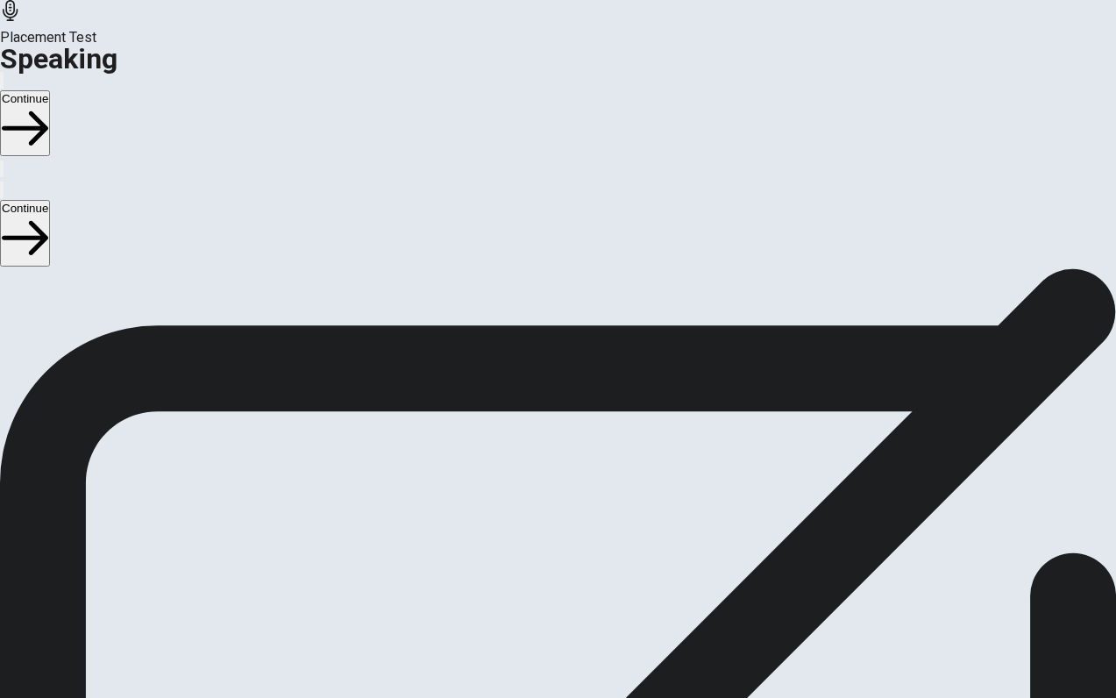
scroll to position [354, 0]
click at [536, 282] on button "Record Again" at bounding box center [534, 274] width 4 height 17
click at [557, 434] on span "Stop Recording" at bounding box center [558, 415] width 62 height 38
click at [539, 282] on button "Play Audio" at bounding box center [538, 274] width 4 height 17
click at [545, 257] on icon at bounding box center [558, 230] width 53 height 53
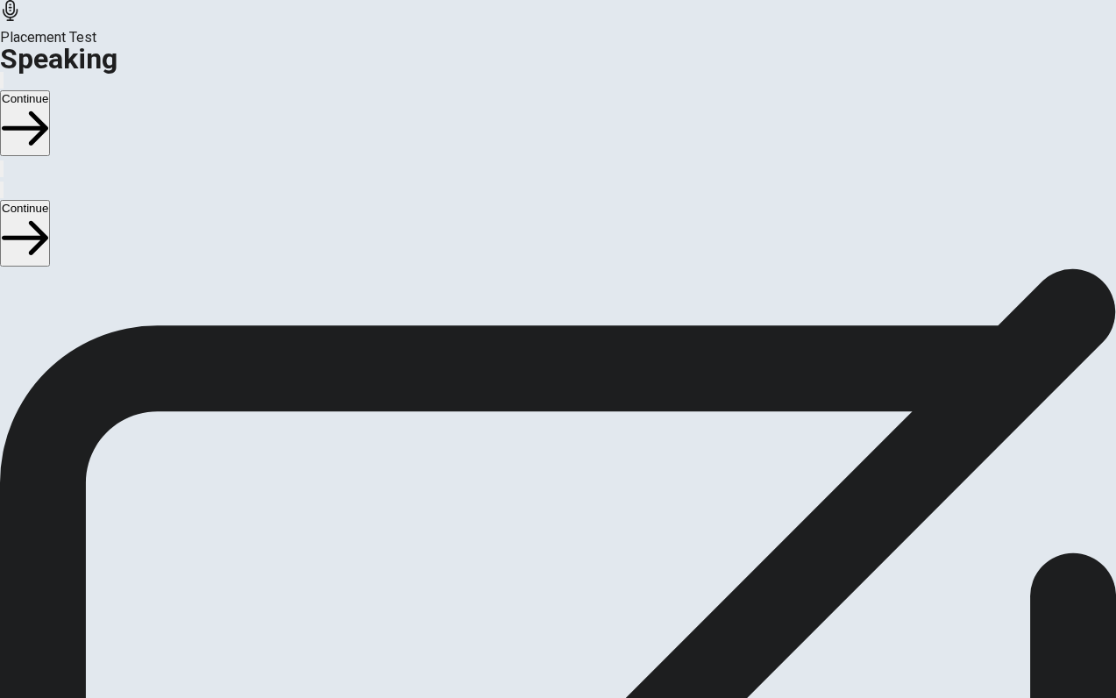
click at [534, 278] on icon "Record Again" at bounding box center [534, 278] width 0 height 0
click at [559, 388] on icon at bounding box center [557, 357] width 45 height 62
click at [539, 282] on button "Play Audio" at bounding box center [538, 274] width 4 height 17
click at [50, 200] on button "Continue" at bounding box center [25, 233] width 50 height 66
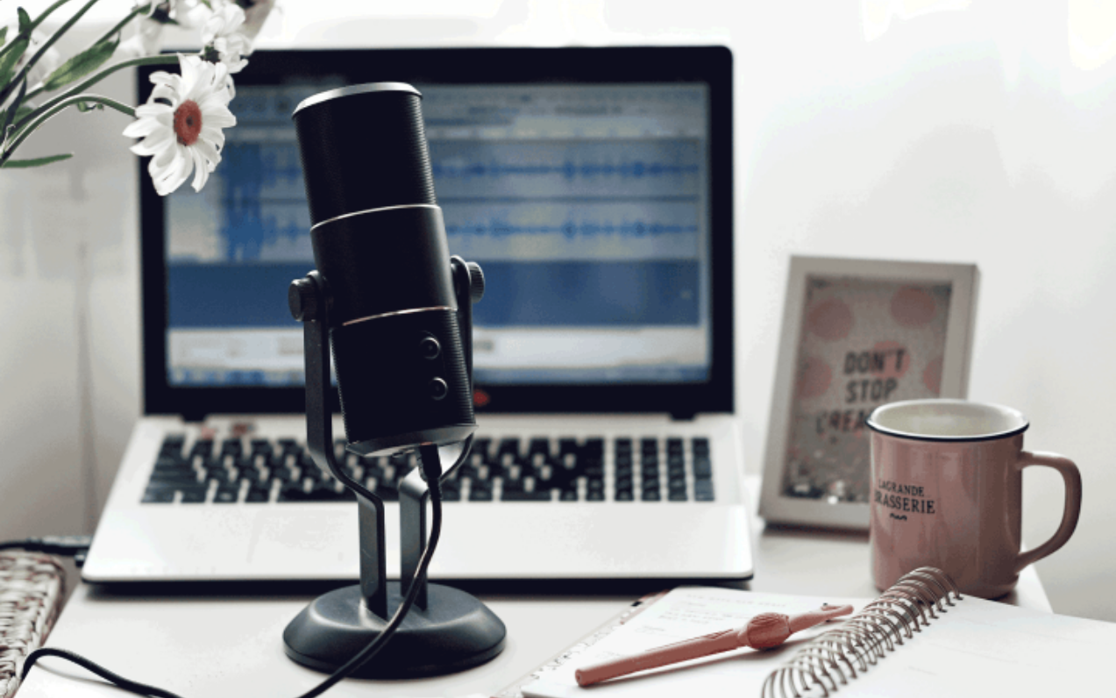
click at [50, 200] on button "Continue" at bounding box center [25, 233] width 50 height 66
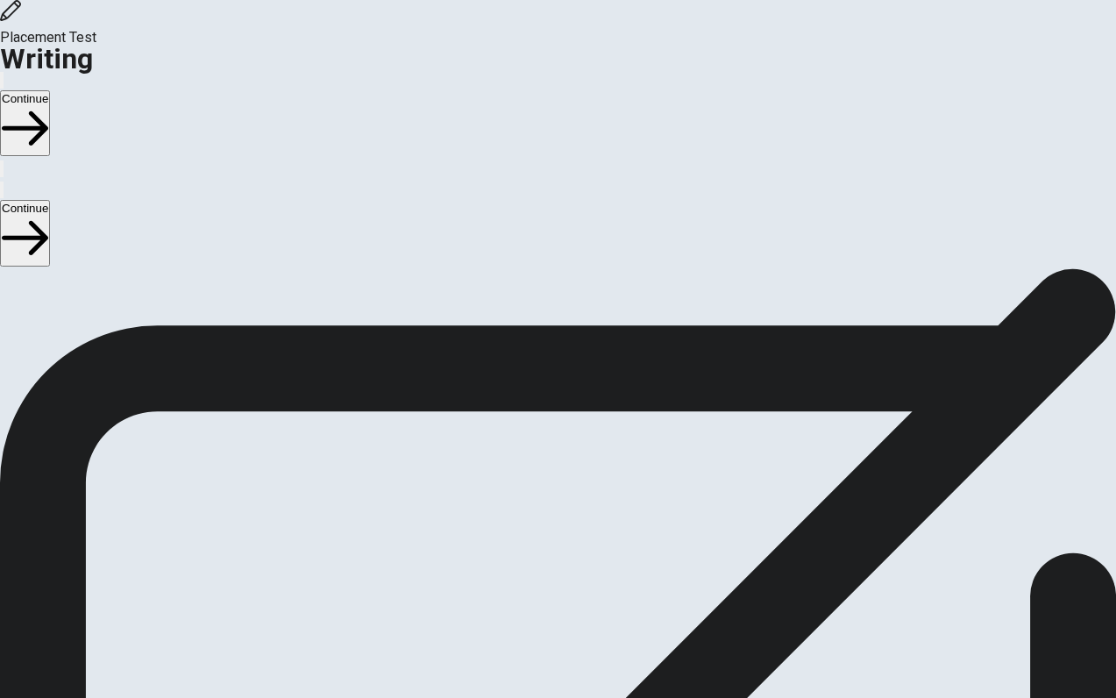
scroll to position [64, 0]
click at [172, 505] on span "Write about your opinion on a topic. Important things to remember: Try to write…" at bounding box center [186, 372] width 373 height 332
click at [50, 200] on button "Continue" at bounding box center [25, 233] width 50 height 66
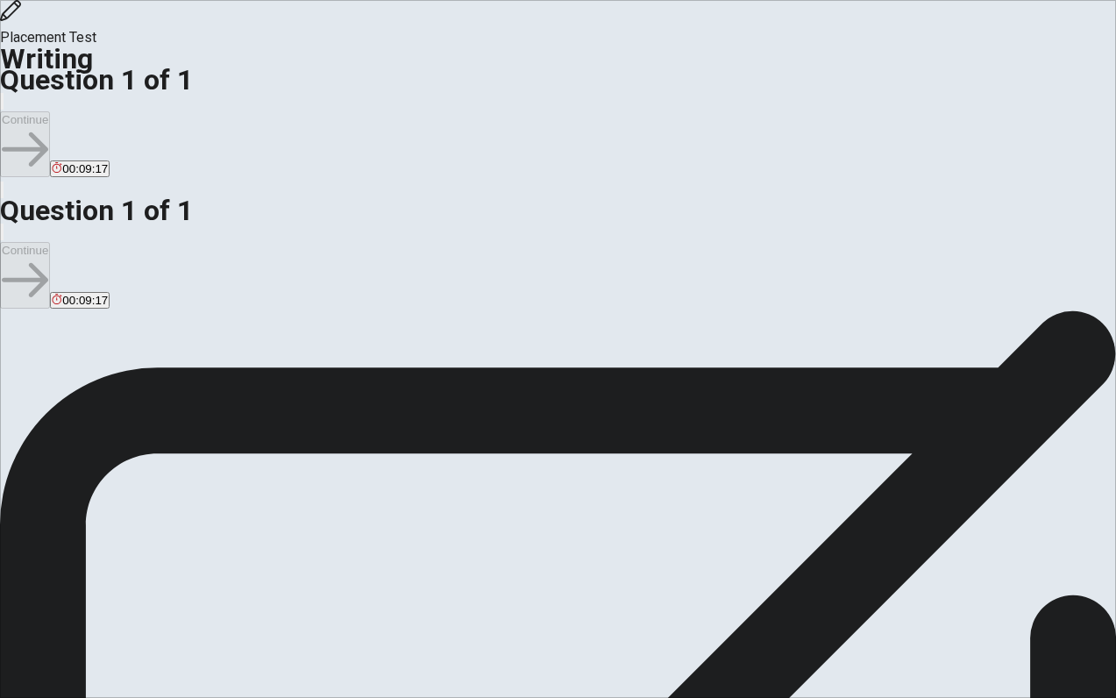
scroll to position [4, 0]
type textarea "m"
type textarea "ｍ"
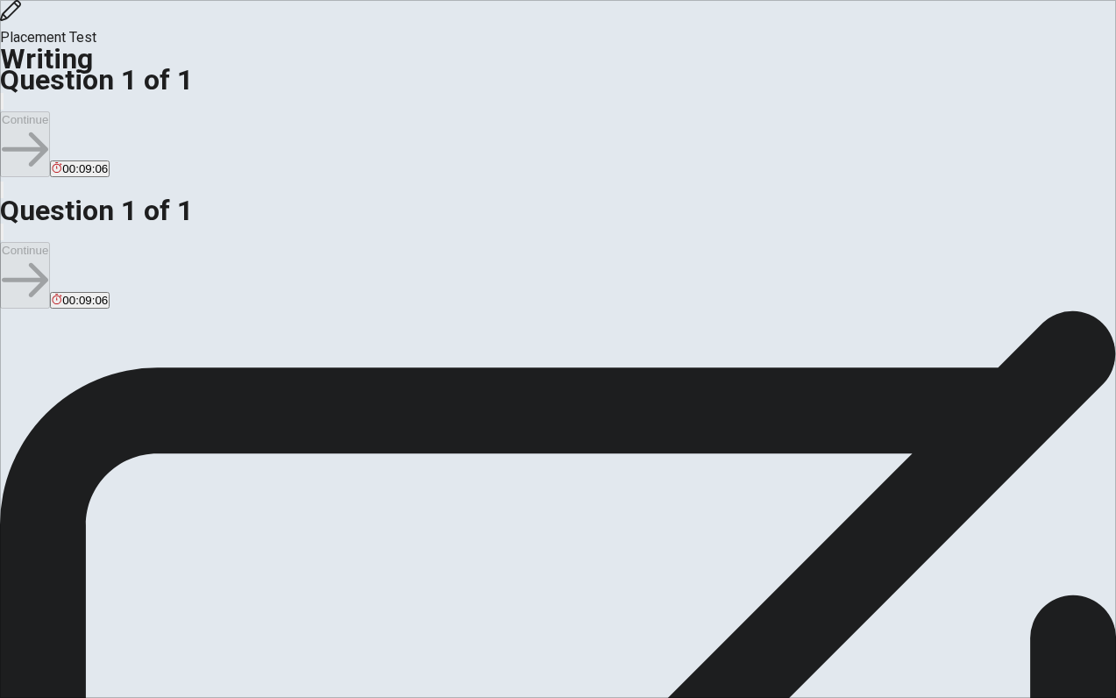
type textarea "m"
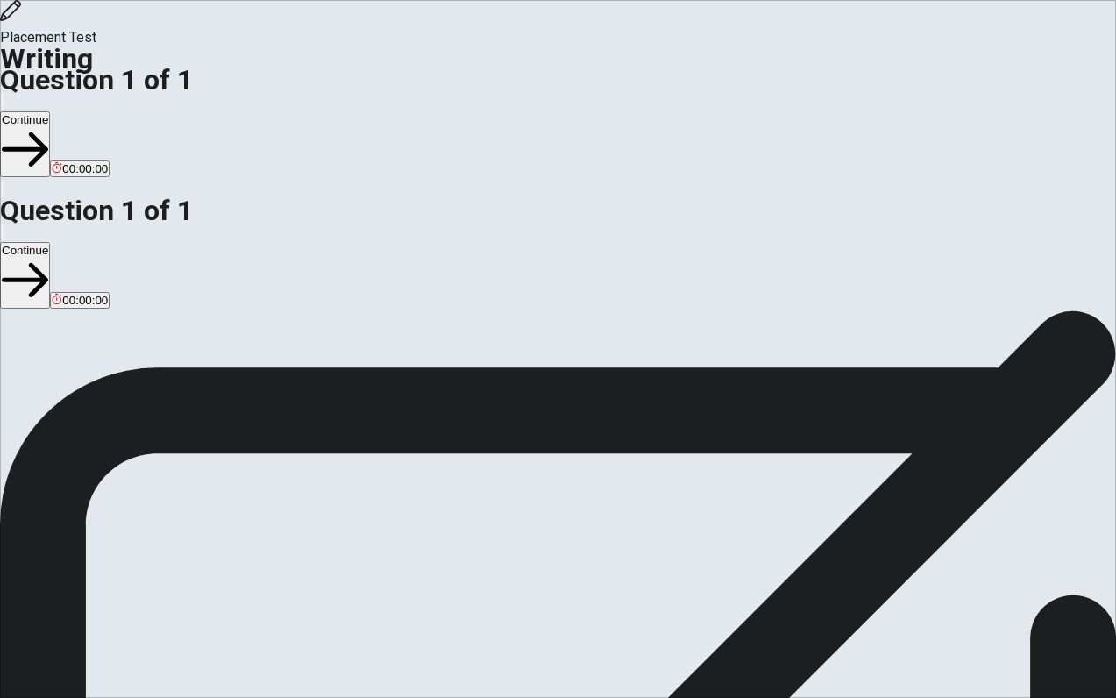
type textarea "My dream vacation is traveling to around the world. There are two reasons. One …"
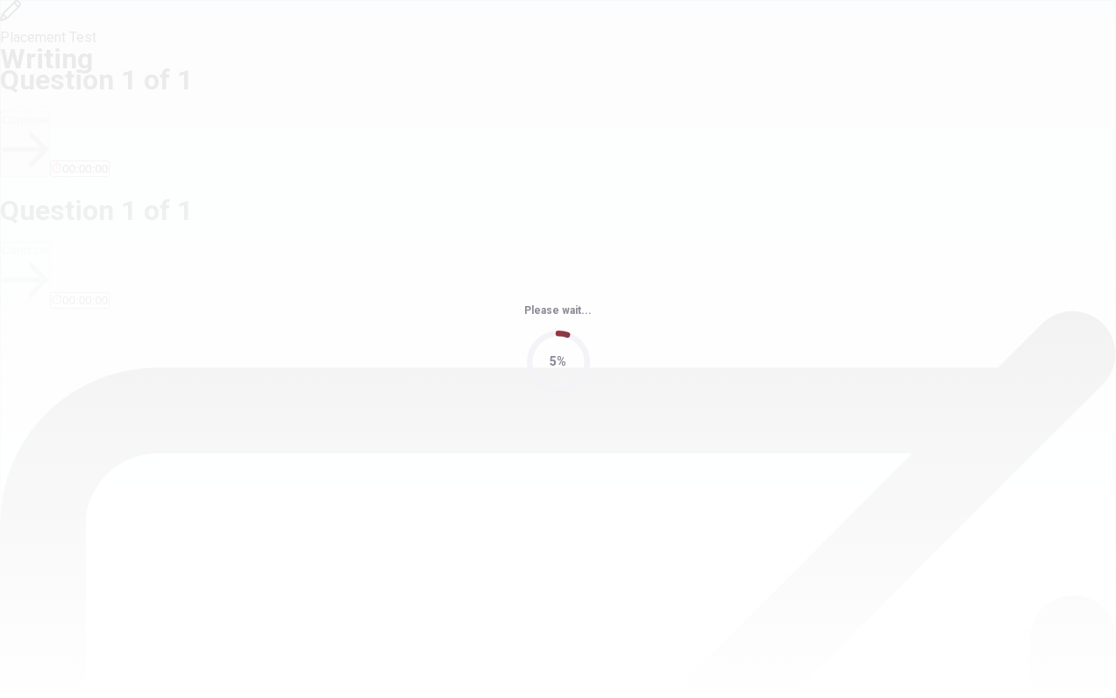
scroll to position [0, 0]
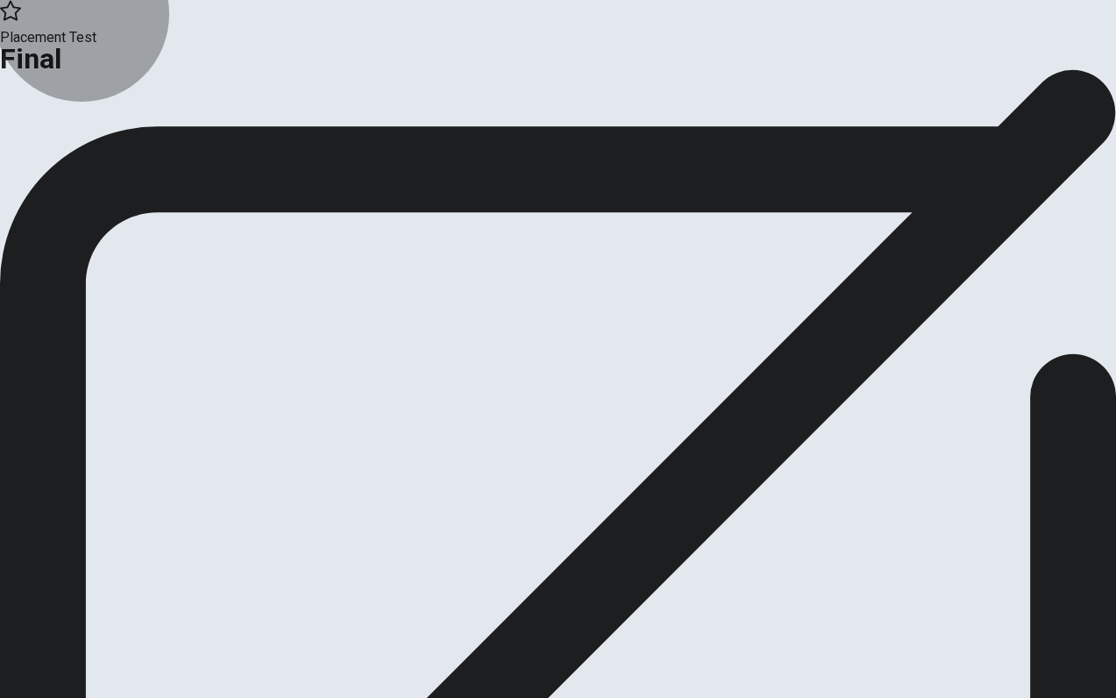
click at [71, 156] on button "Continue" at bounding box center [35, 144] width 71 height 24
